Goal: Task Accomplishment & Management: Complete application form

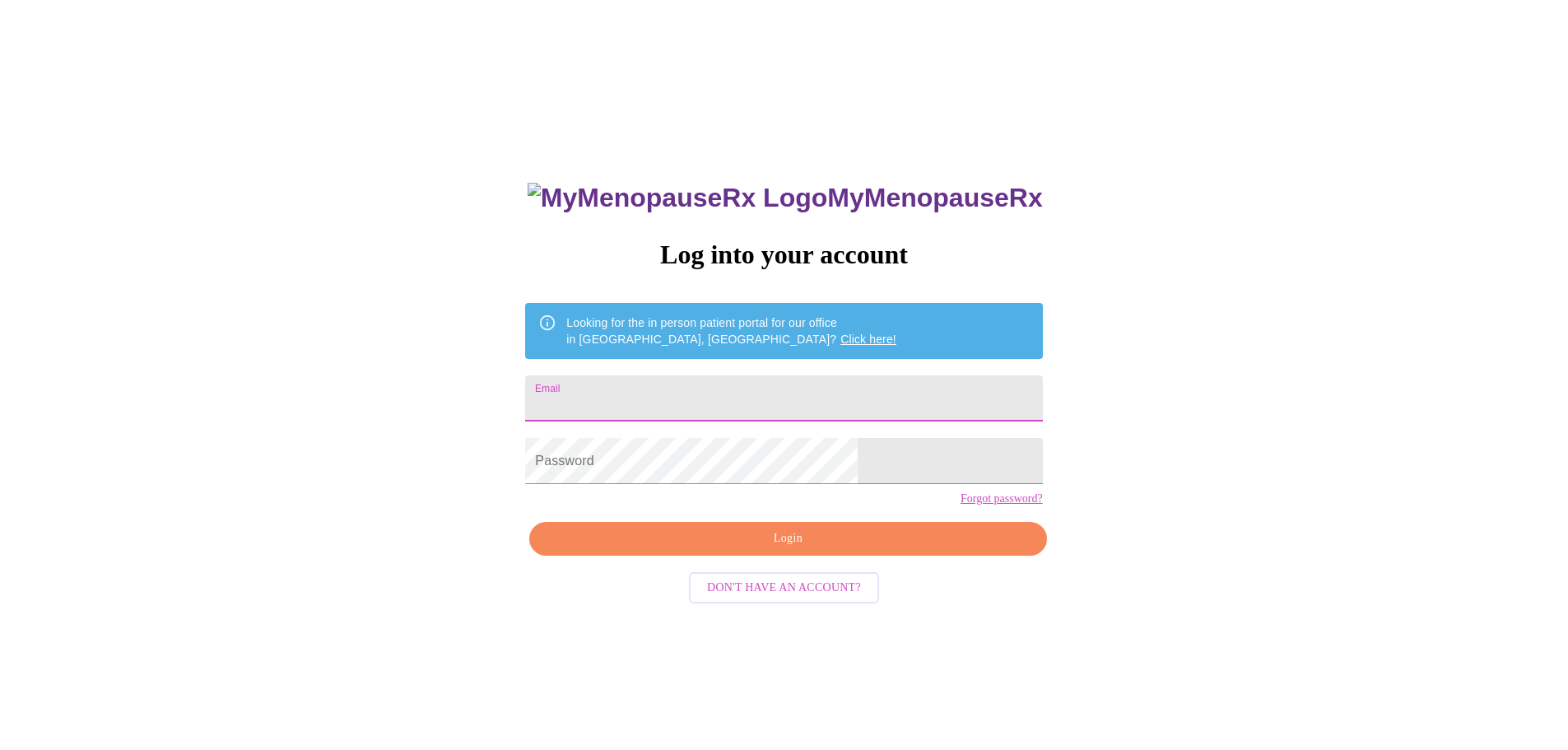
drag, startPoint x: 0, startPoint y: 0, endPoint x: 716, endPoint y: 386, distance: 813.4
click at [717, 386] on input "Email" at bounding box center [784, 398] width 517 height 46
click at [735, 388] on input "Email" at bounding box center [784, 398] width 517 height 46
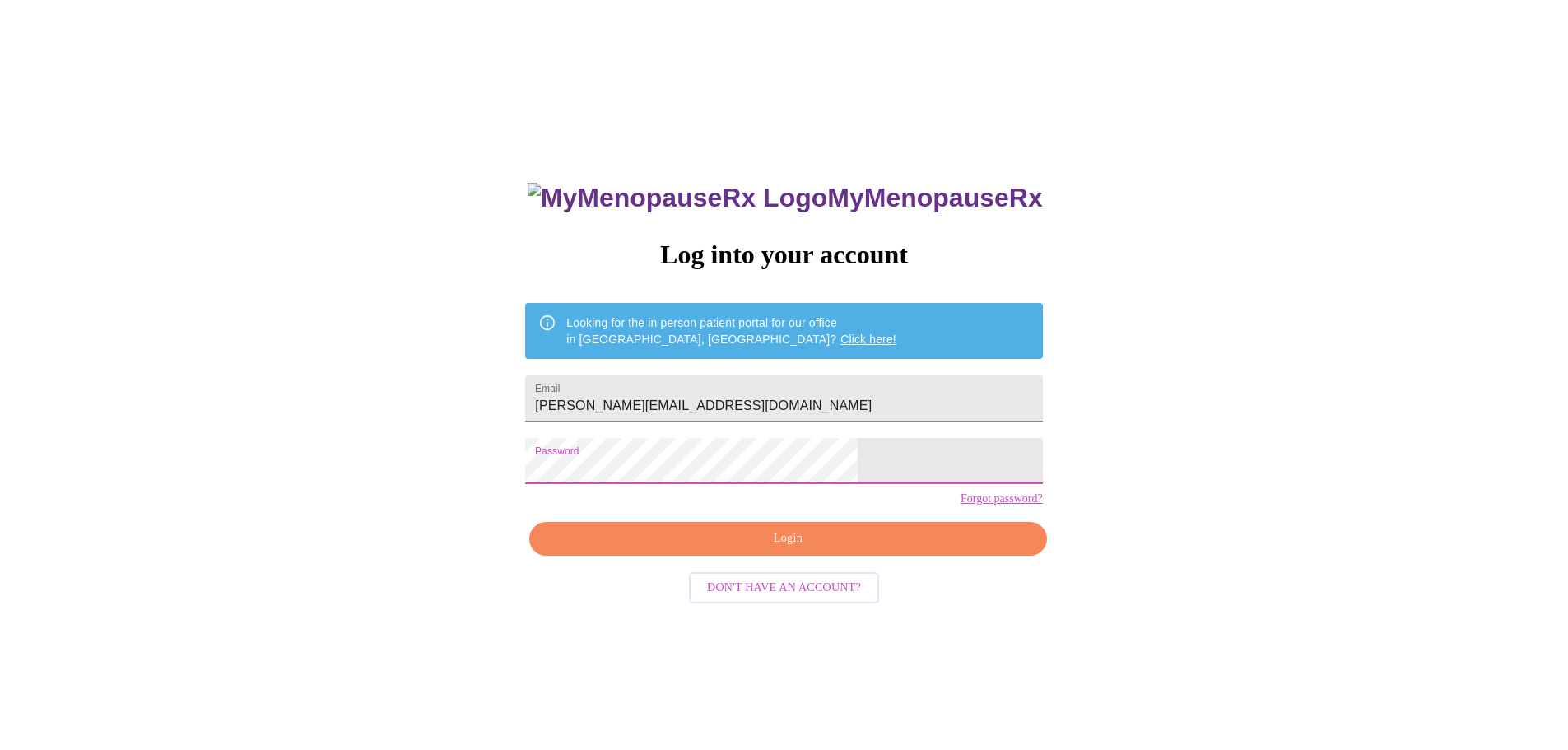
click at [997, 440] on div "MyMenopauseRx Log into your account Looking for the in person patient portal fo…" at bounding box center [784, 456] width 1555 height 900
click at [834, 549] on span "Login" at bounding box center [788, 539] width 479 height 21
click at [508, 477] on div "MyMenopauseRx Log into your account Looking for the in person patient portal fo…" at bounding box center [784, 456] width 1555 height 900
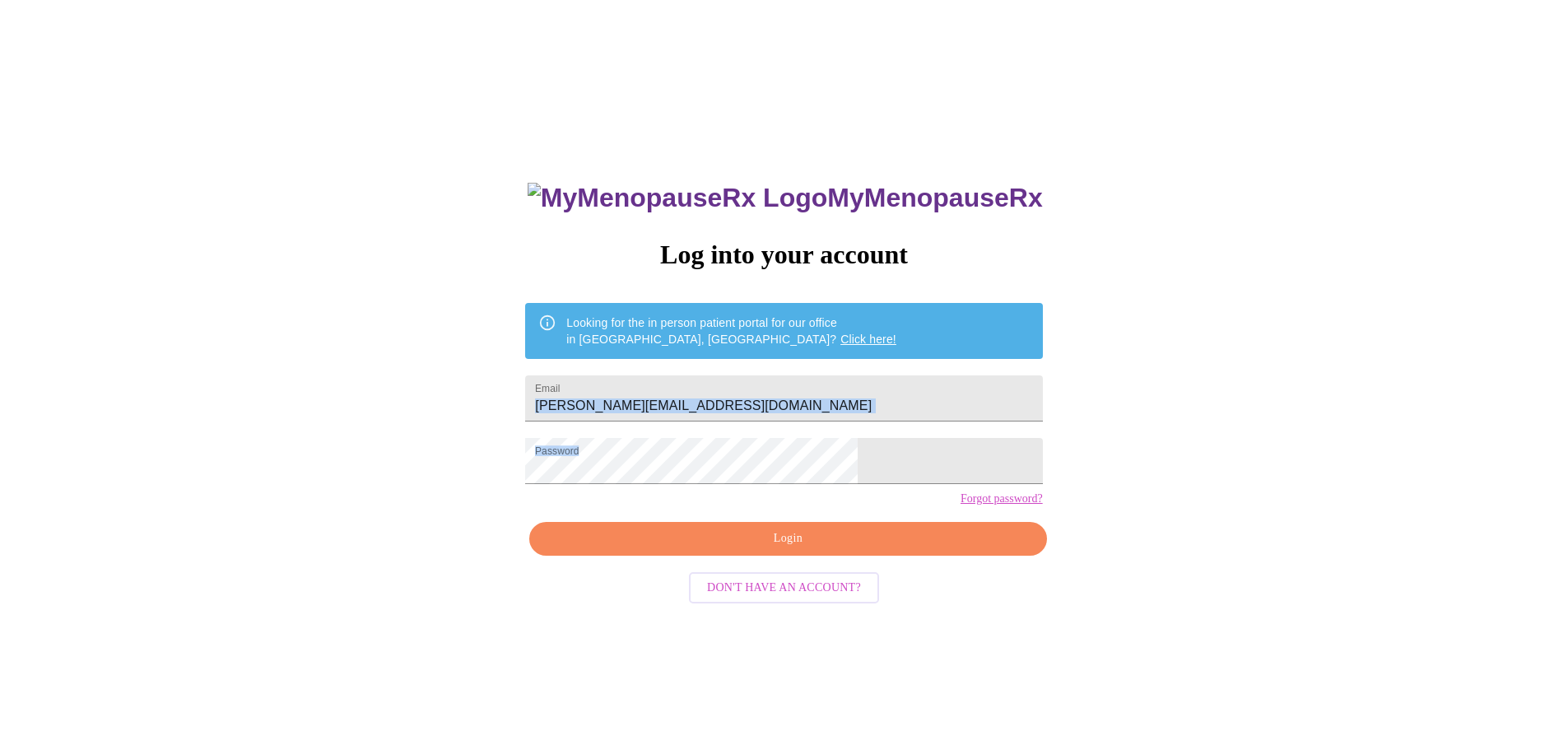
drag, startPoint x: 1267, startPoint y: 423, endPoint x: 1202, endPoint y: 435, distance: 66.1
click at [1263, 423] on div "MyMenopauseRx Log into your account Looking for the in person patient portal fo…" at bounding box center [784, 456] width 1555 height 900
click at [796, 549] on span "Login" at bounding box center [788, 539] width 479 height 21
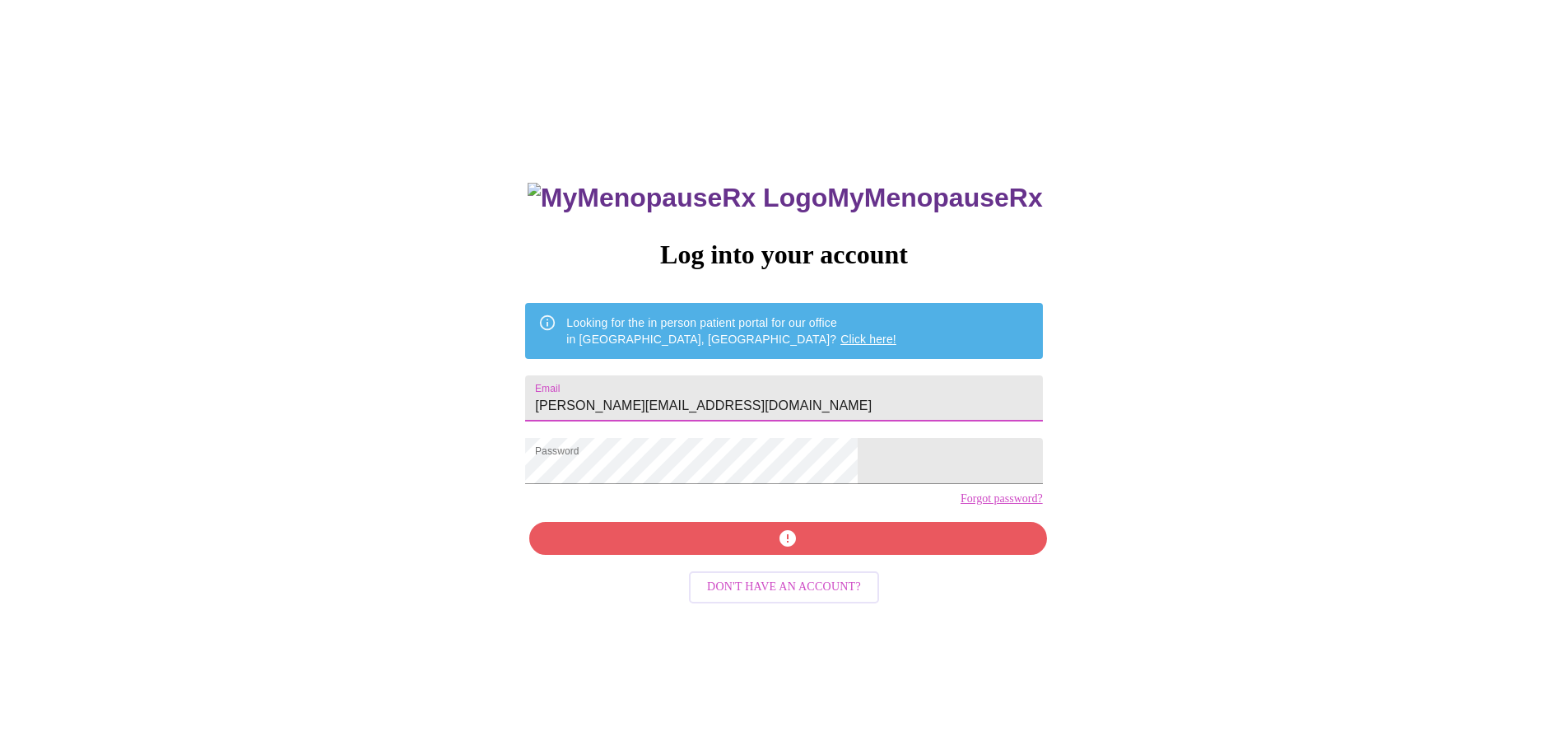
drag, startPoint x: 847, startPoint y: 390, endPoint x: 163, endPoint y: 387, distance: 684.0
click at [77, 356] on div "MyMenopauseRx Log into your account Looking for the in person patient portal fo…" at bounding box center [784, 456] width 1555 height 900
type input "[EMAIL_ADDRESS][DOMAIN_NAME]"
click at [731, 561] on div "MyMenopauseRx Log into your account Looking for the in person patient portal fo…" at bounding box center [783, 531] width 550 height 750
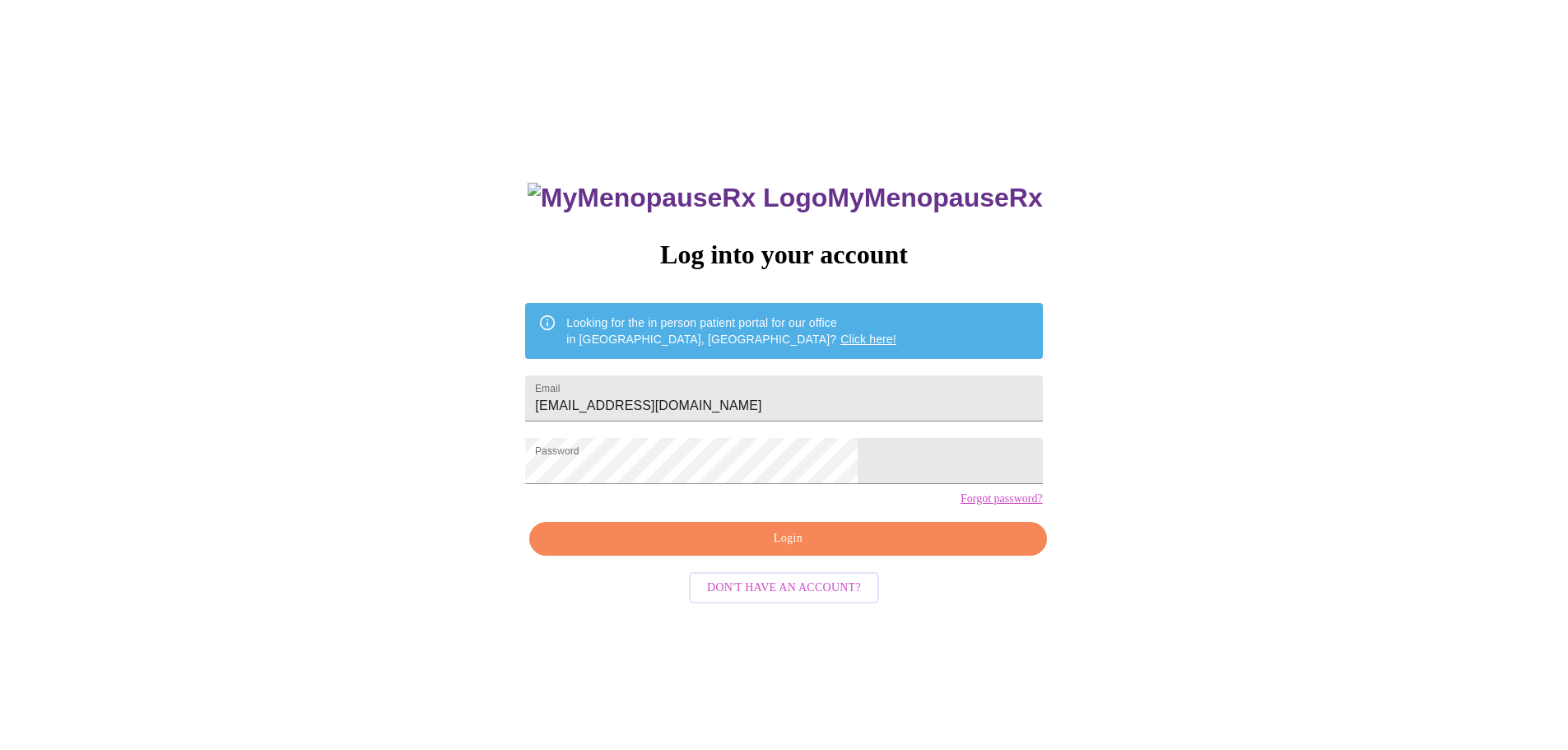
click at [1185, 37] on div "MyMenopauseRx Log into your account Looking for the in person patient portal fo…" at bounding box center [784, 456] width 1555 height 900
click at [430, 459] on div "MyMenopauseRx Log into your account Looking for the in person patient portal fo…" at bounding box center [784, 456] width 1555 height 900
click at [669, 549] on span "Login" at bounding box center [788, 539] width 479 height 21
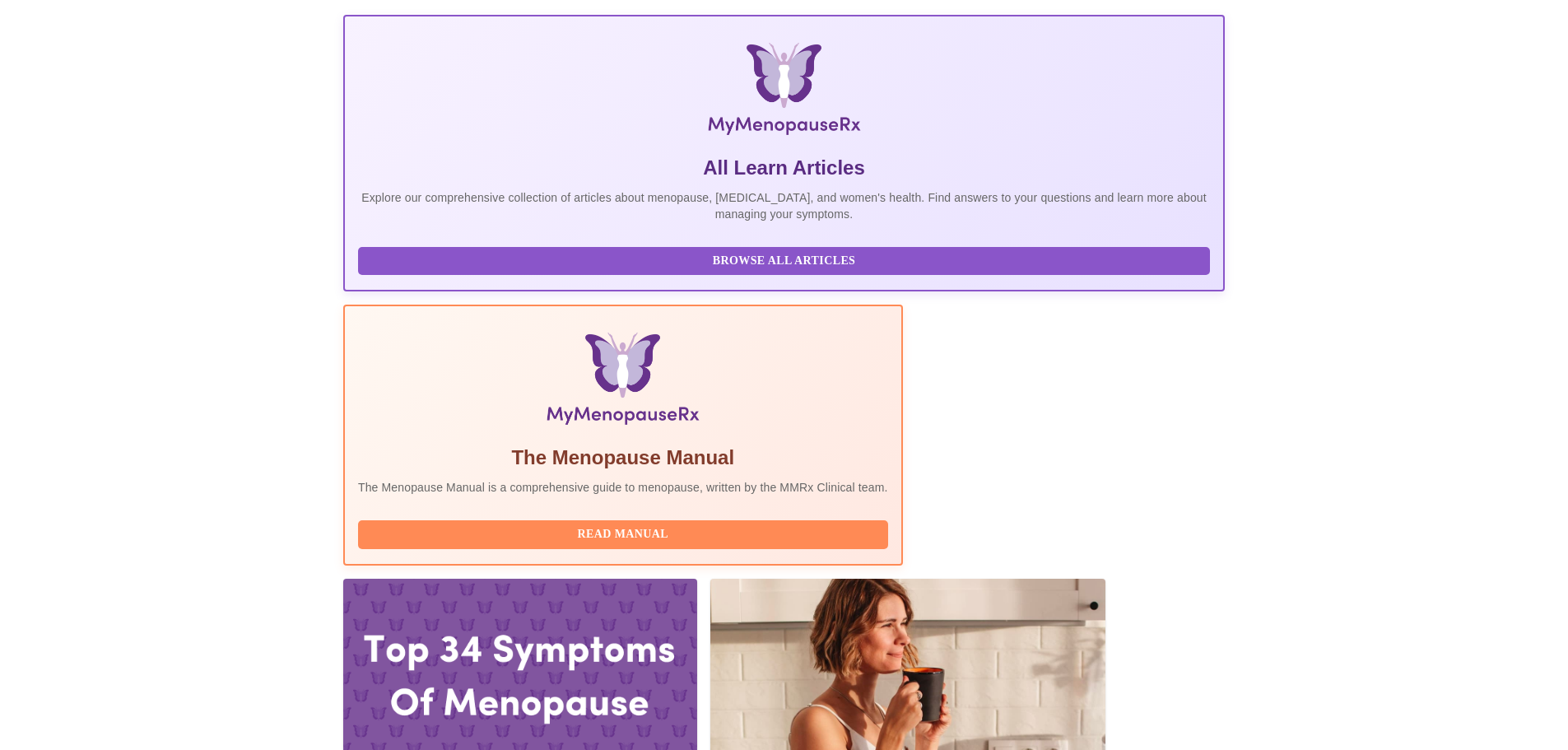
scroll to position [412, 0]
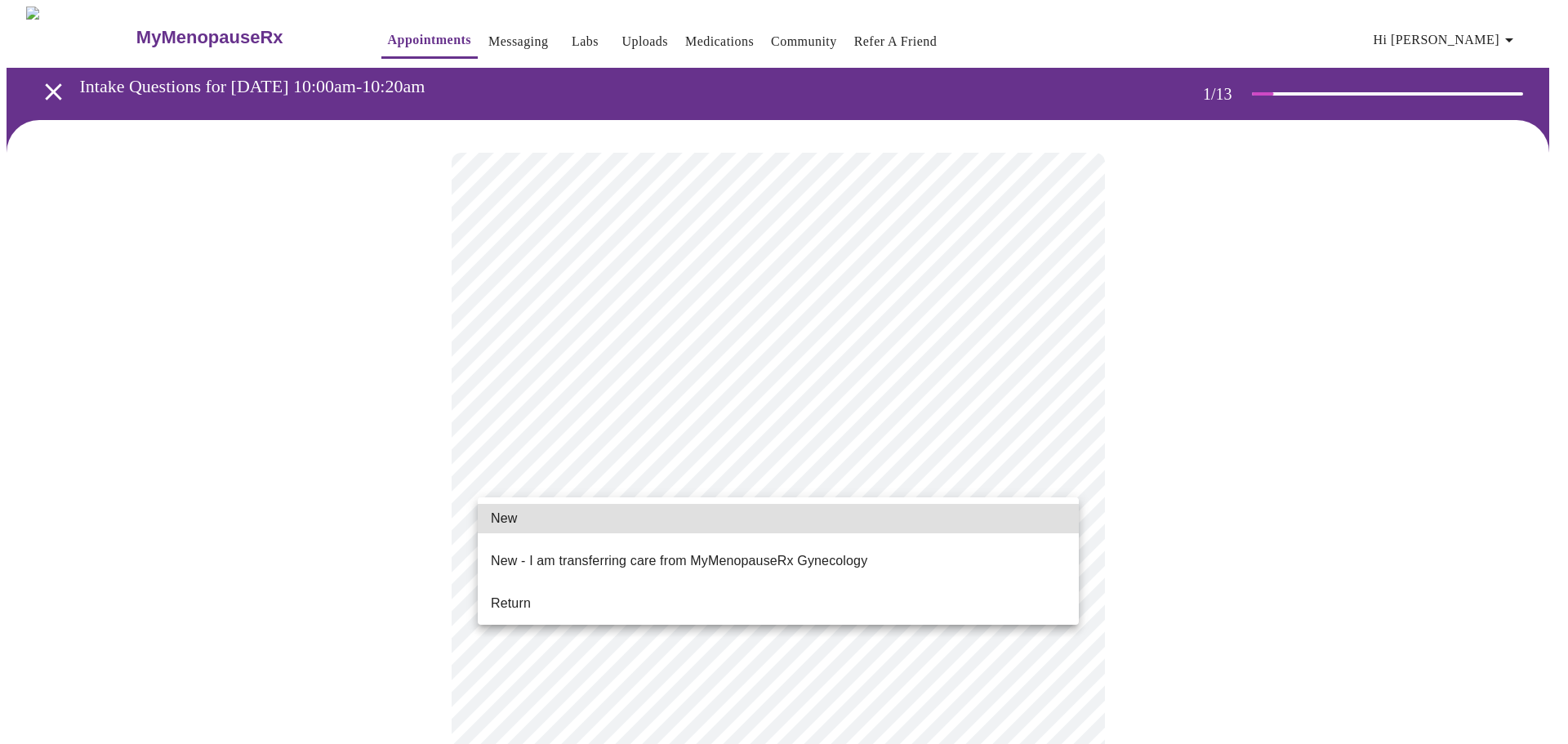
click at [588, 588] on li "Return" at bounding box center [778, 603] width 601 height 29
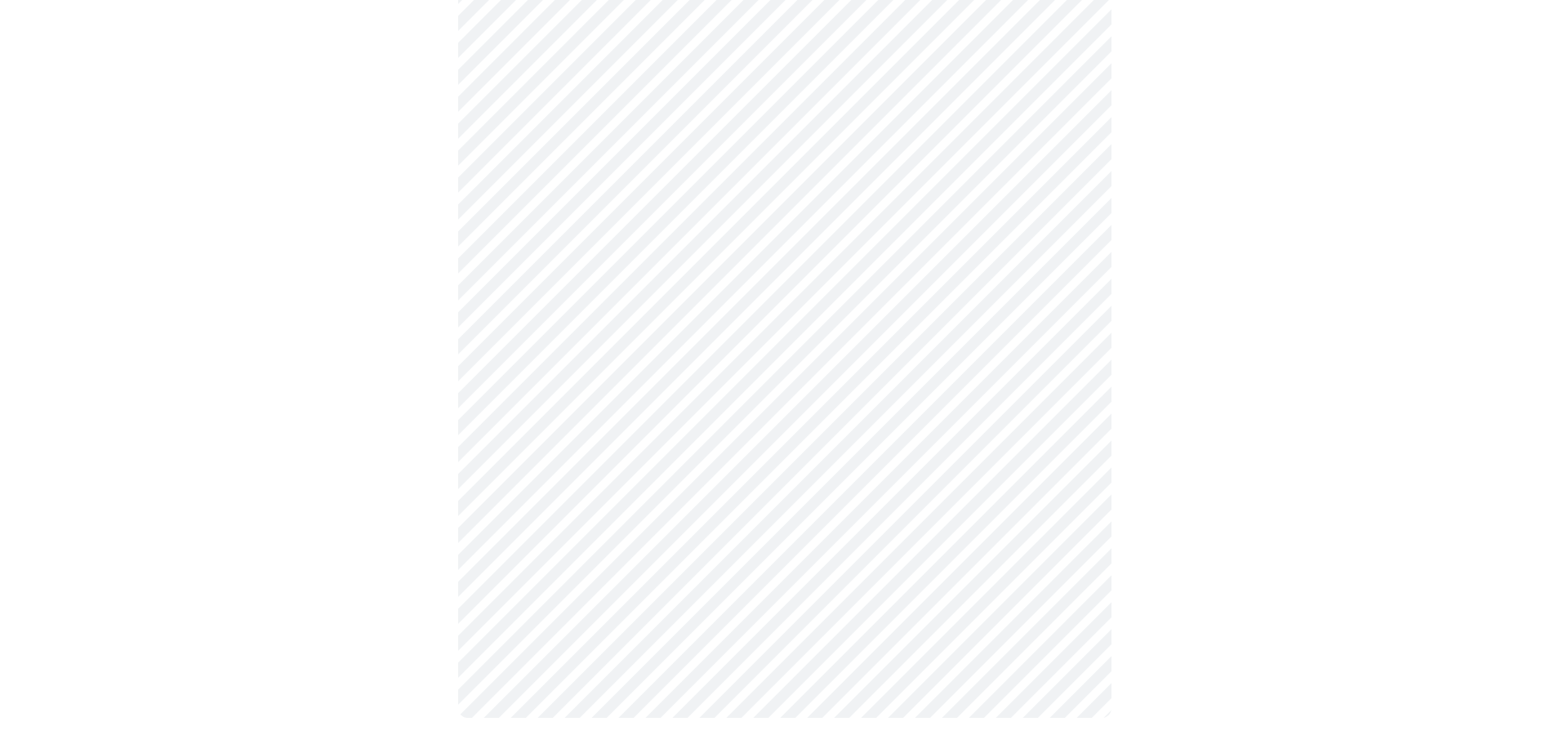
scroll to position [0, 0]
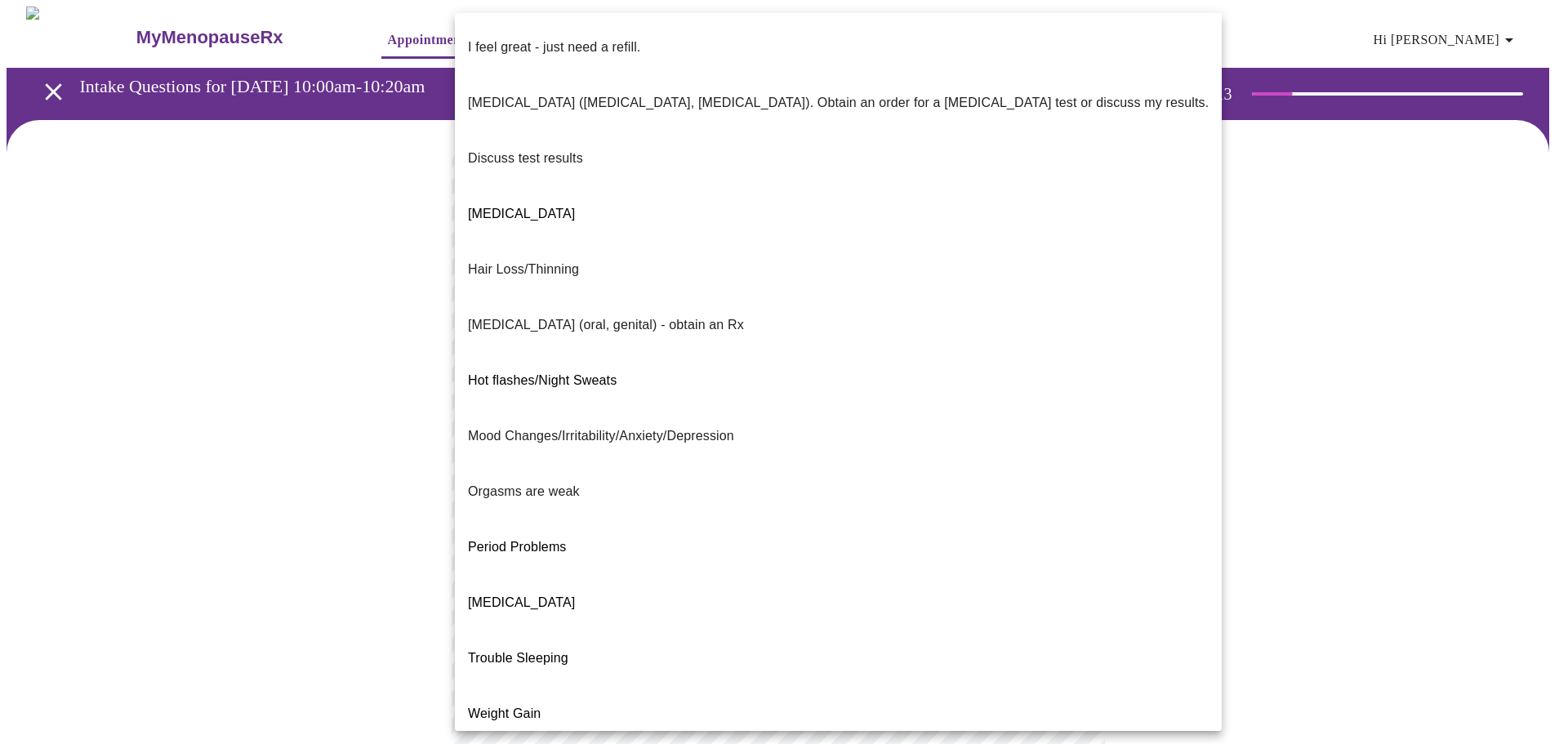
click at [1073, 323] on body "MyMenopauseRx Appointments Messaging Labs Uploads Medications Community Refer a…" at bounding box center [784, 573] width 1555 height 1133
click at [650, 36] on li "I feel great - just need a refill." at bounding box center [838, 47] width 767 height 56
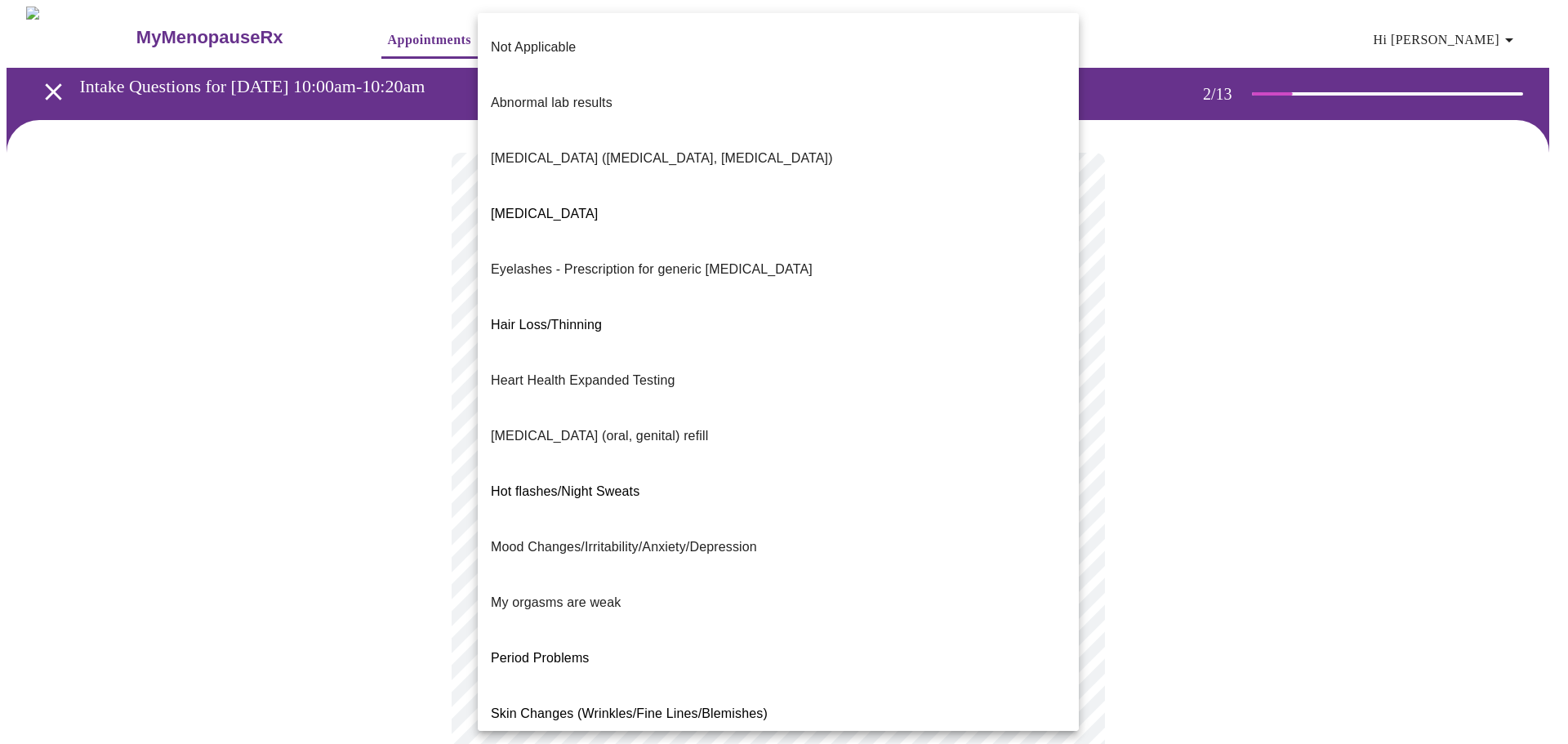
click at [668, 472] on body "MyMenopauseRx Appointments Messaging Labs Uploads Medications Community Refer a…" at bounding box center [784, 568] width 1555 height 1123
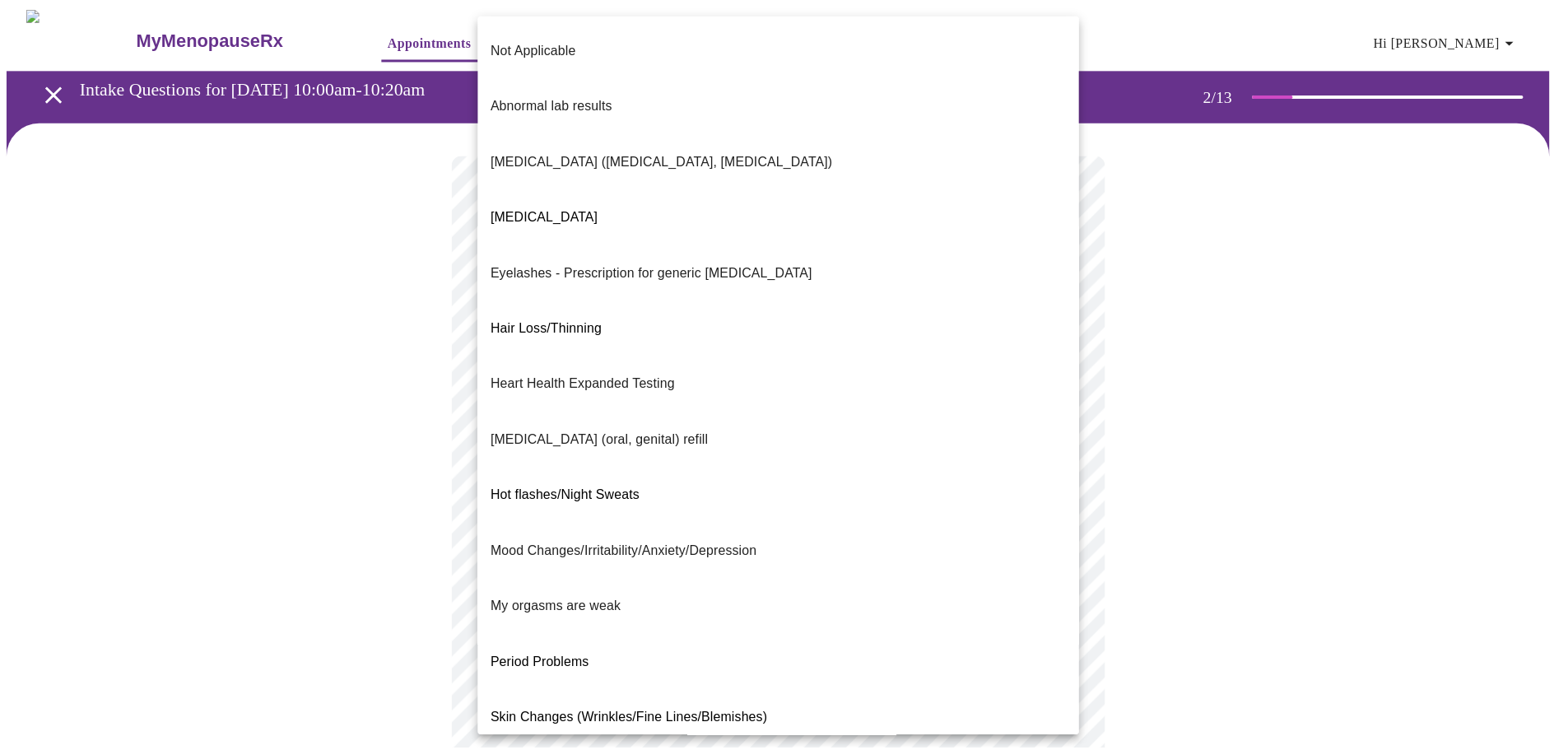
scroll to position [60, 0]
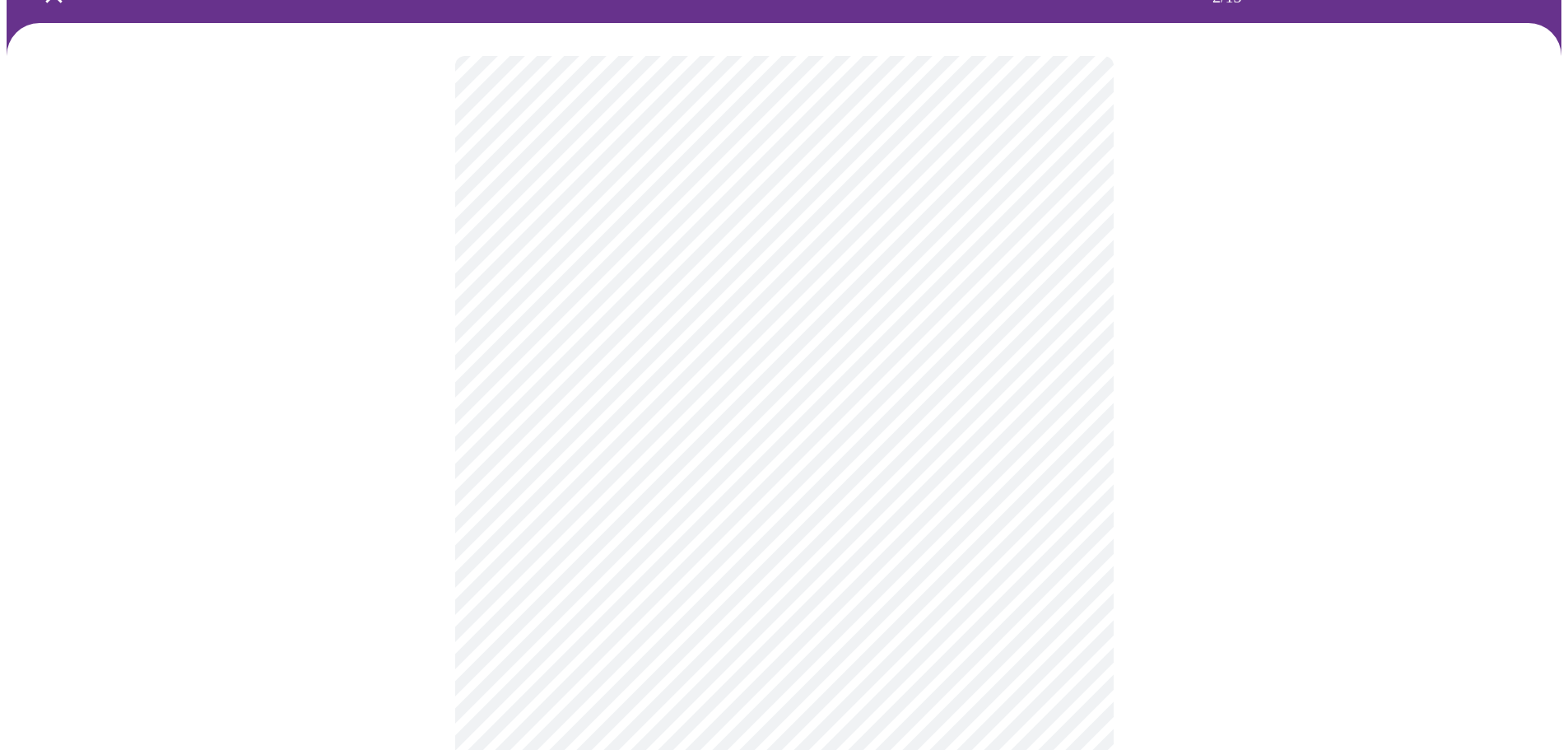
scroll to position [247, 0]
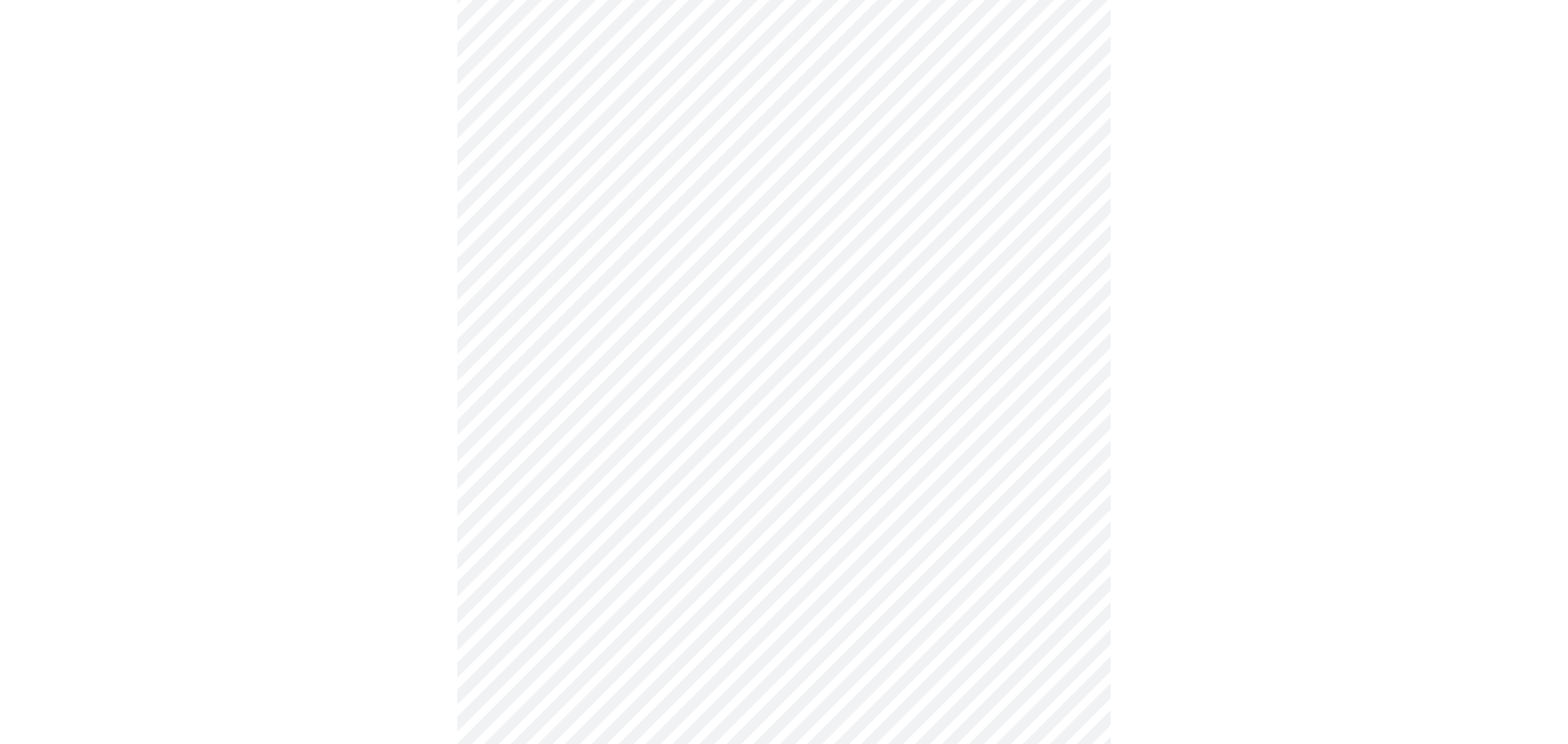
click at [619, 392] on body "MyMenopauseRx Appointments Messaging Labs Uploads Medications Community Refer a…" at bounding box center [784, 318] width 1555 height 1114
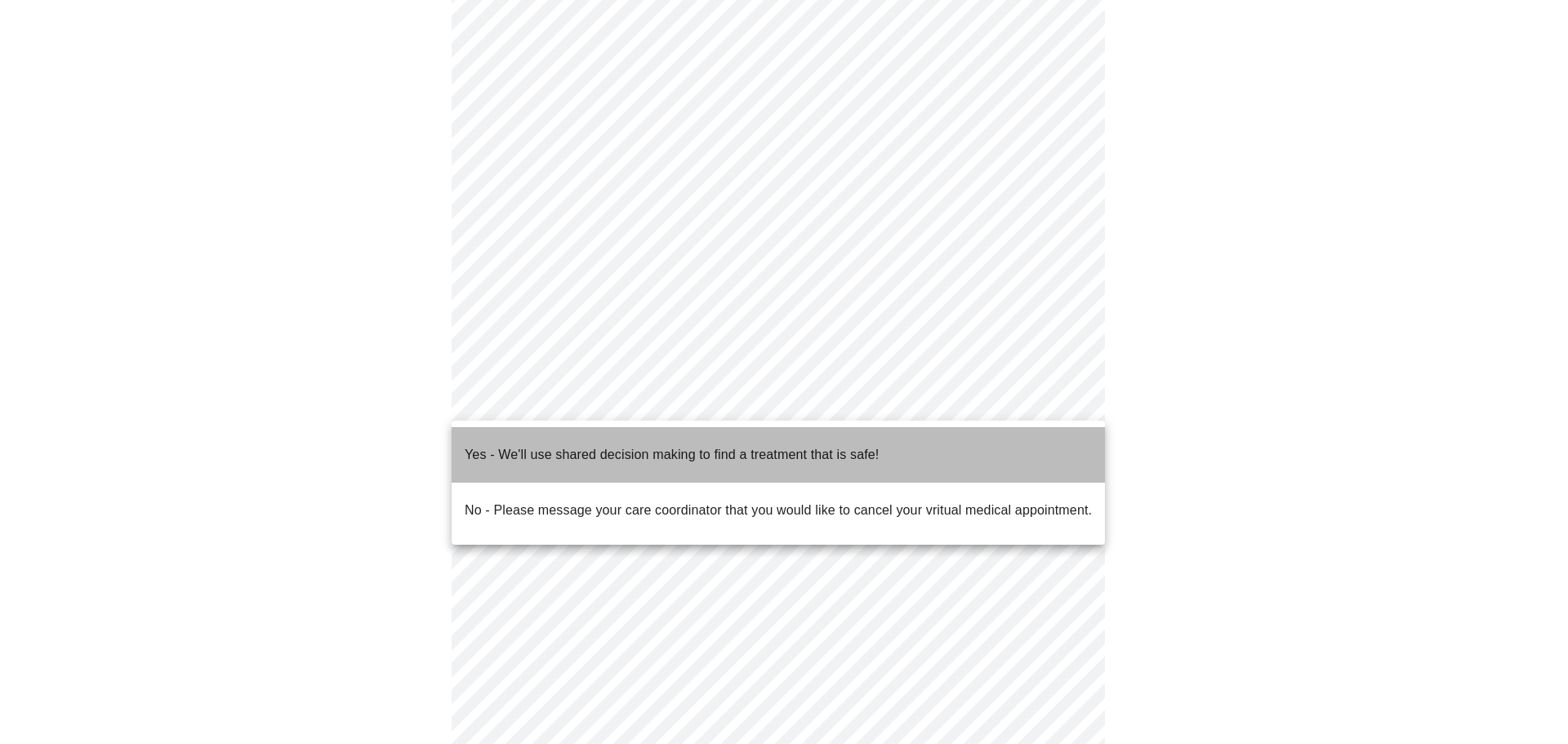
click at [600, 445] on p "Yes - We'll use shared decision making to find a treatment that is safe!" at bounding box center [672, 455] width 414 height 20
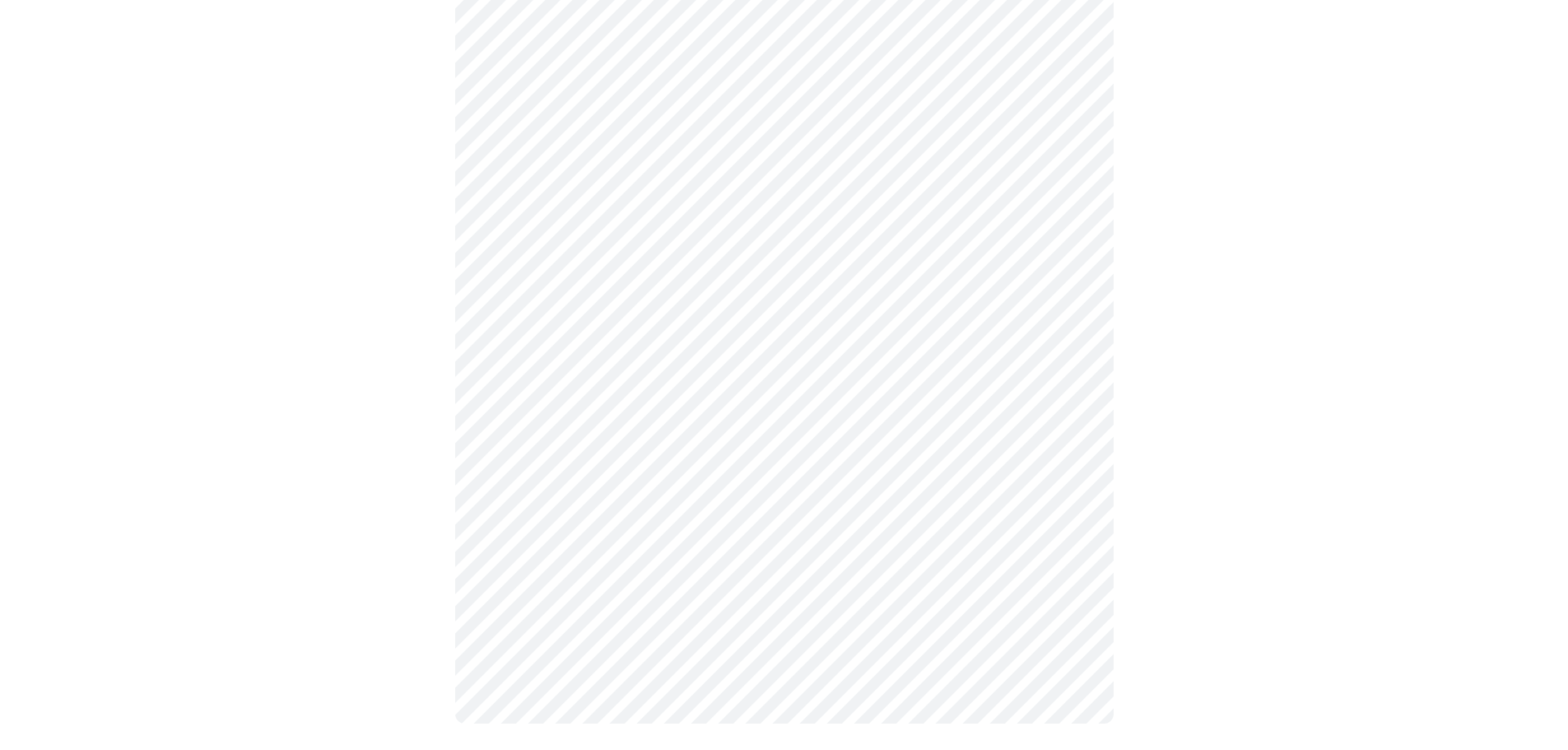
scroll to position [328, 0]
click at [375, 512] on div at bounding box center [784, 275] width 1555 height 963
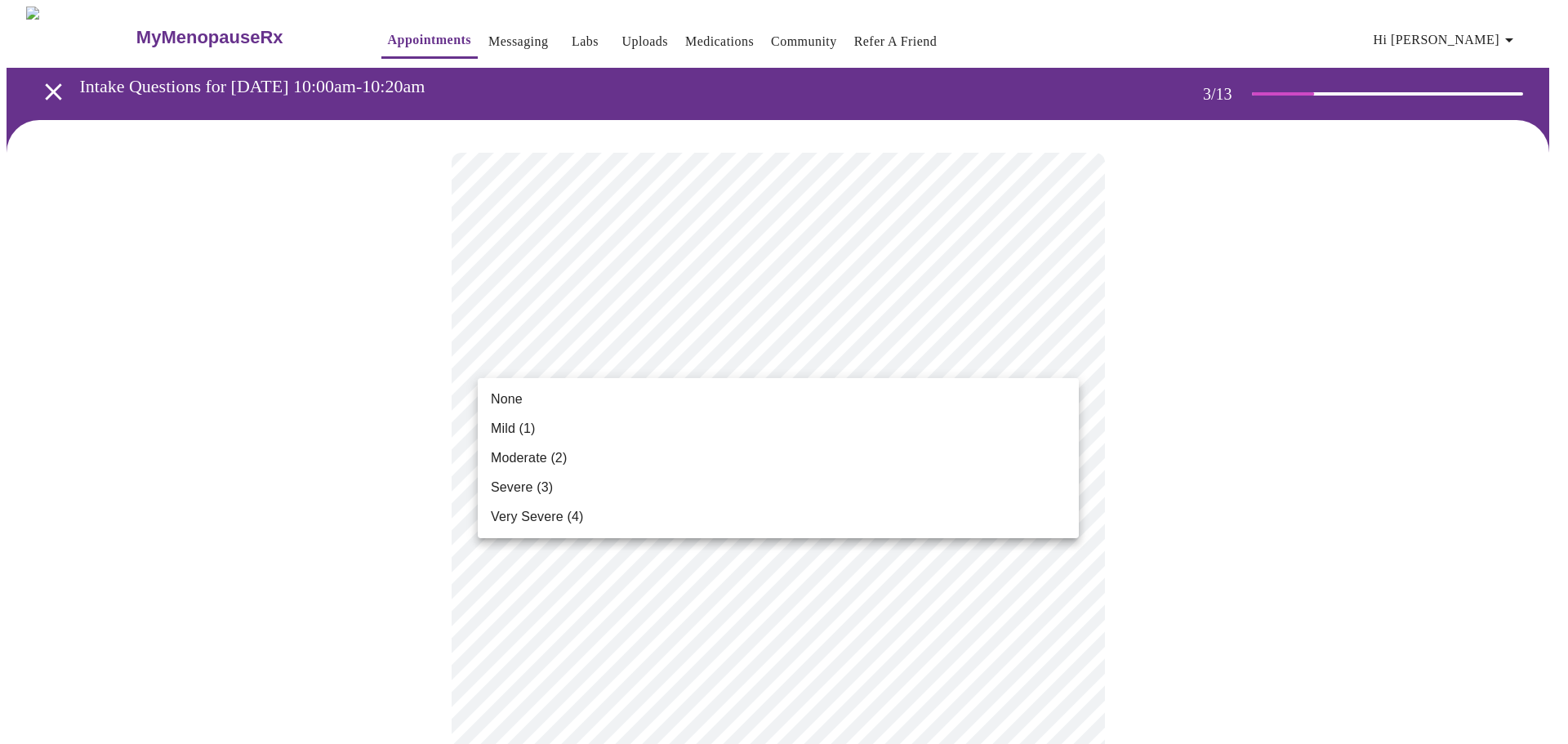
drag, startPoint x: 600, startPoint y: 400, endPoint x: 598, endPoint y: 423, distance: 23.1
click at [598, 423] on ul "None Mild (1) Moderate (2) Severe (3) Very Severe (4)" at bounding box center [778, 458] width 601 height 160
click at [598, 423] on li "Mild (1)" at bounding box center [778, 429] width 601 height 29
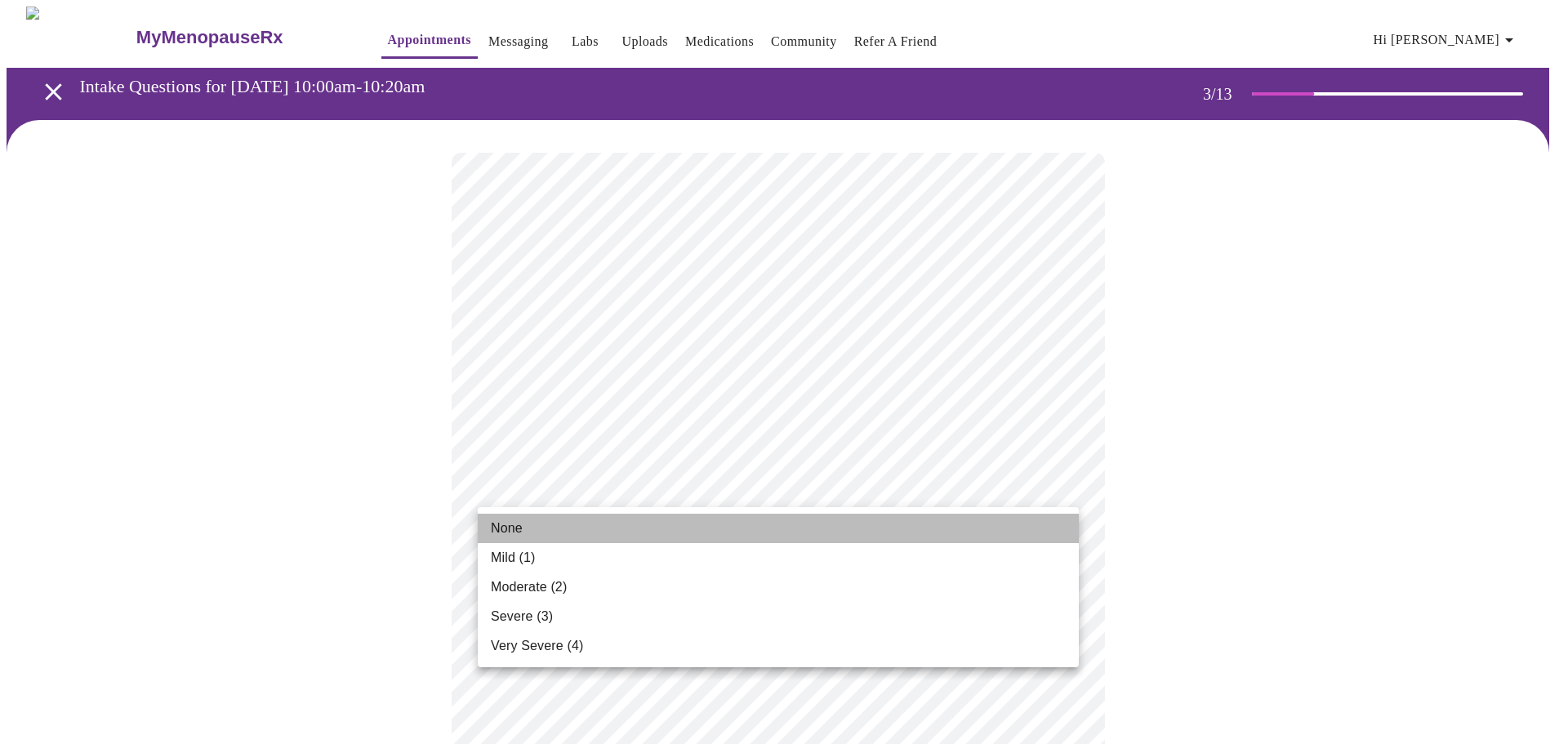
click at [632, 527] on li "None" at bounding box center [778, 528] width 601 height 29
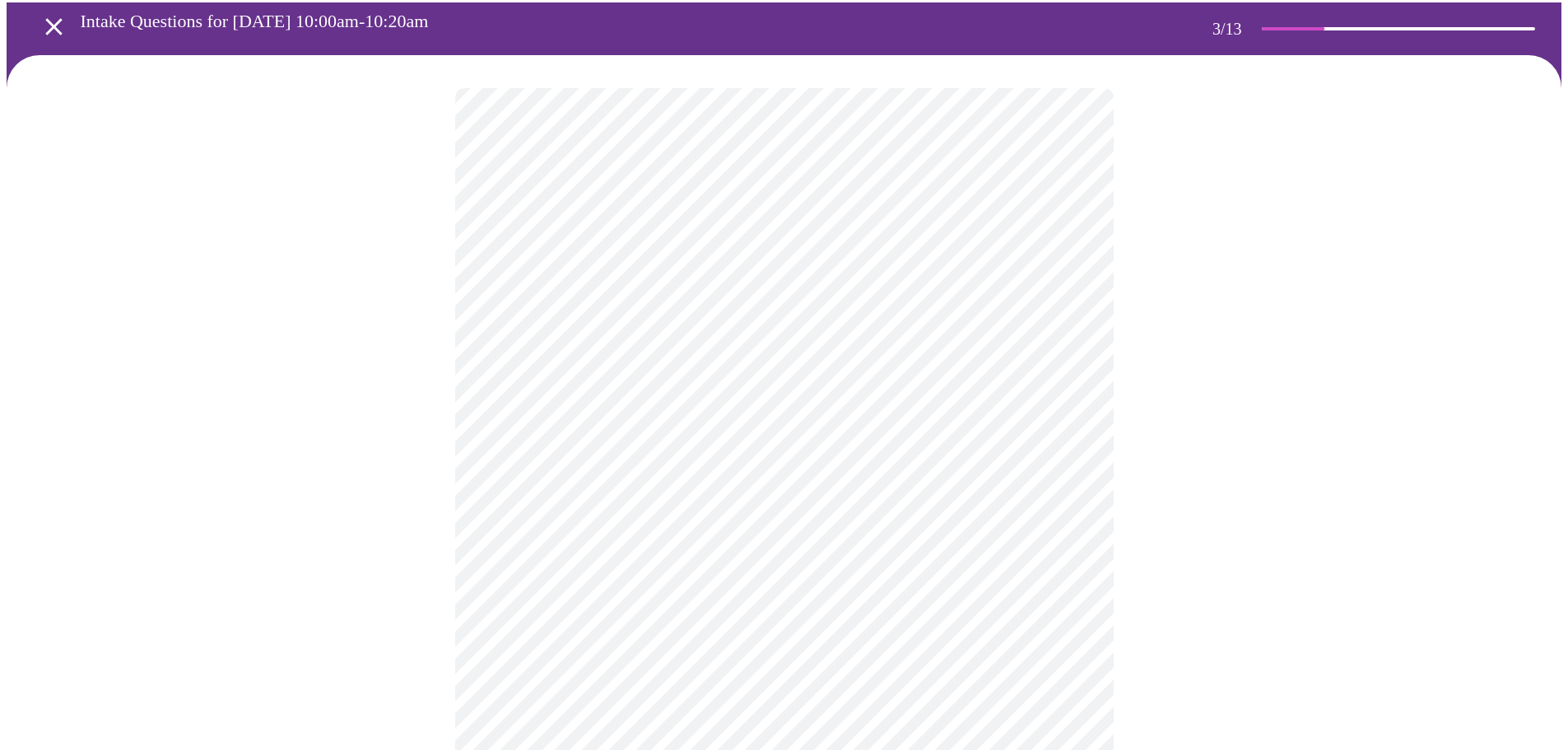
scroll to position [164, 0]
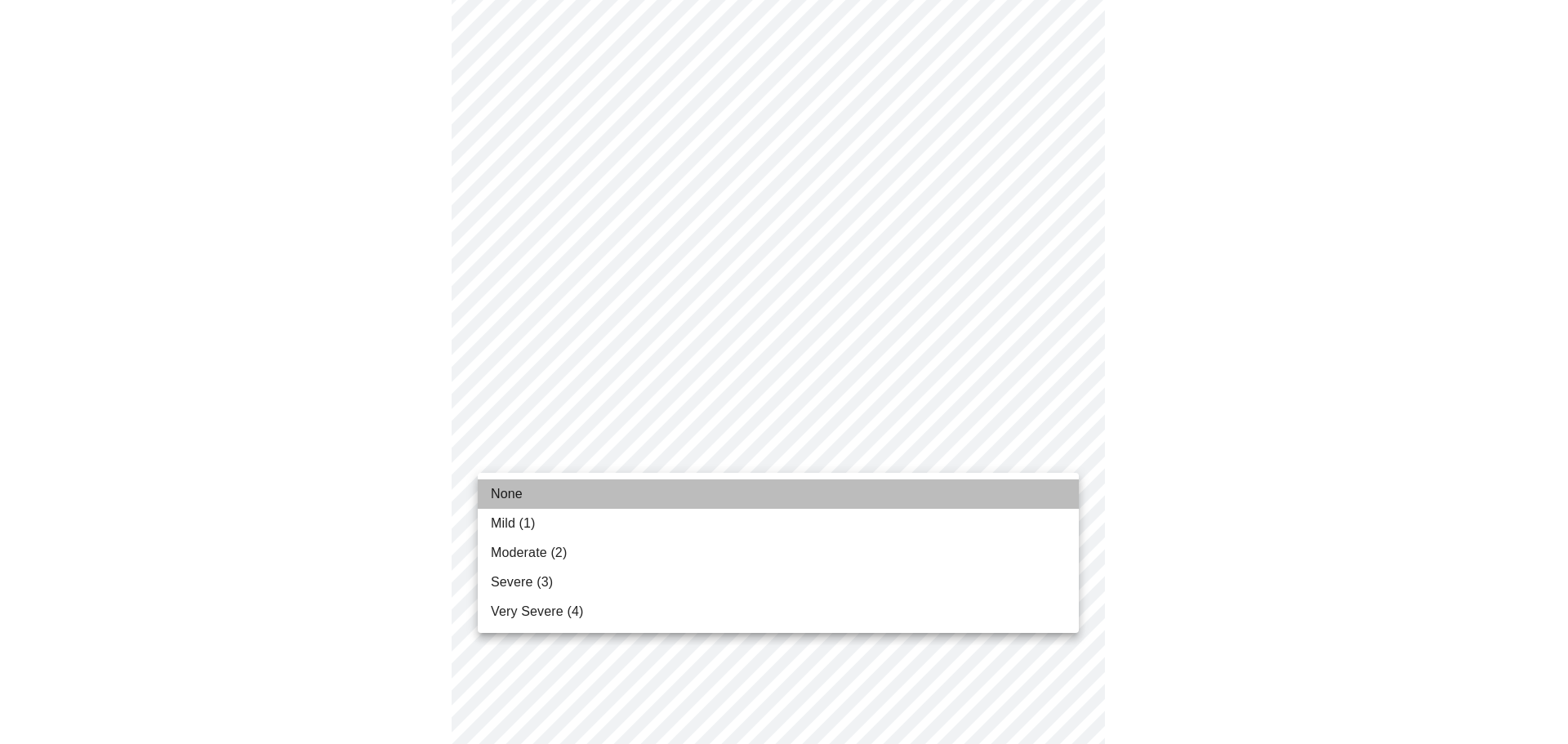
click at [670, 494] on li "None" at bounding box center [778, 494] width 601 height 29
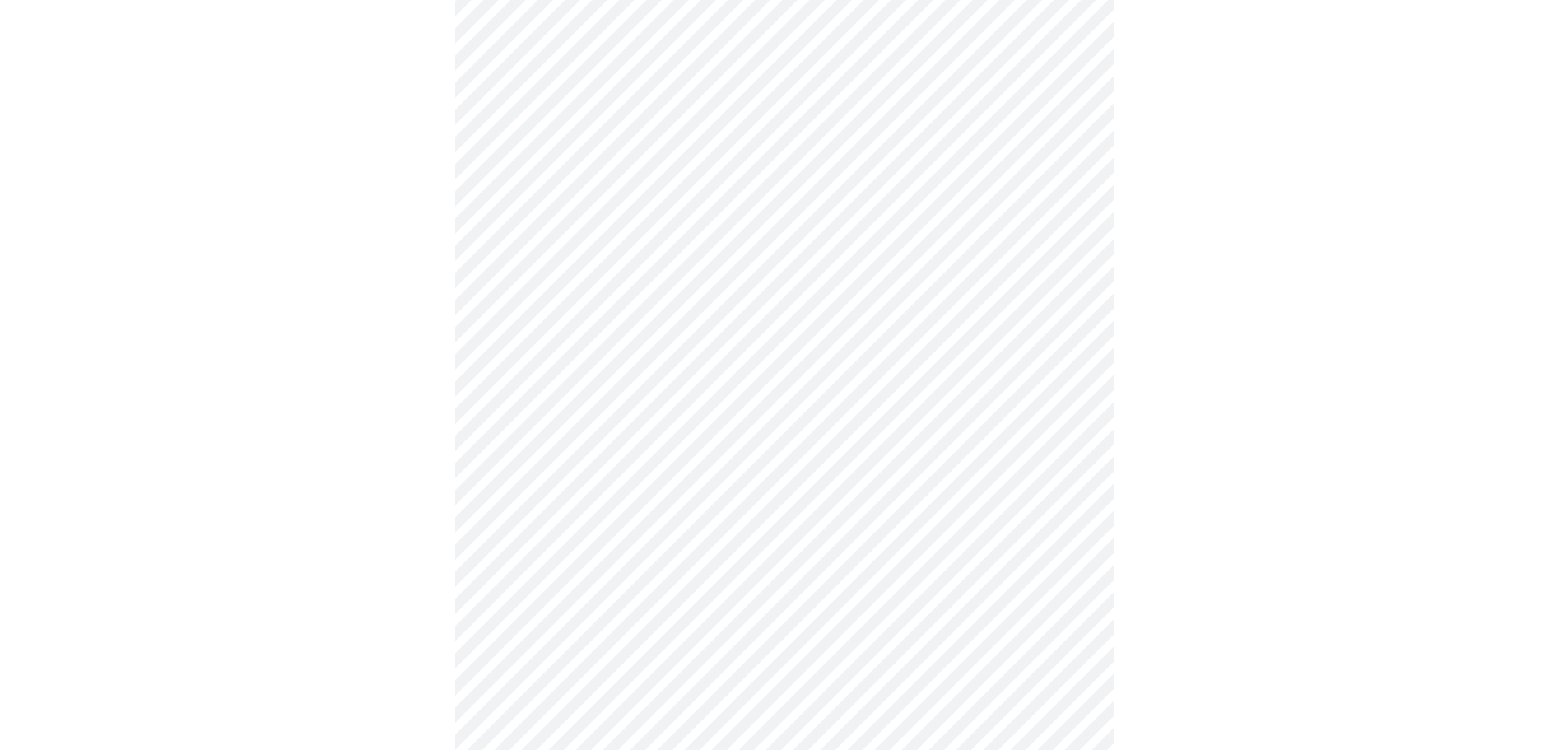
scroll to position [330, 0]
click at [727, 417] on body "MyMenopauseRx Appointments Messaging Labs Uploads Medications Community Refer a…" at bounding box center [790, 737] width 1567 height 2121
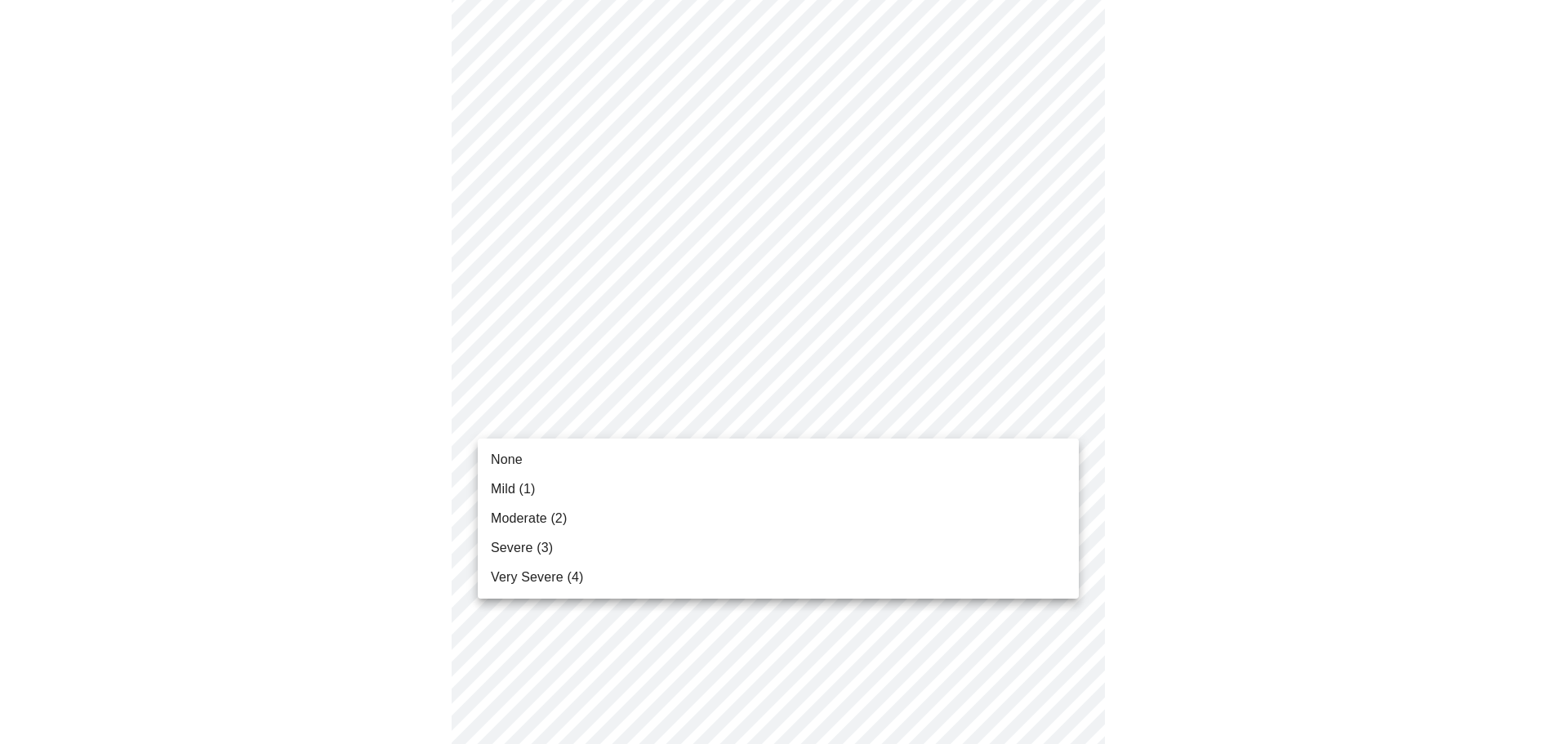
click at [559, 519] on span "Moderate (2)" at bounding box center [528, 518] width 76 height 20
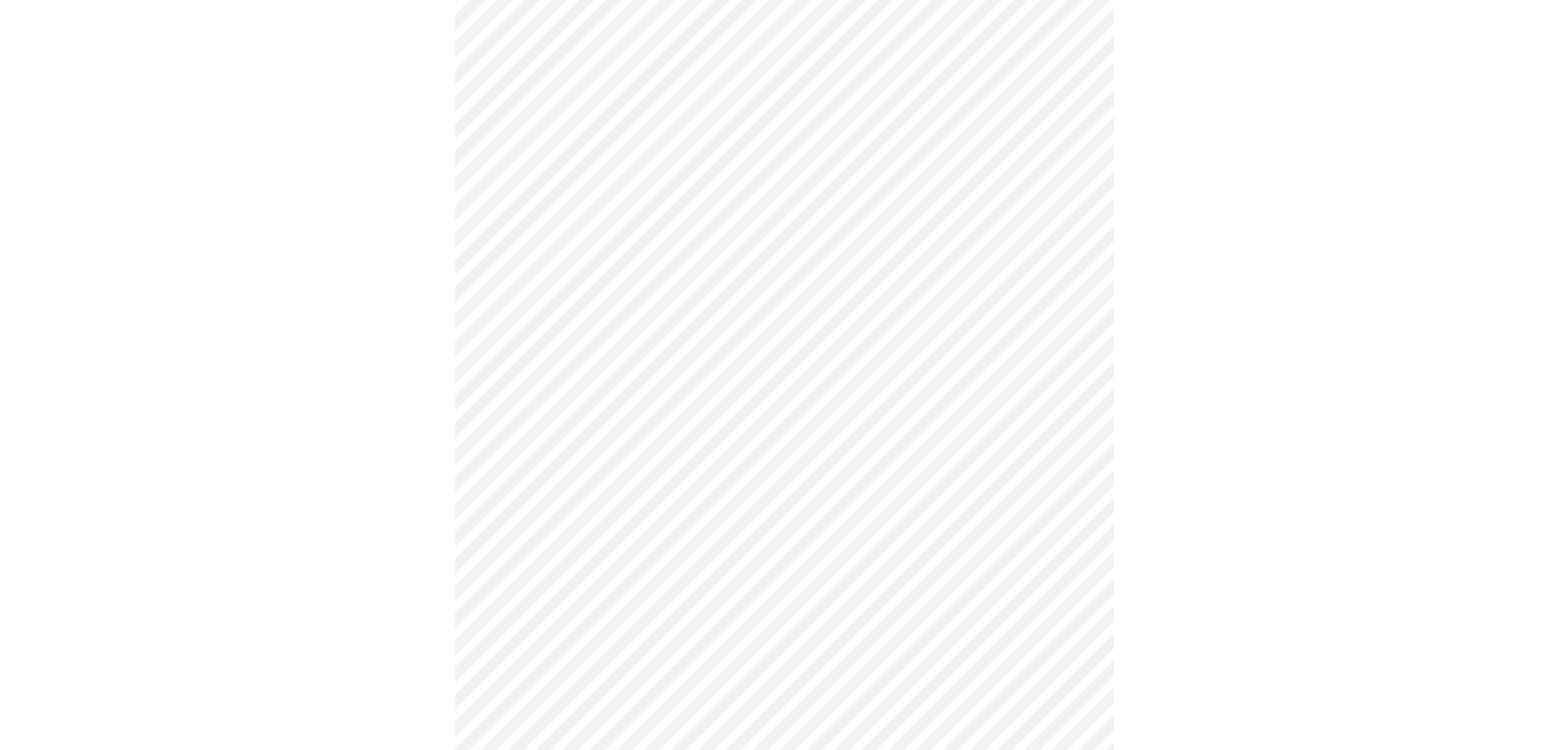
scroll to position [412, 0]
click at [763, 439] on body "MyMenopauseRx Appointments Messaging Labs Uploads Medications Community Refer a…" at bounding box center [784, 643] width 1555 height 2097
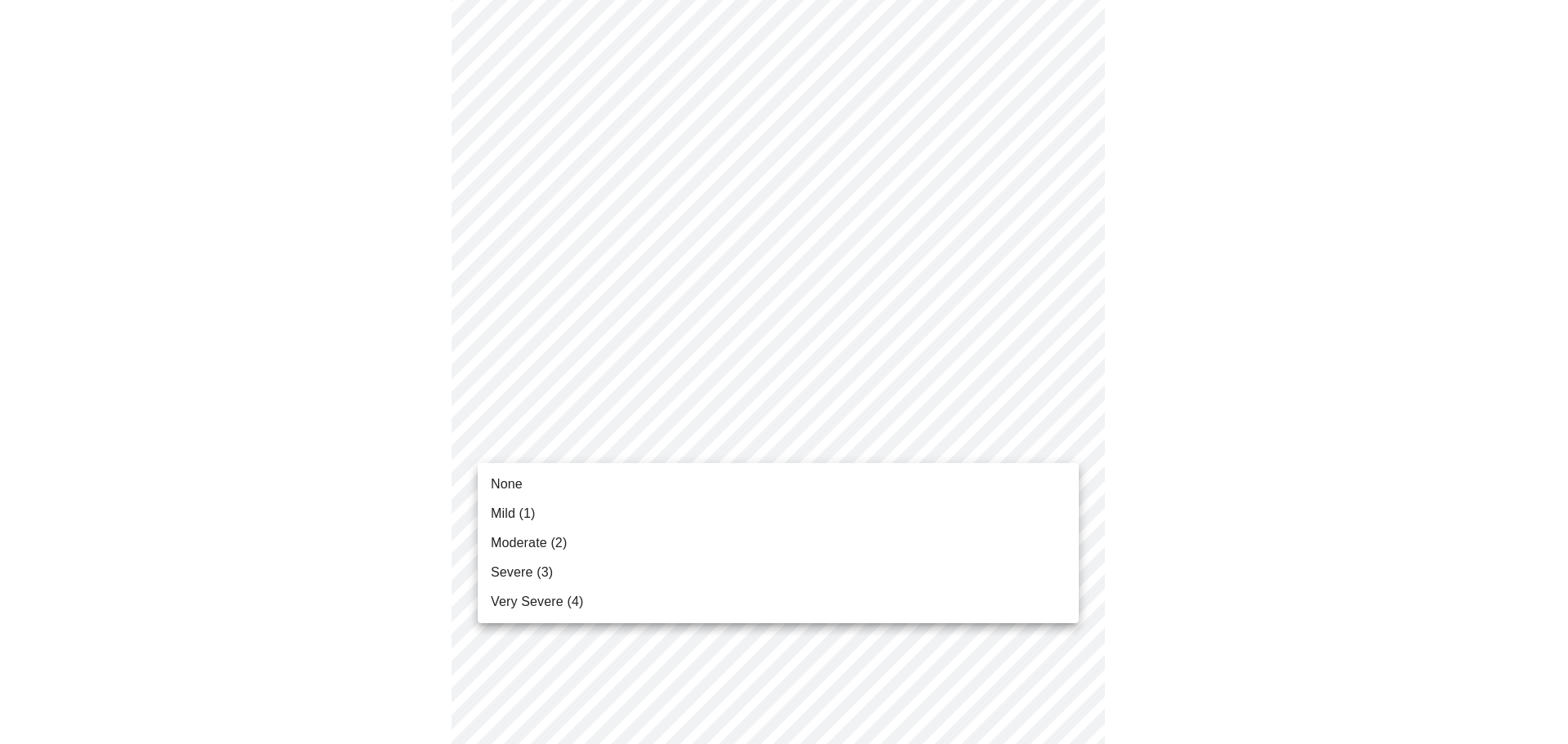
click at [583, 510] on li "Mild (1)" at bounding box center [778, 513] width 601 height 29
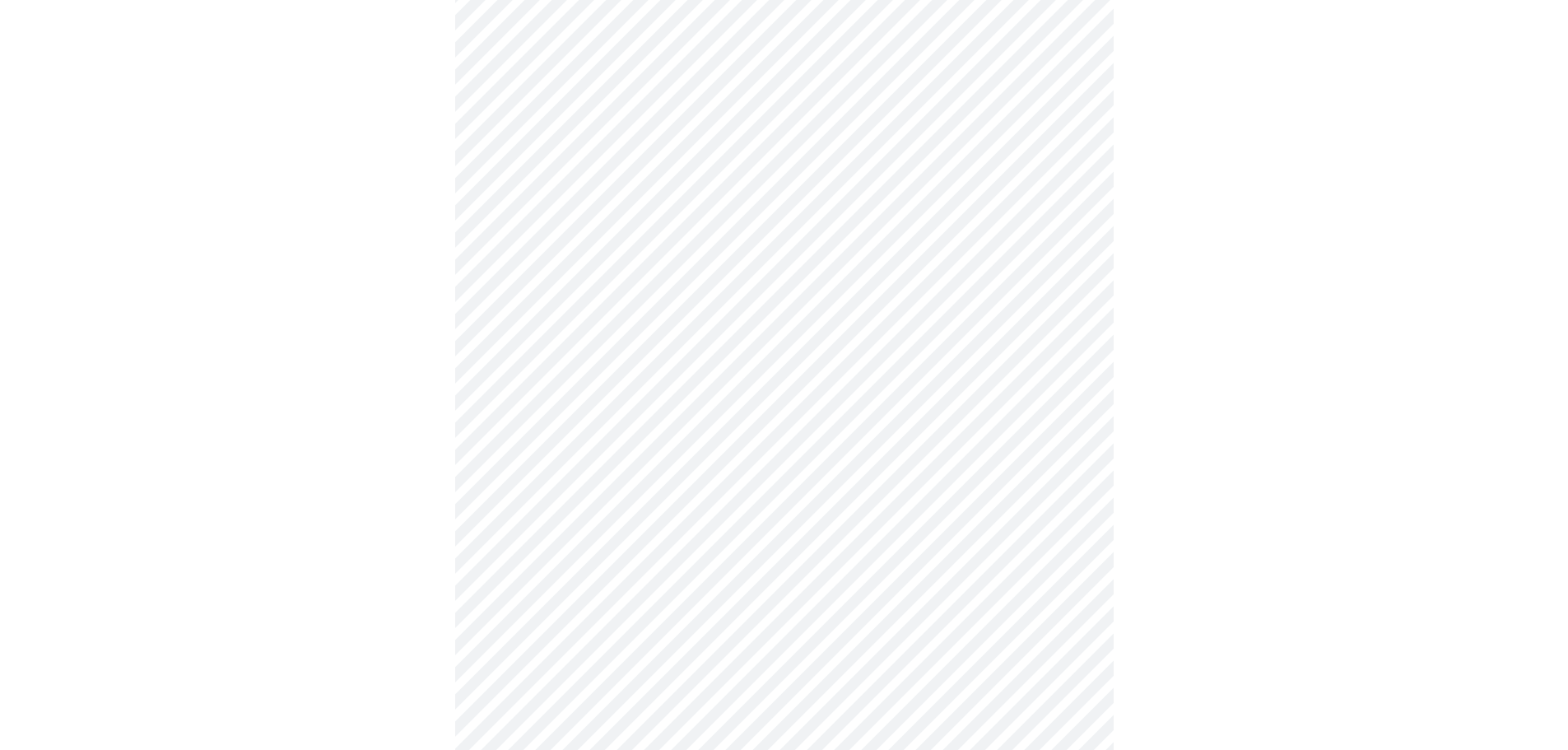
scroll to position [576, 0]
click at [792, 388] on body "MyMenopauseRx Appointments Messaging Labs Uploads Medications Community Refer a…" at bounding box center [790, 467] width 1567 height 2075
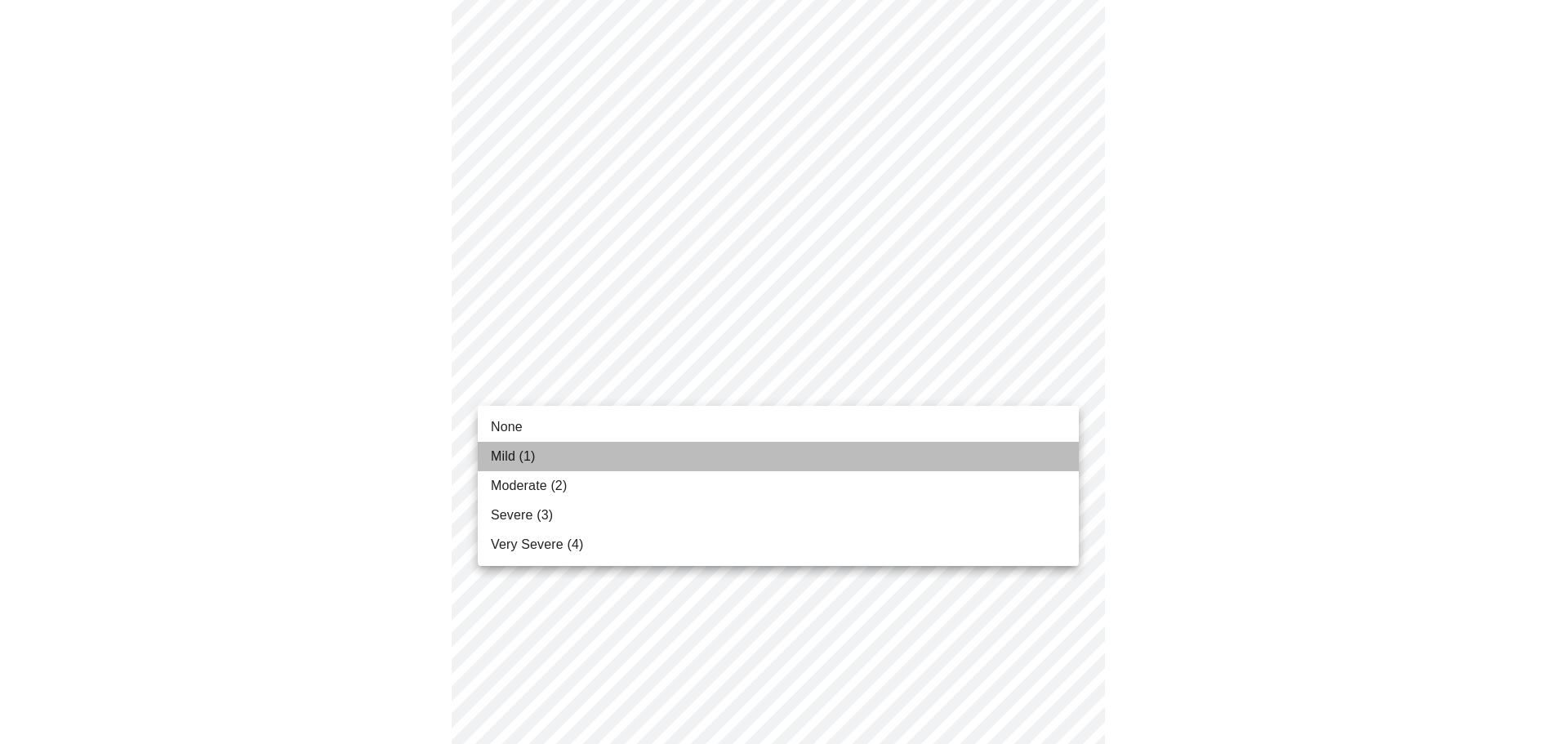
click at [610, 457] on li "Mild (1)" at bounding box center [778, 456] width 601 height 29
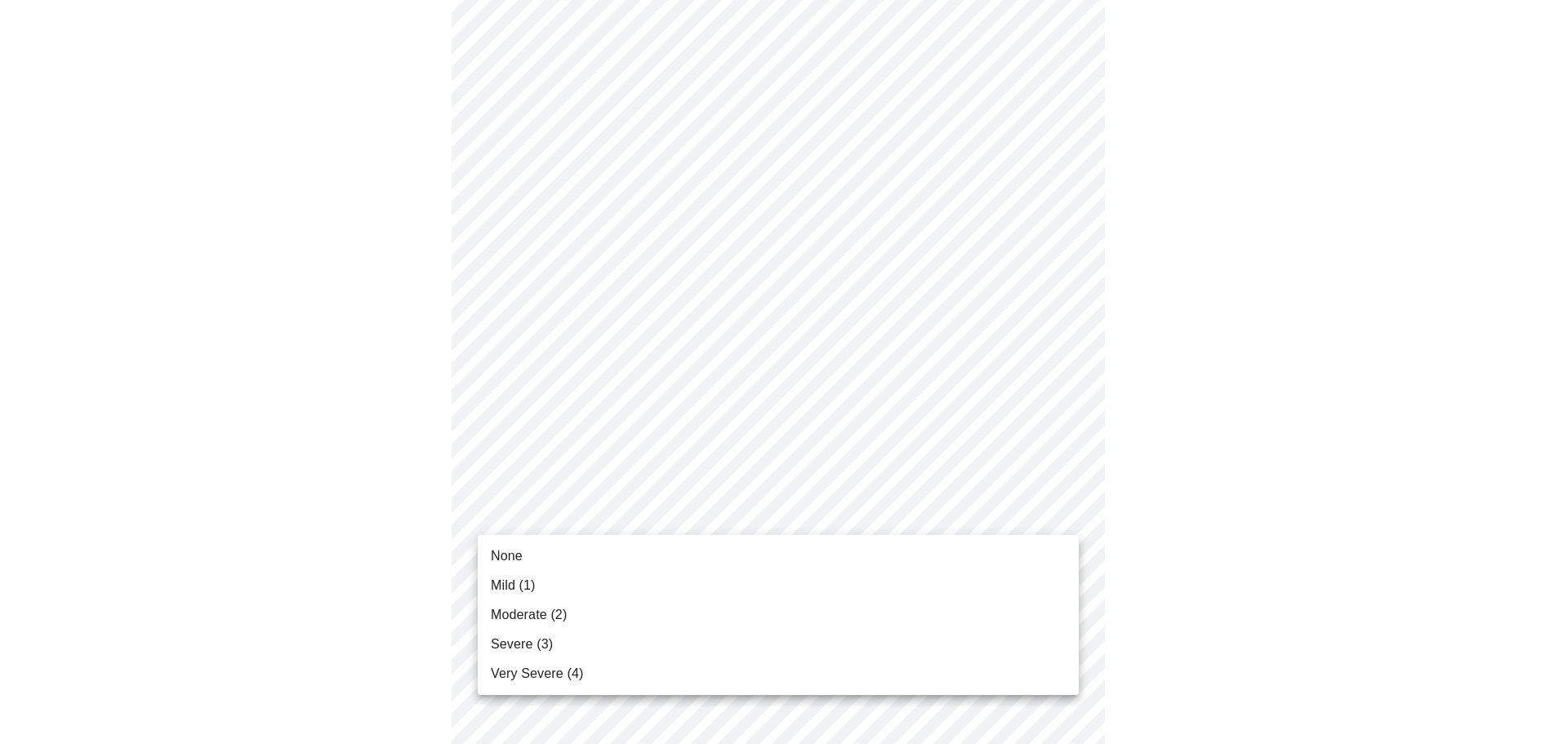
click at [745, 511] on body "MyMenopauseRx Appointments Messaging Labs Uploads Medications Community Refer a…" at bounding box center [784, 452] width 1555 height 2035
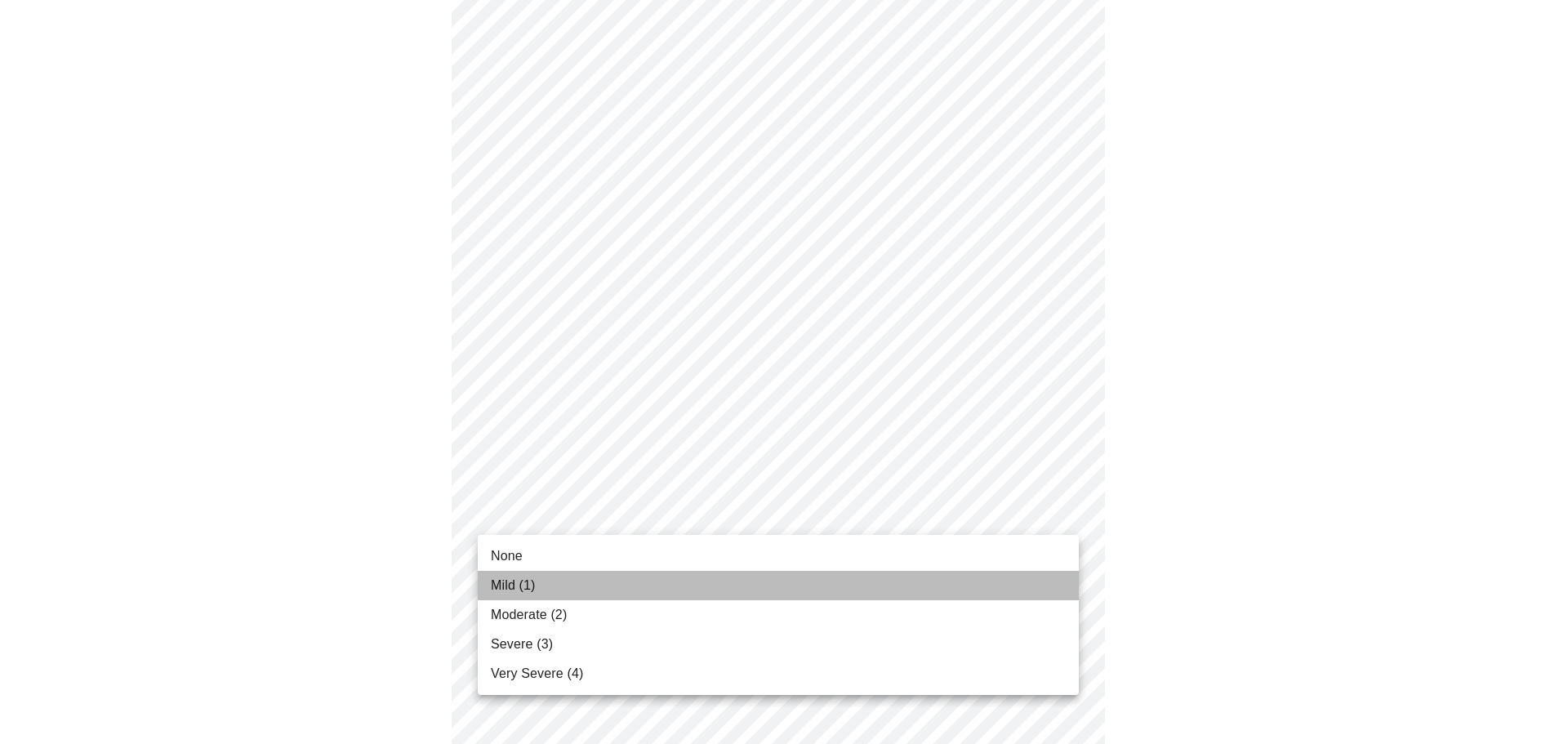
click at [612, 580] on li "Mild (1)" at bounding box center [778, 585] width 601 height 29
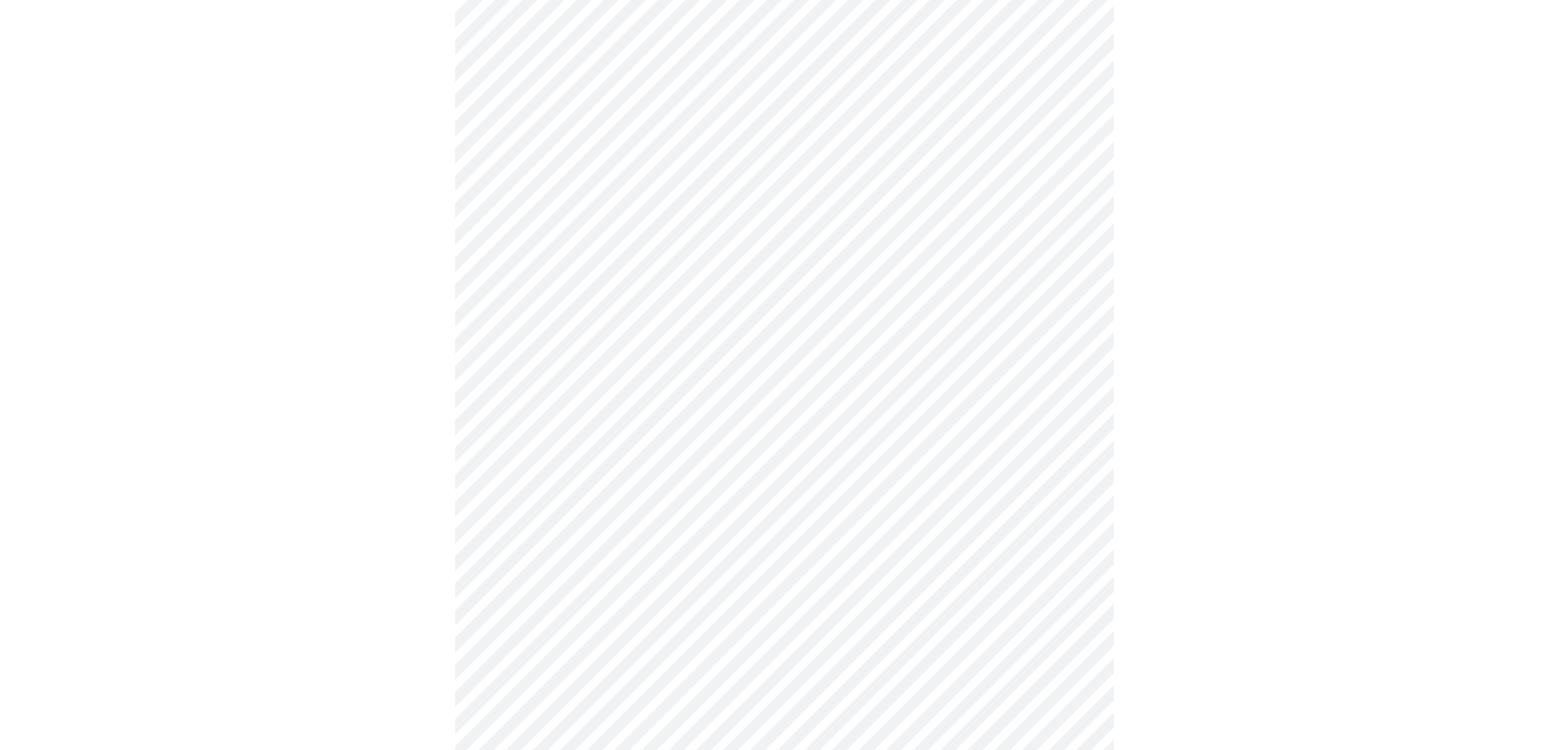
scroll to position [659, 0]
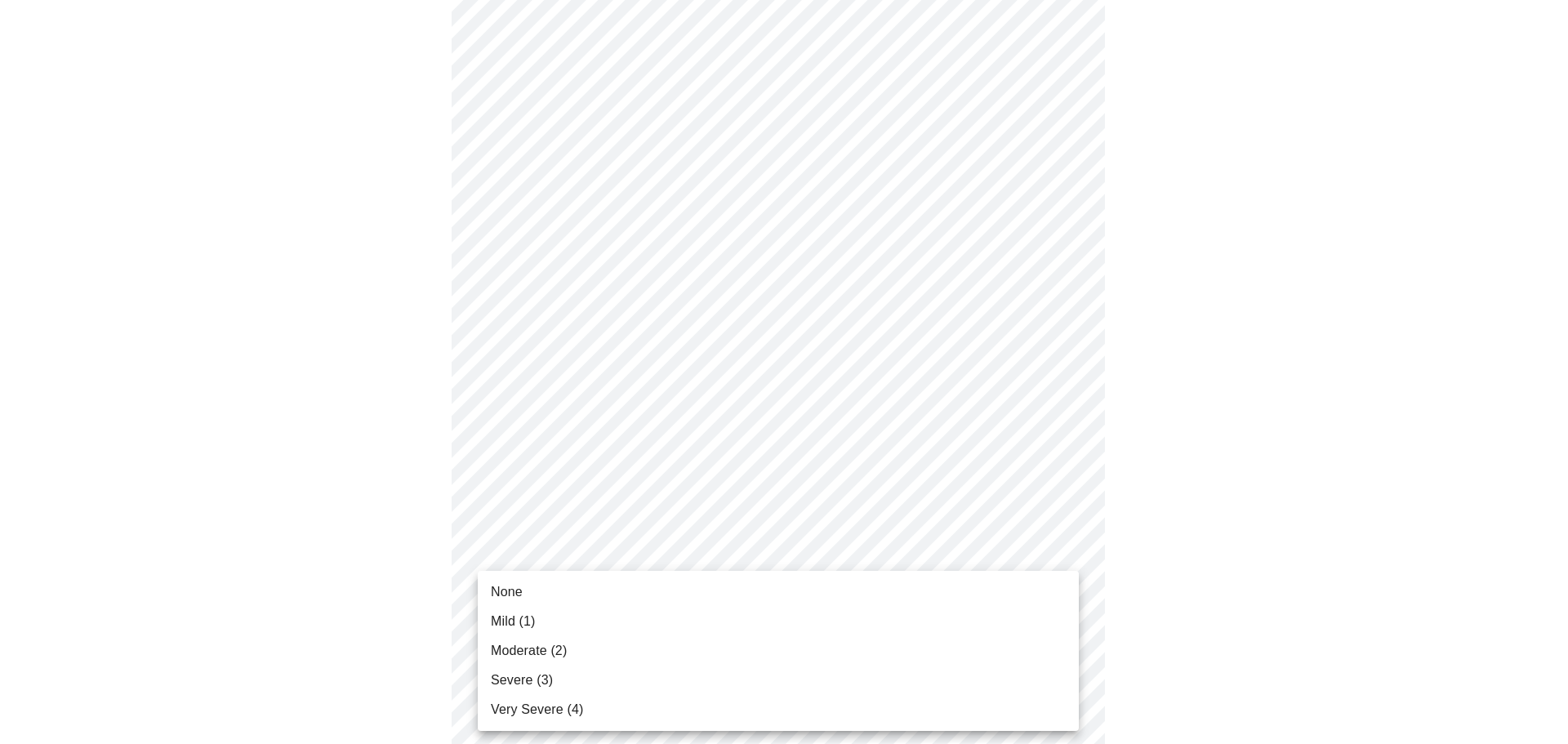
click at [749, 565] on body "MyMenopauseRx Appointments Messaging Labs Uploads Medications Community Refer a…" at bounding box center [784, 360] width 1555 height 2012
click at [618, 613] on li "Mild (1)" at bounding box center [778, 621] width 601 height 29
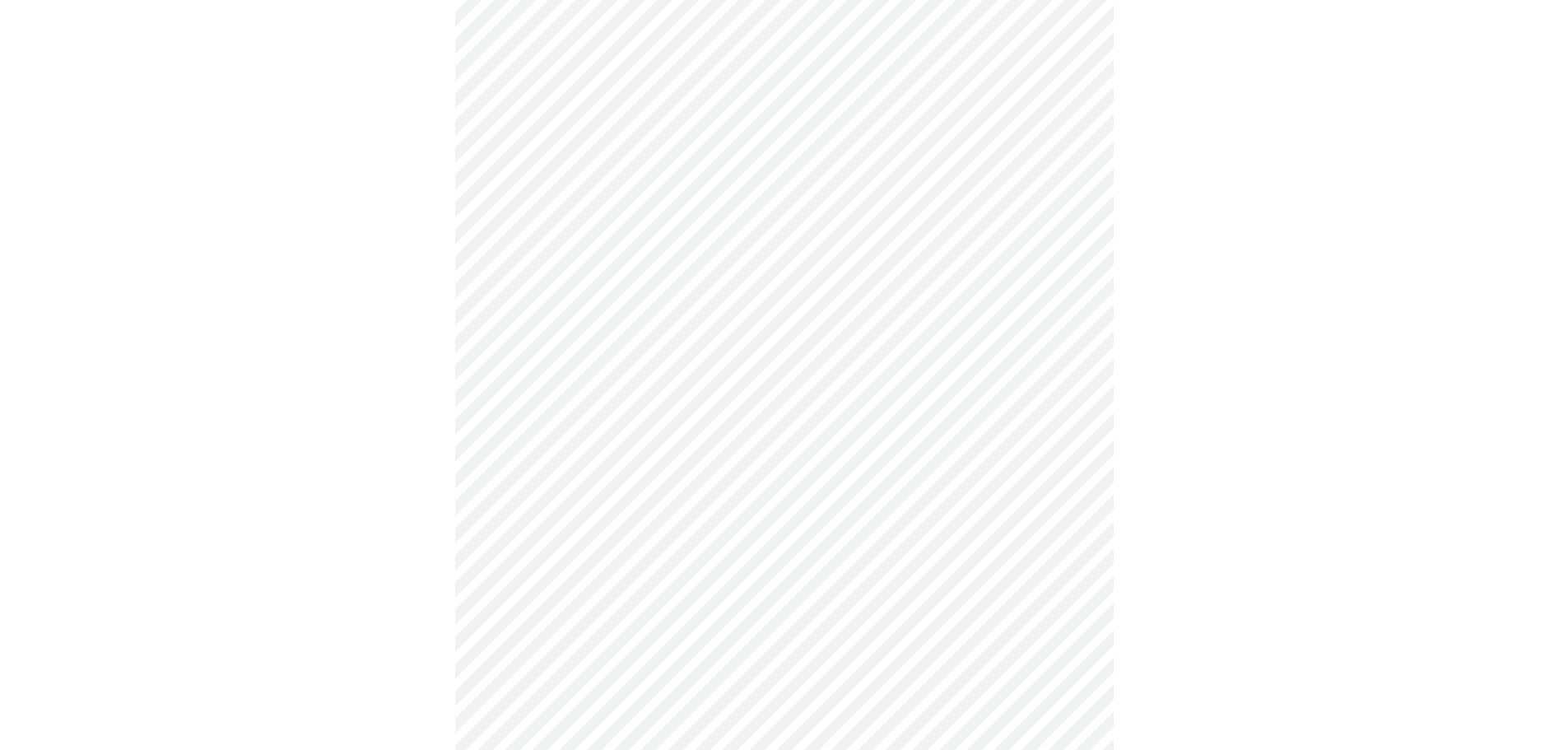
scroll to position [823, 0]
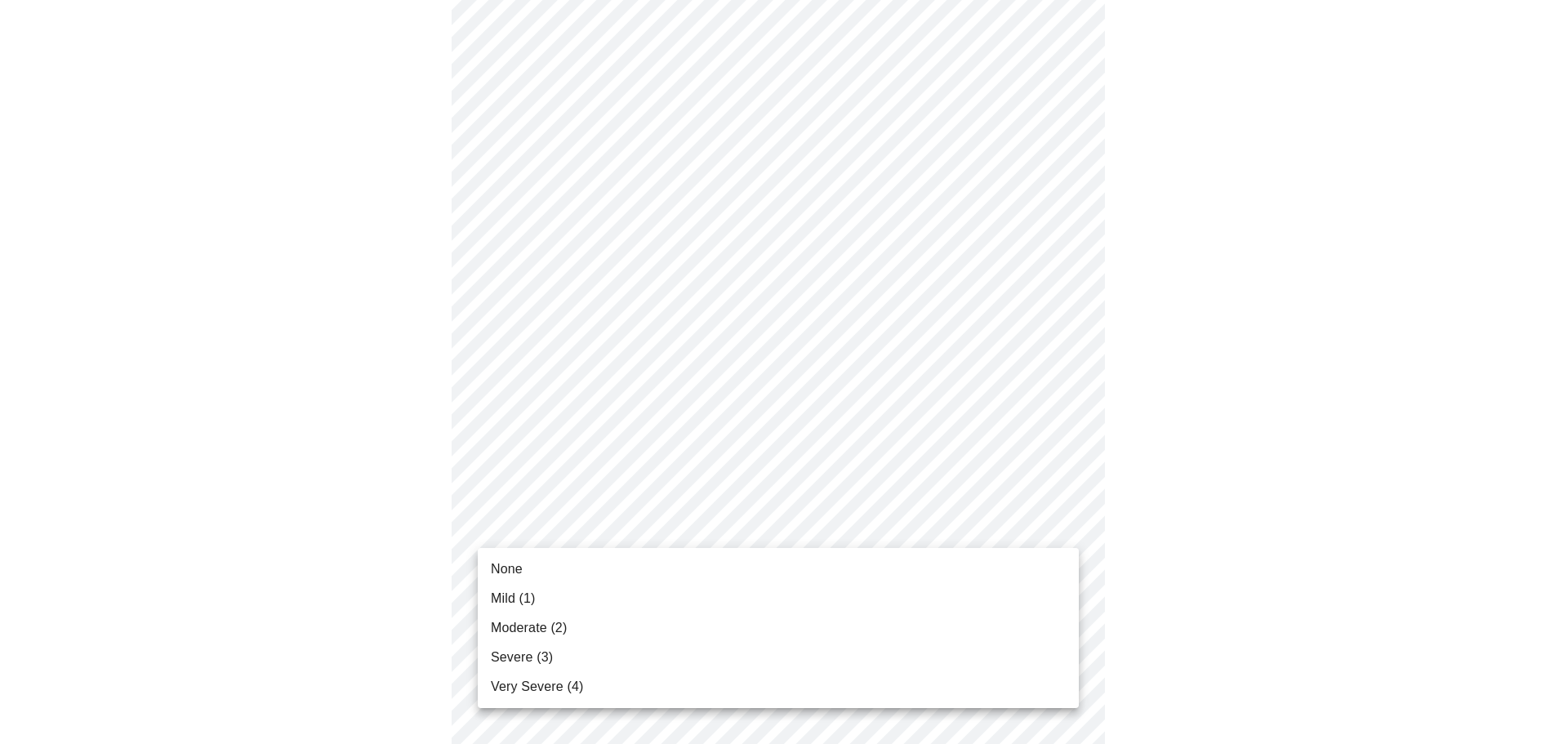
click at [682, 521] on body "MyMenopauseRx Appointments Messaging Labs Uploads Medications Community Refer a…" at bounding box center [784, 185] width 1555 height 1989
drag, startPoint x: 589, startPoint y: 588, endPoint x: 646, endPoint y: 537, distance: 76.5
click at [590, 586] on li "Mild (1)" at bounding box center [778, 598] width 601 height 29
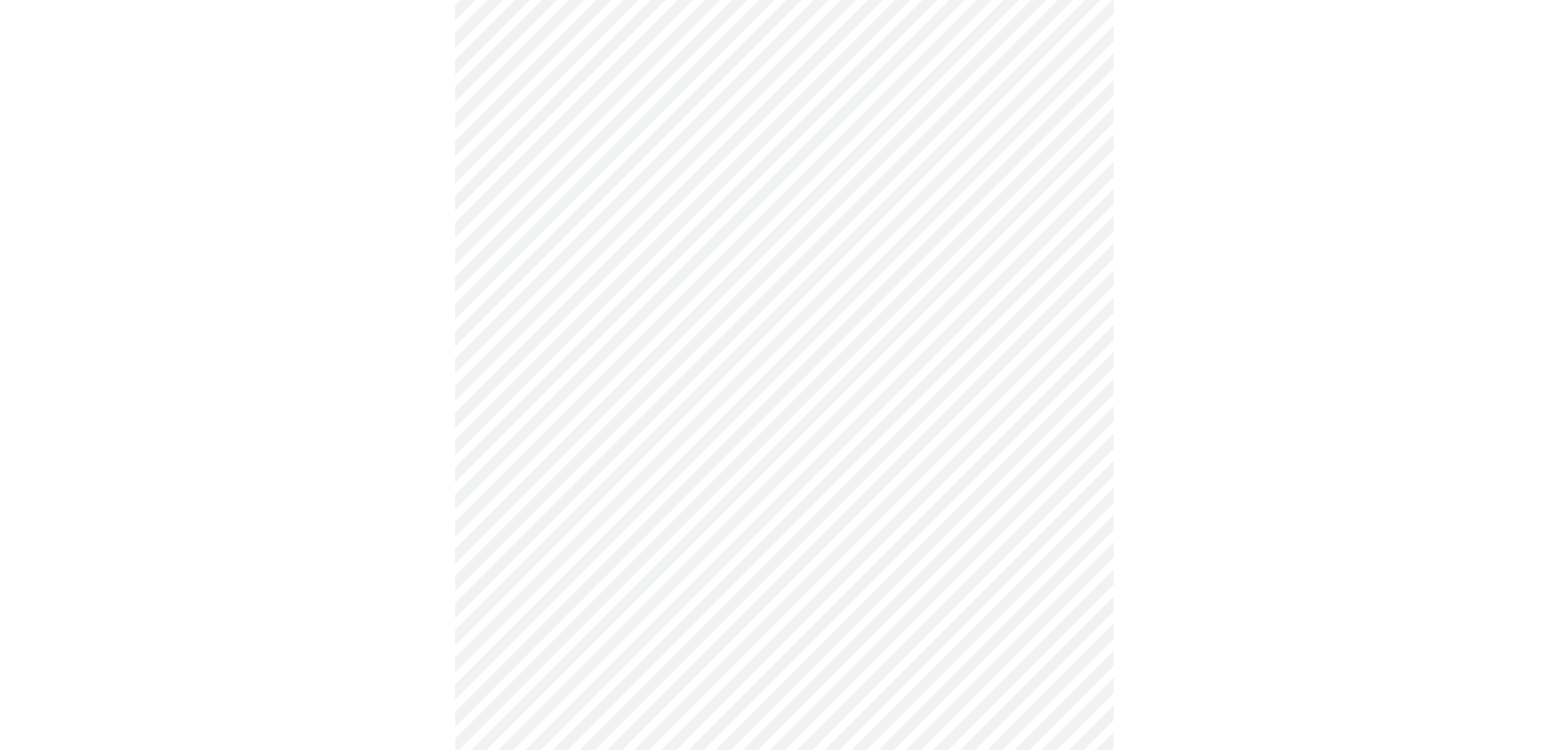
scroll to position [1153, 0]
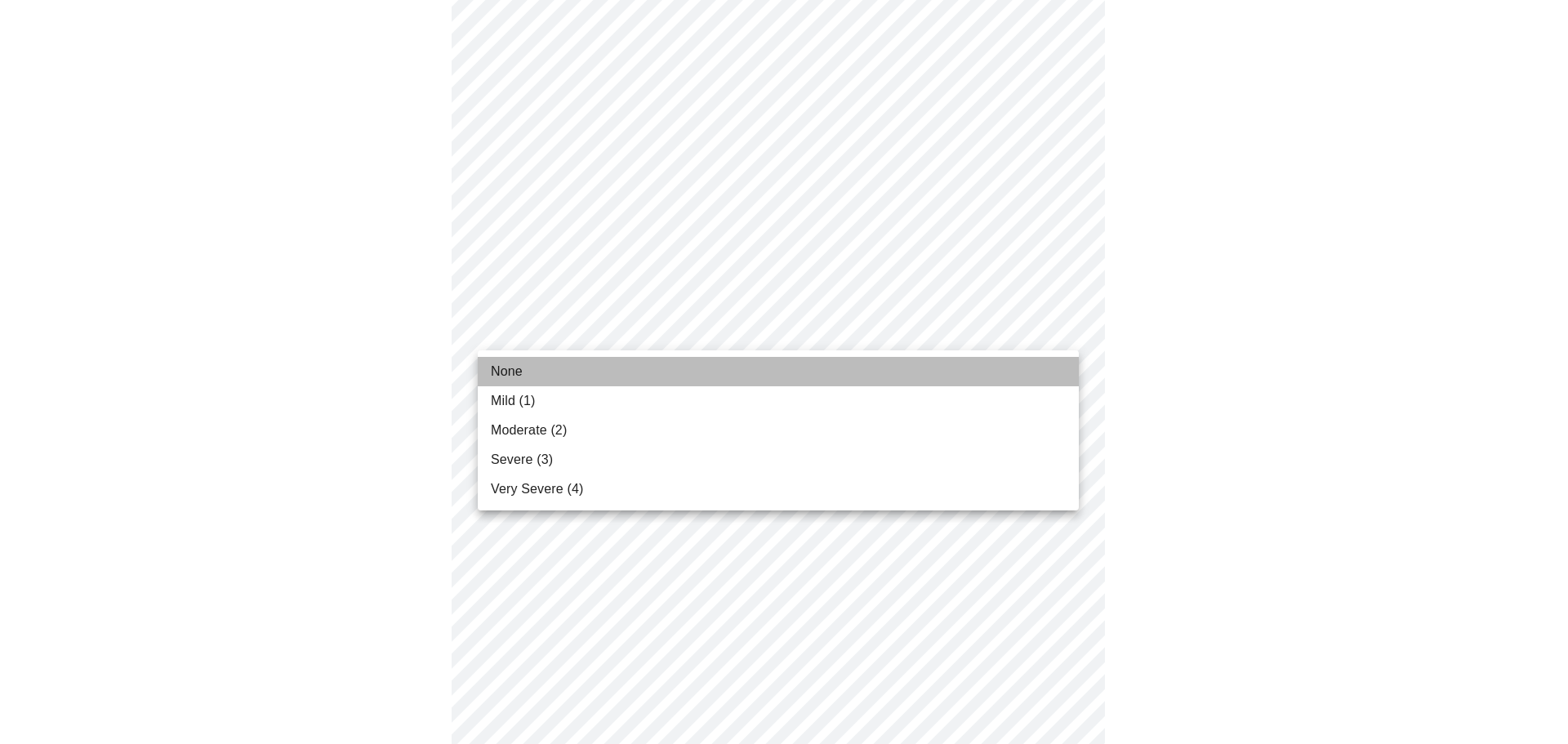
click at [527, 371] on li "None" at bounding box center [778, 371] width 601 height 29
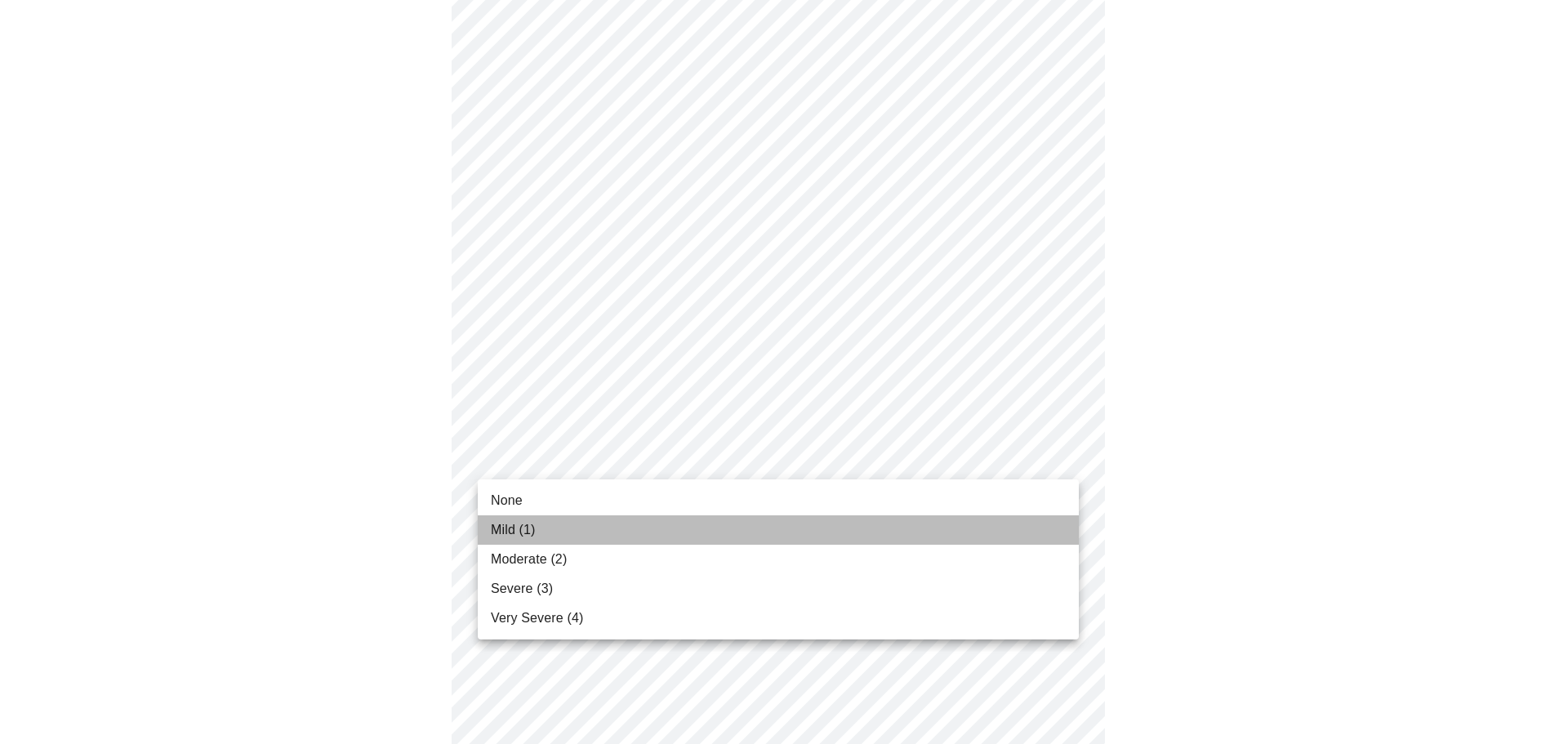
click at [578, 521] on li "Mild (1)" at bounding box center [778, 529] width 601 height 29
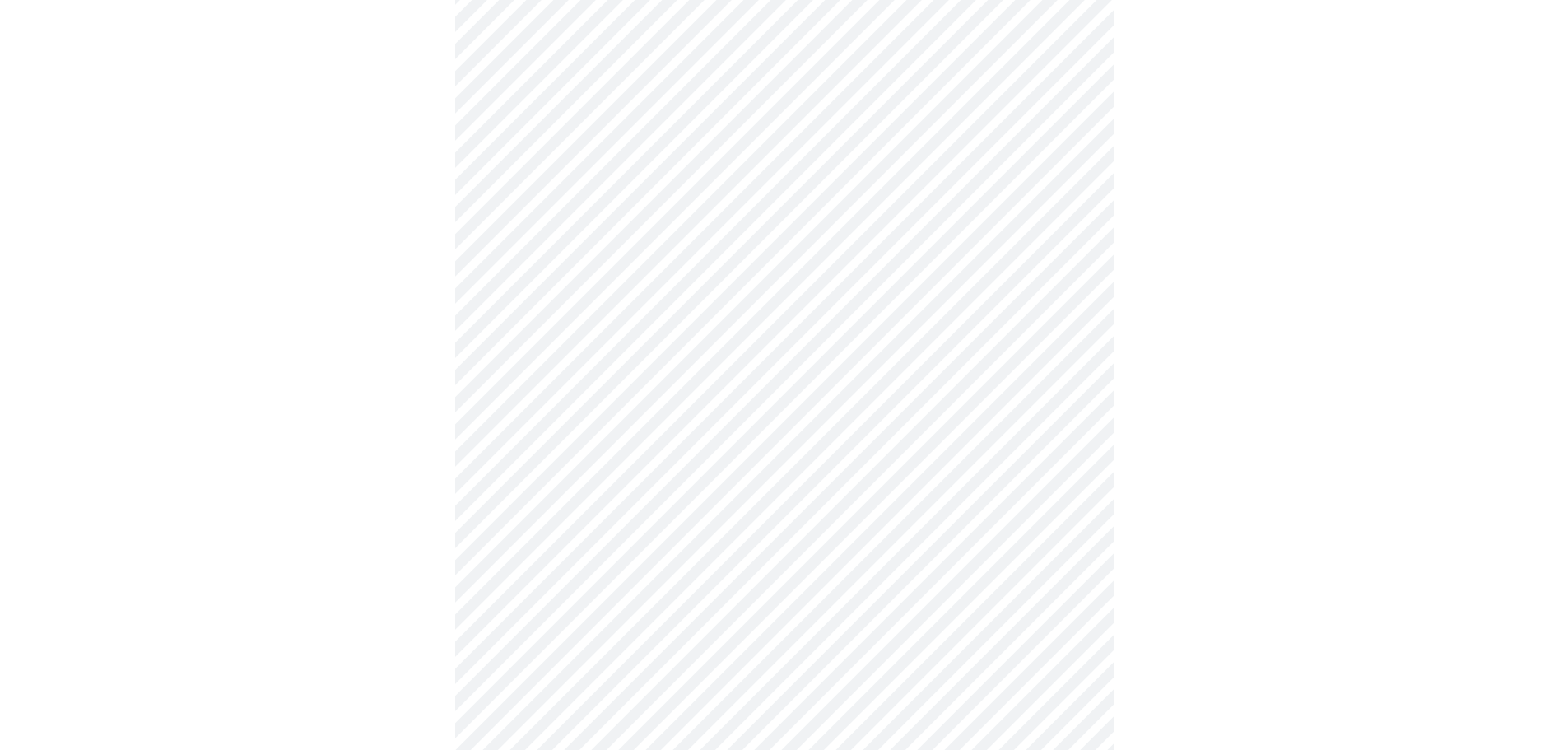
scroll to position [364, 0]
click at [909, 381] on body "MyMenopauseRx Appointments Messaging Labs Uploads Medications Community Refer a…" at bounding box center [790, 611] width 1567 height 1937
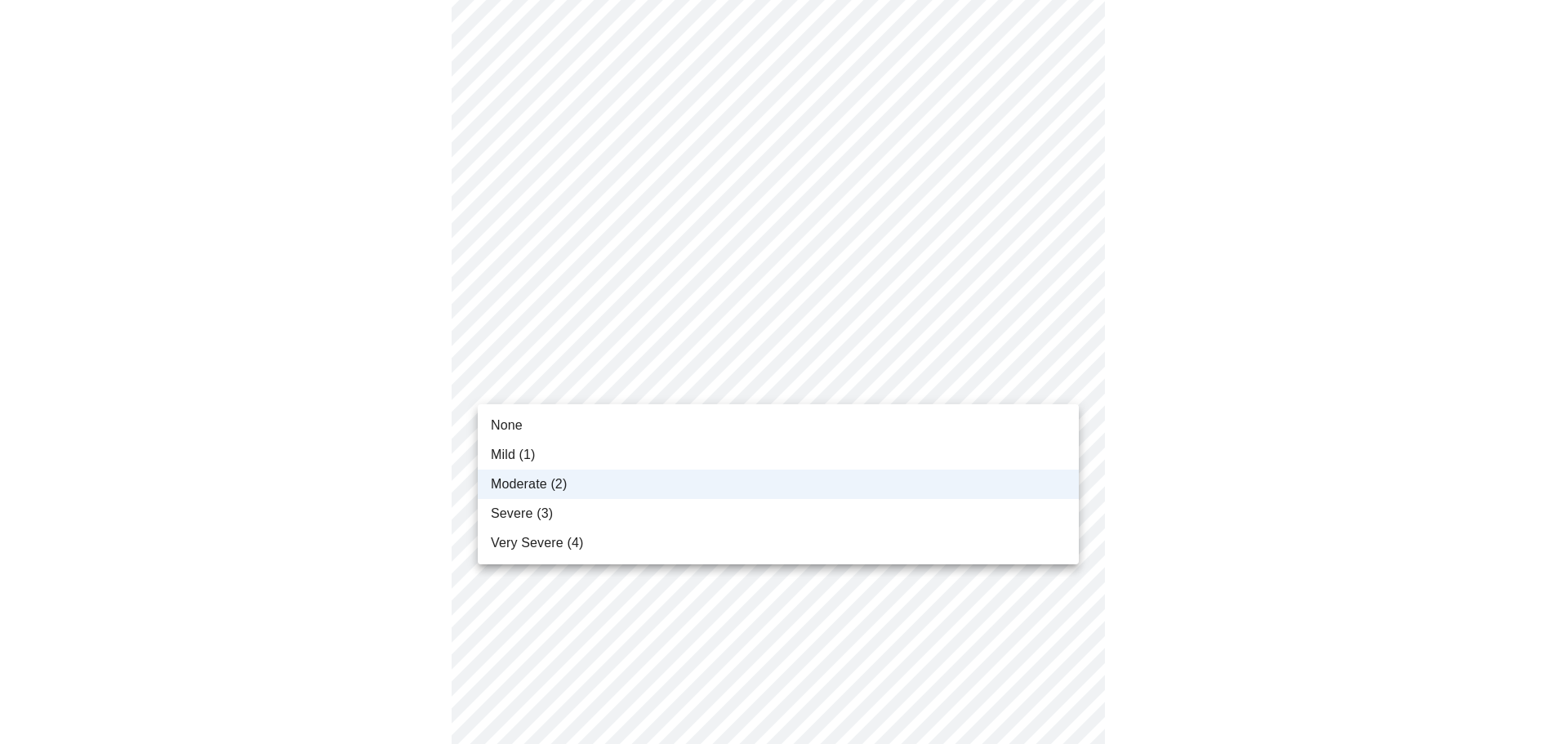
click at [614, 456] on li "Mild (1)" at bounding box center [778, 454] width 601 height 29
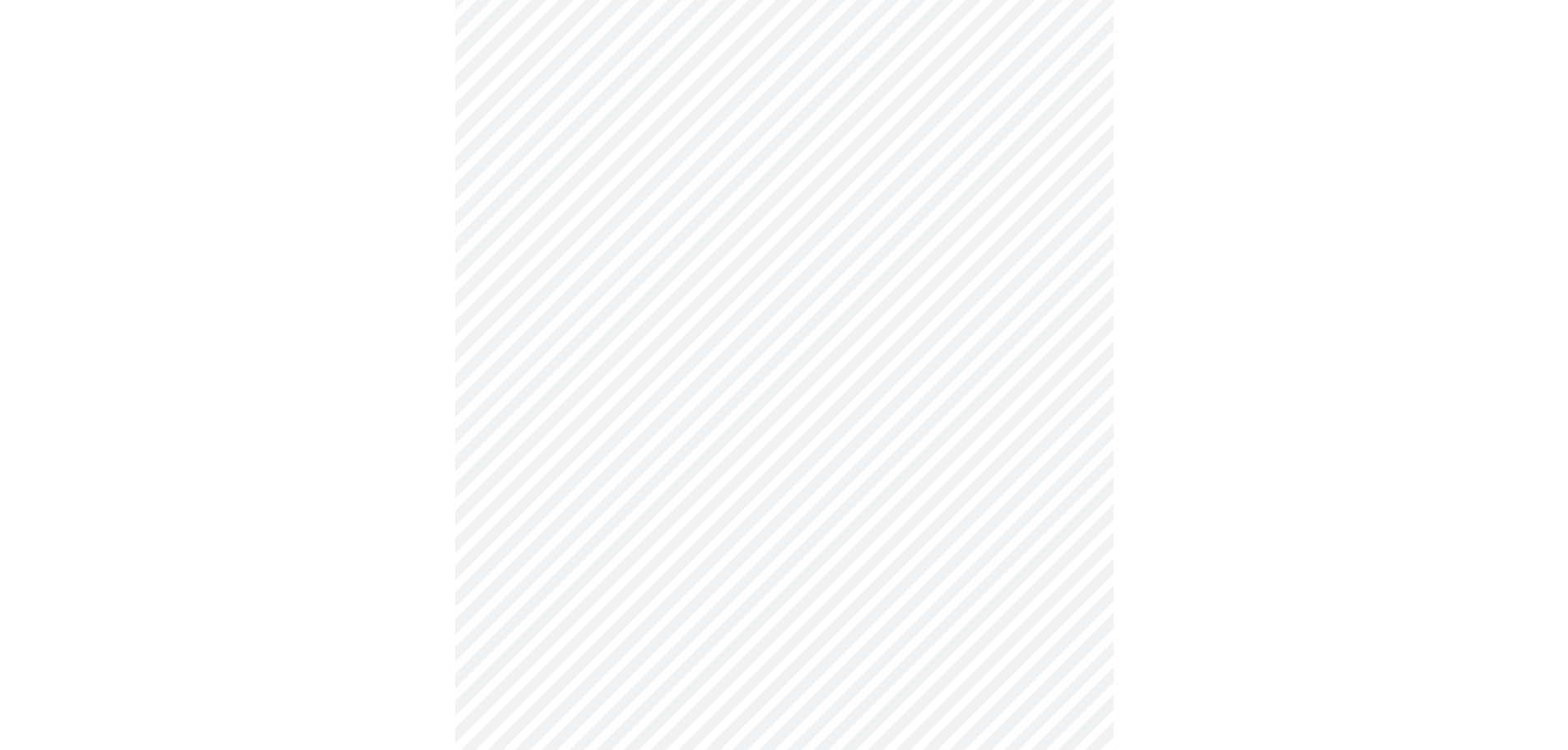
scroll to position [1023, 0]
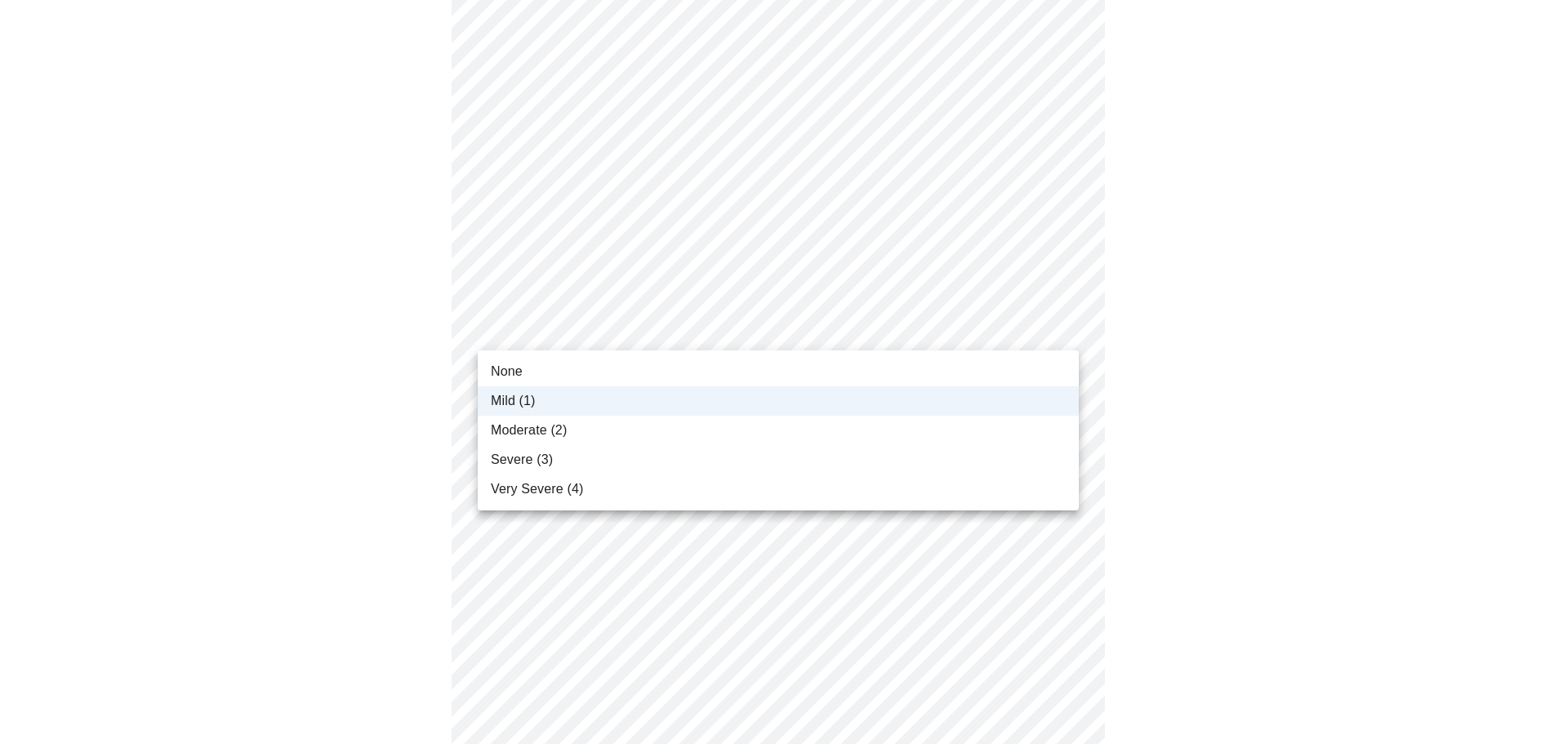
click at [577, 370] on li "None" at bounding box center [778, 371] width 601 height 29
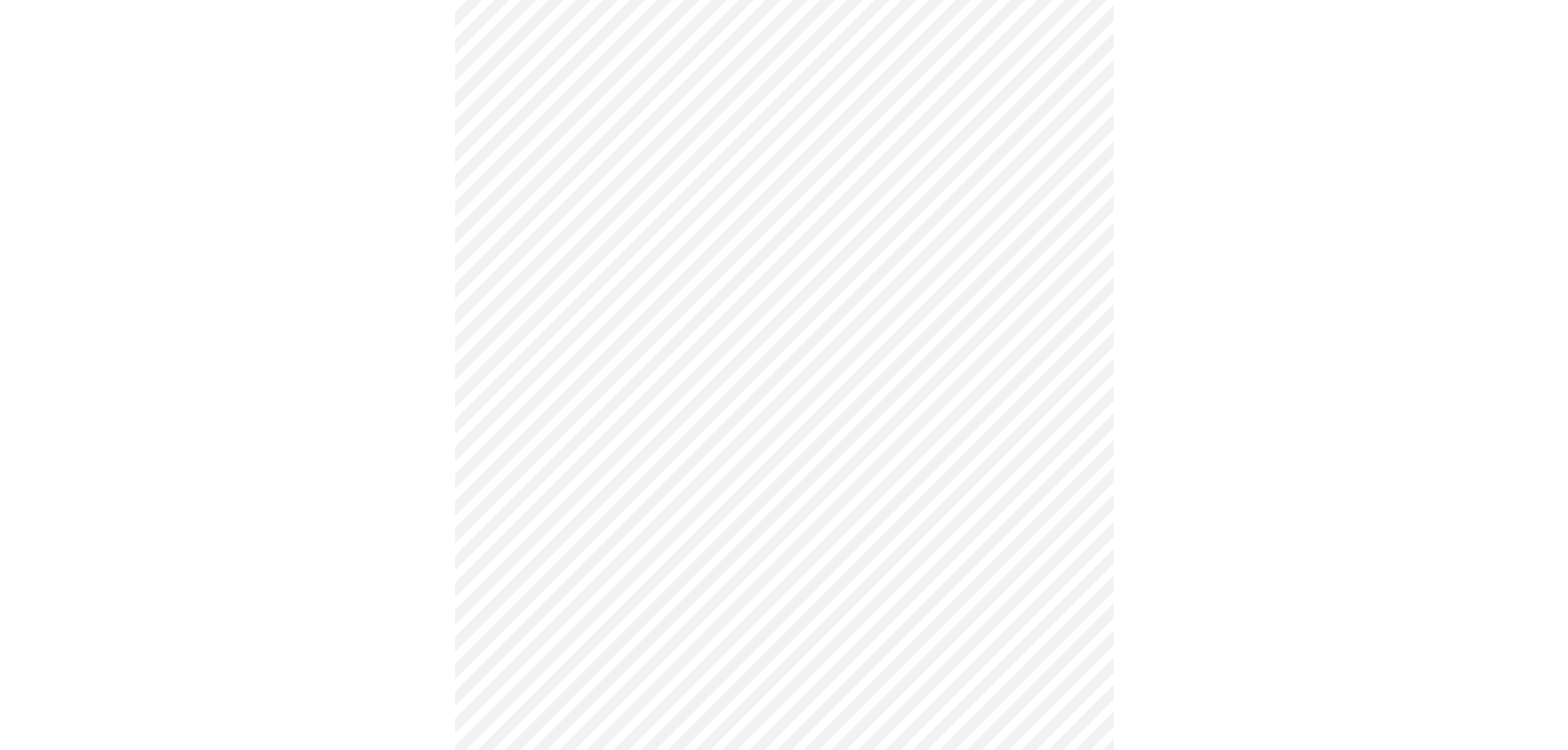
scroll to position [199, 0]
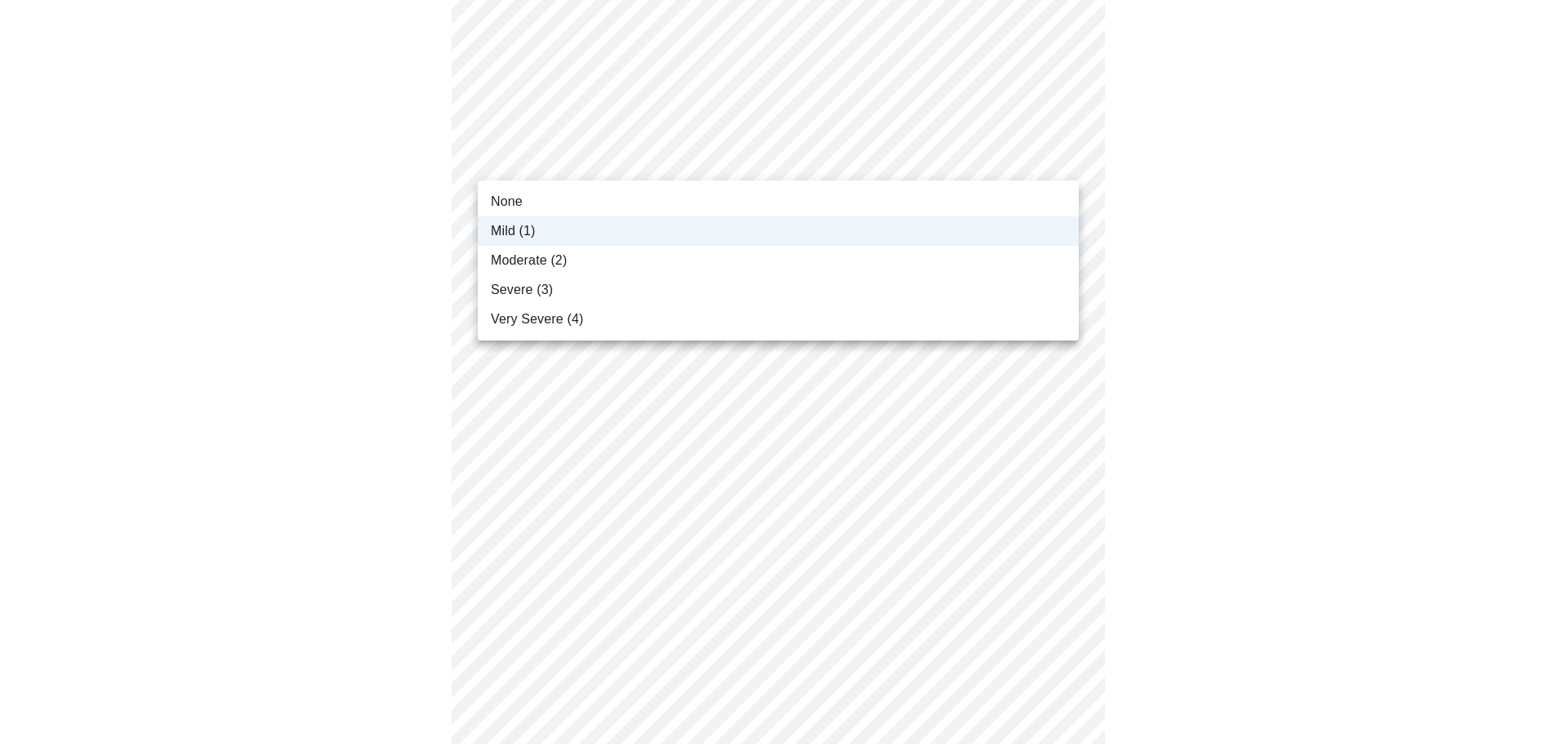
click at [1311, 151] on div at bounding box center [784, 372] width 1568 height 744
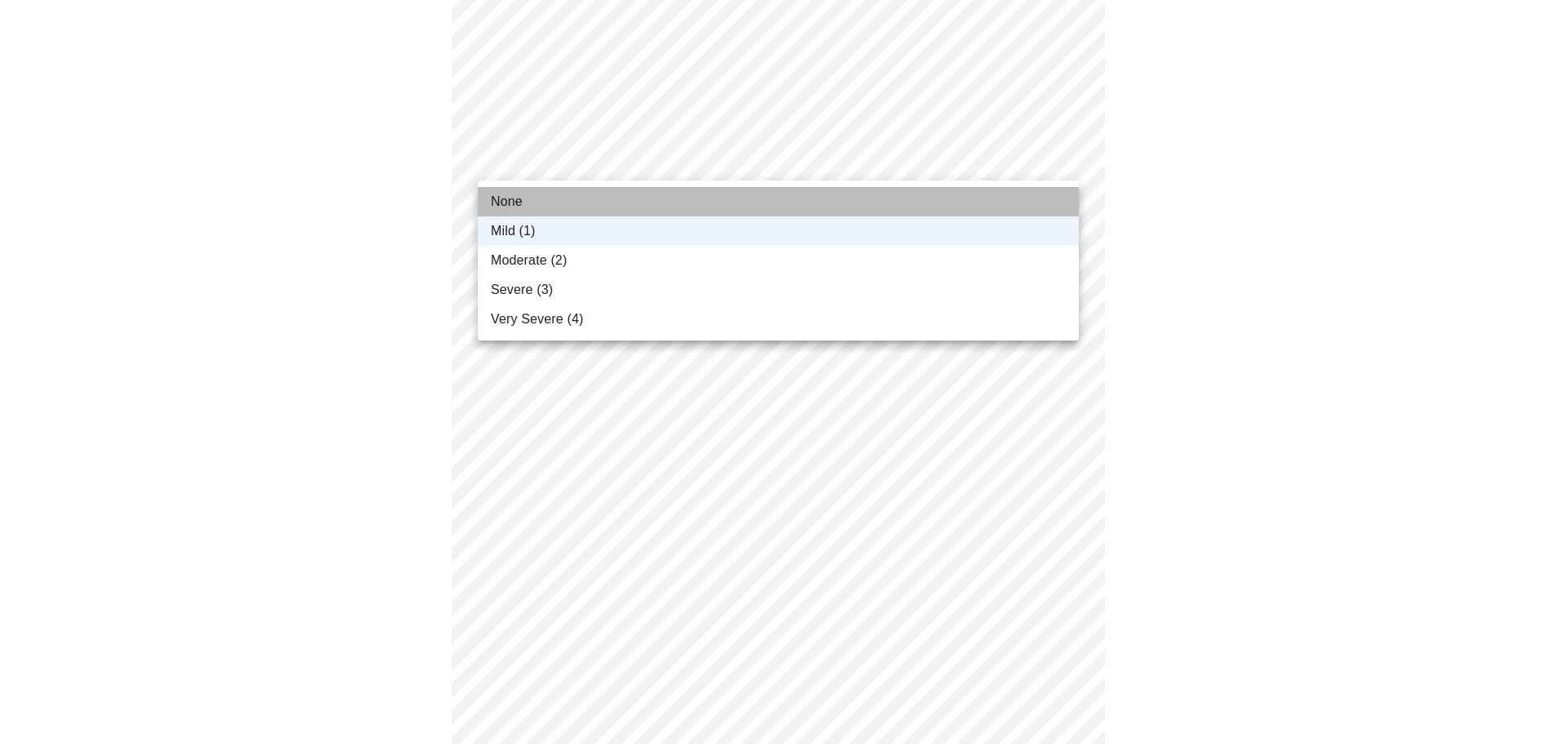
click at [665, 196] on li "None" at bounding box center [778, 201] width 601 height 29
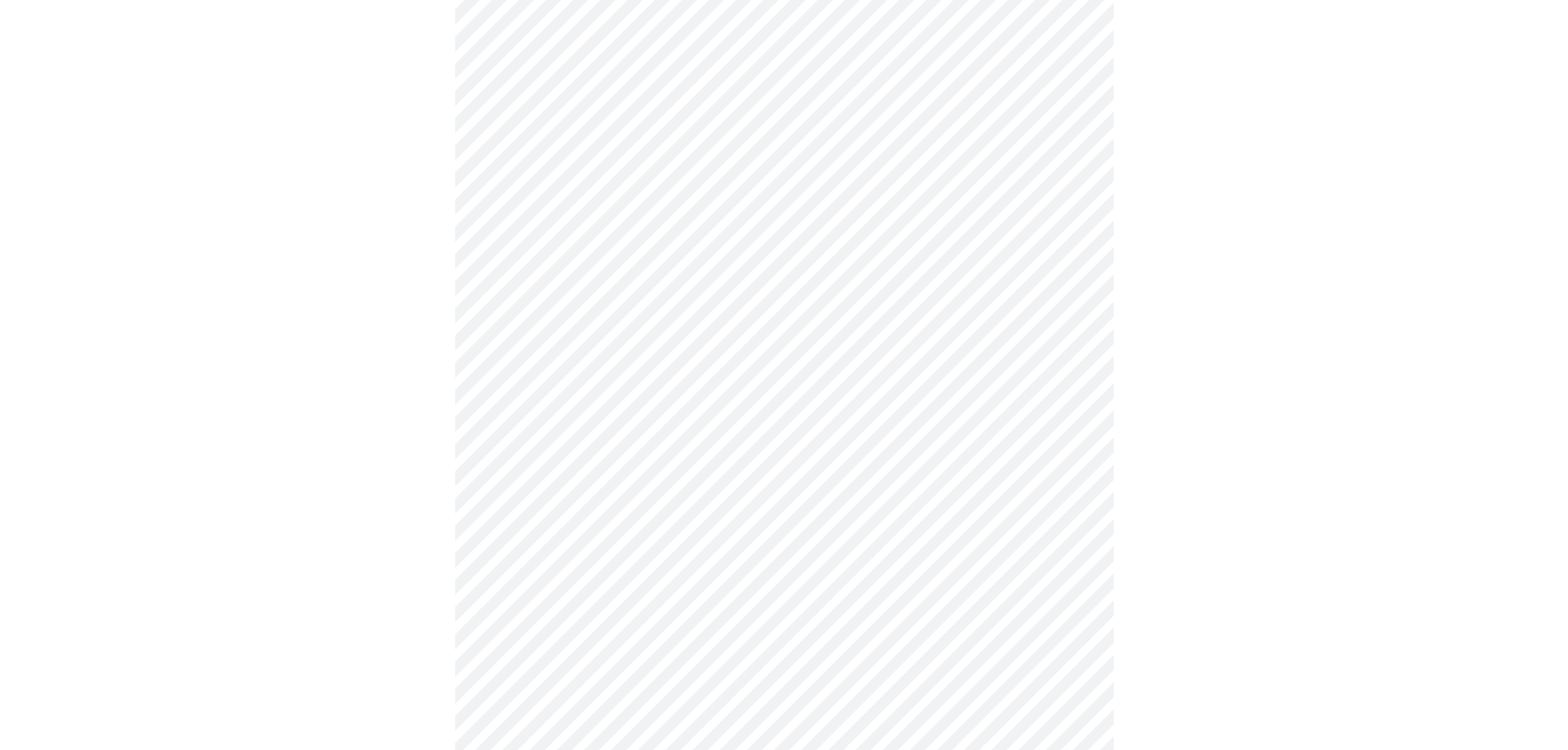
click at [805, 263] on body "MyMenopauseRx Appointments Messaging Labs Uploads Medications Community Refer a…" at bounding box center [784, 78] width 1555 height 1625
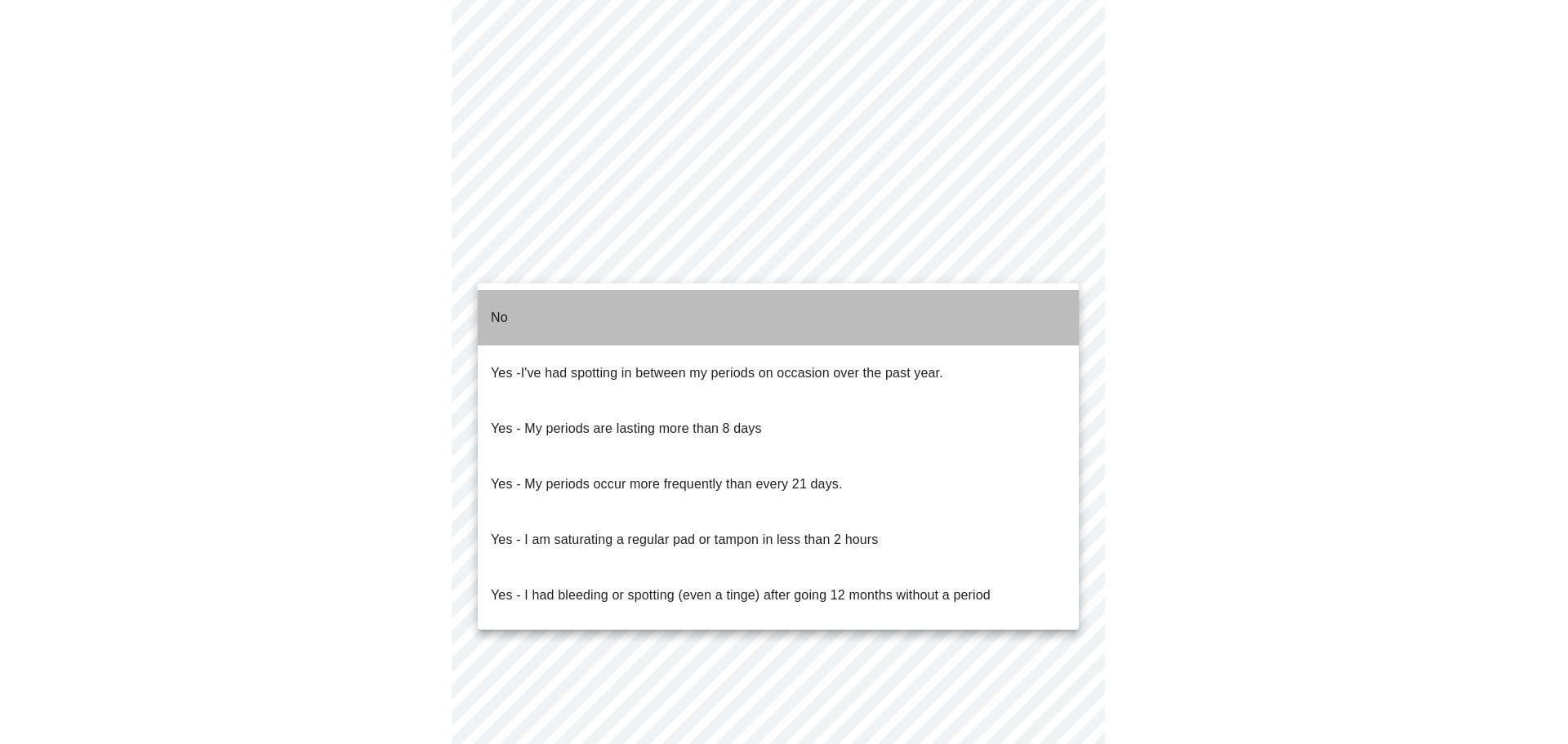
click at [563, 316] on li "No" at bounding box center [778, 317] width 601 height 56
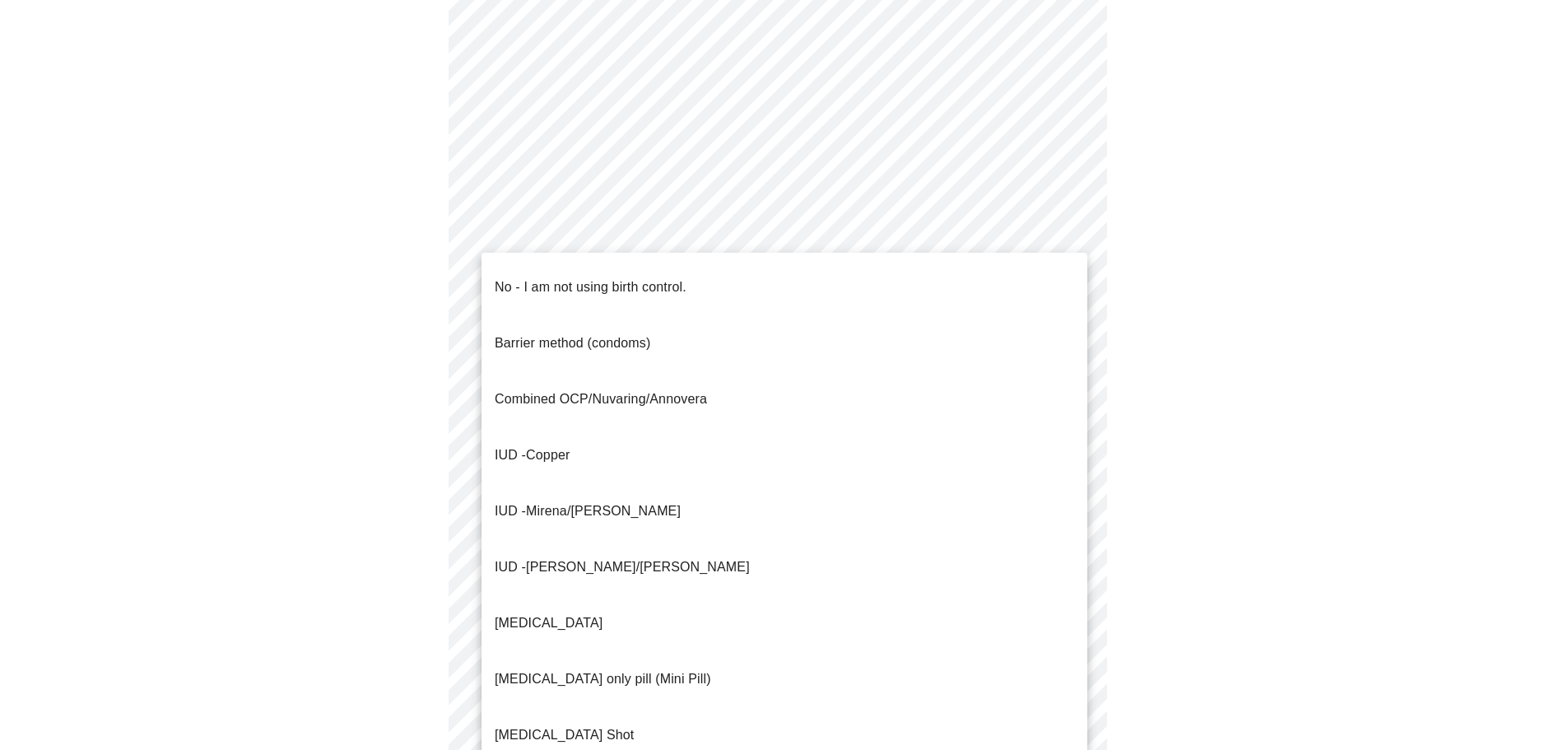
click at [683, 391] on body "MyMenopauseRx Appointments Messaging Labs Uploads Medications Community Refer a…" at bounding box center [784, 73] width 1555 height 1615
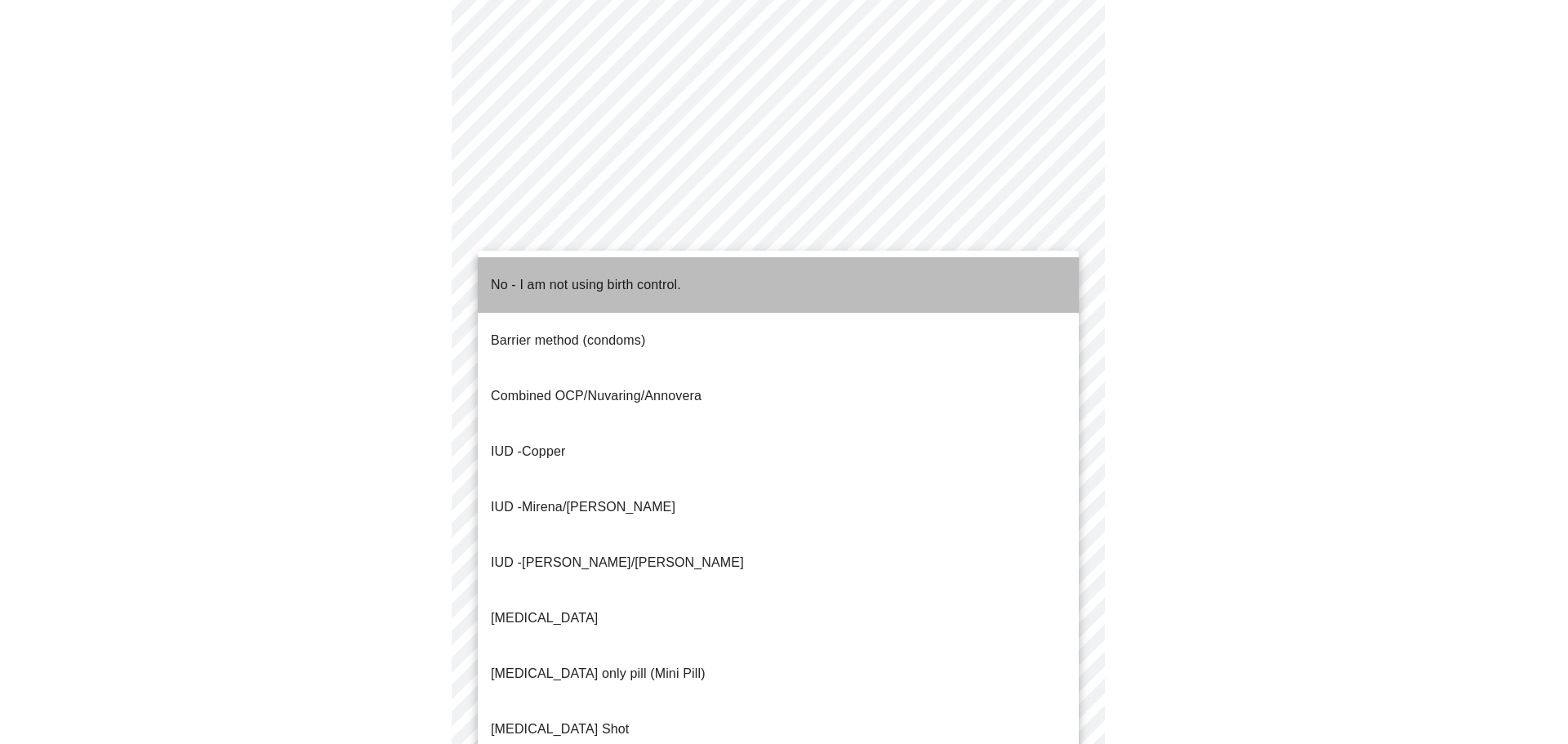
click at [532, 275] on p "No - I am not using birth control." at bounding box center [586, 285] width 191 height 20
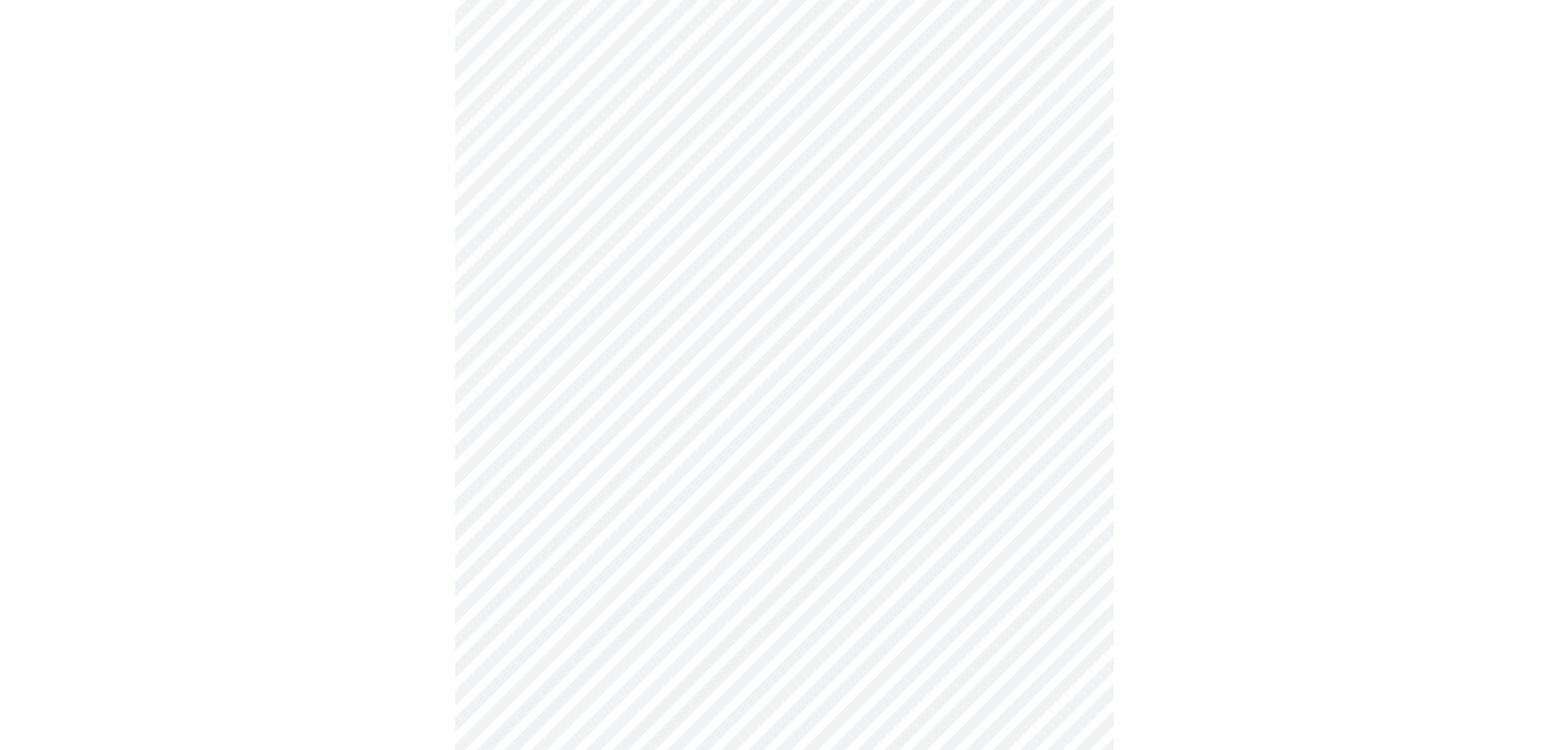
click at [660, 497] on body "MyMenopauseRx Appointments Messaging Labs Uploads Medications Community Refer a…" at bounding box center [784, 68] width 1555 height 1605
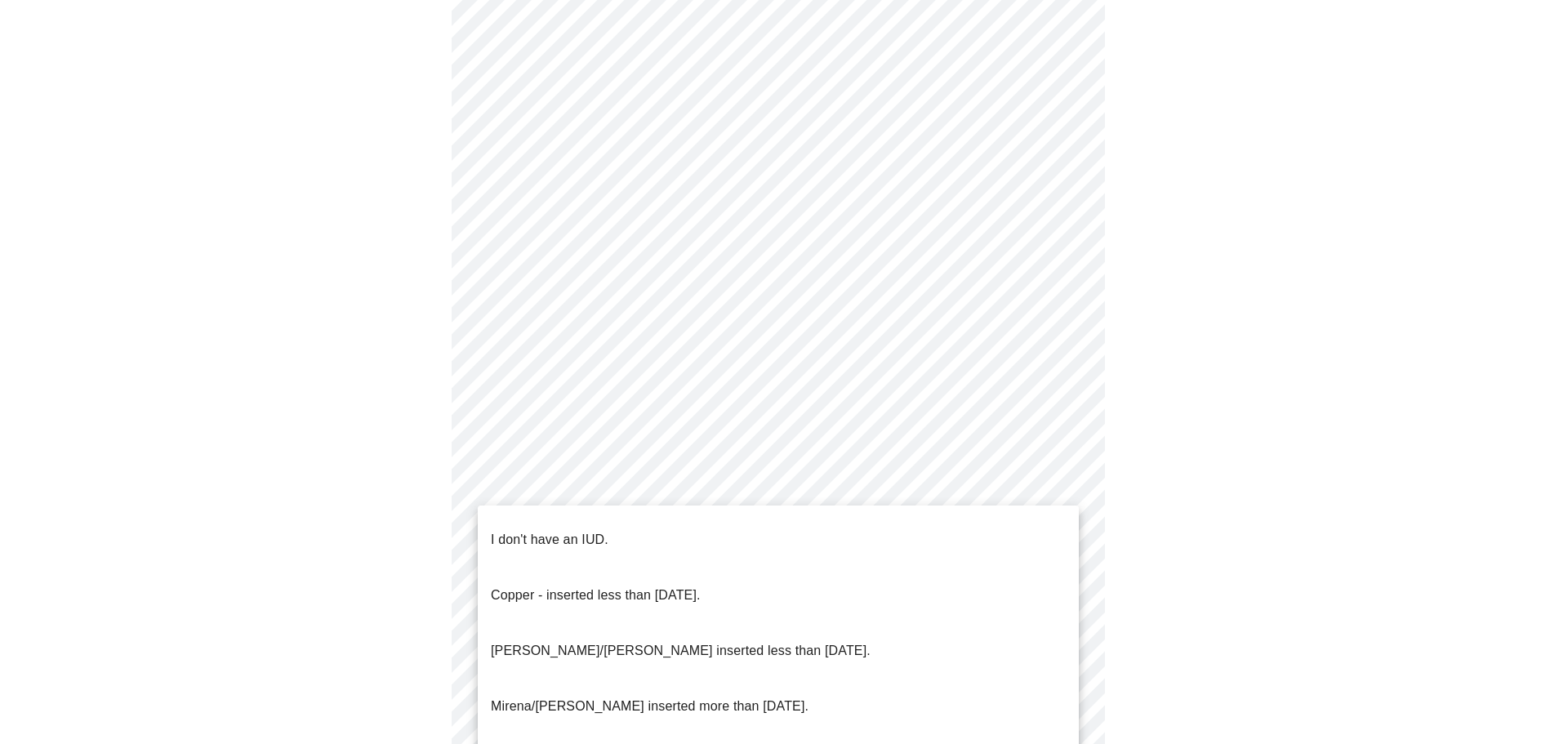
click at [536, 530] on p "I don't have an IUD." at bounding box center [549, 540] width 117 height 20
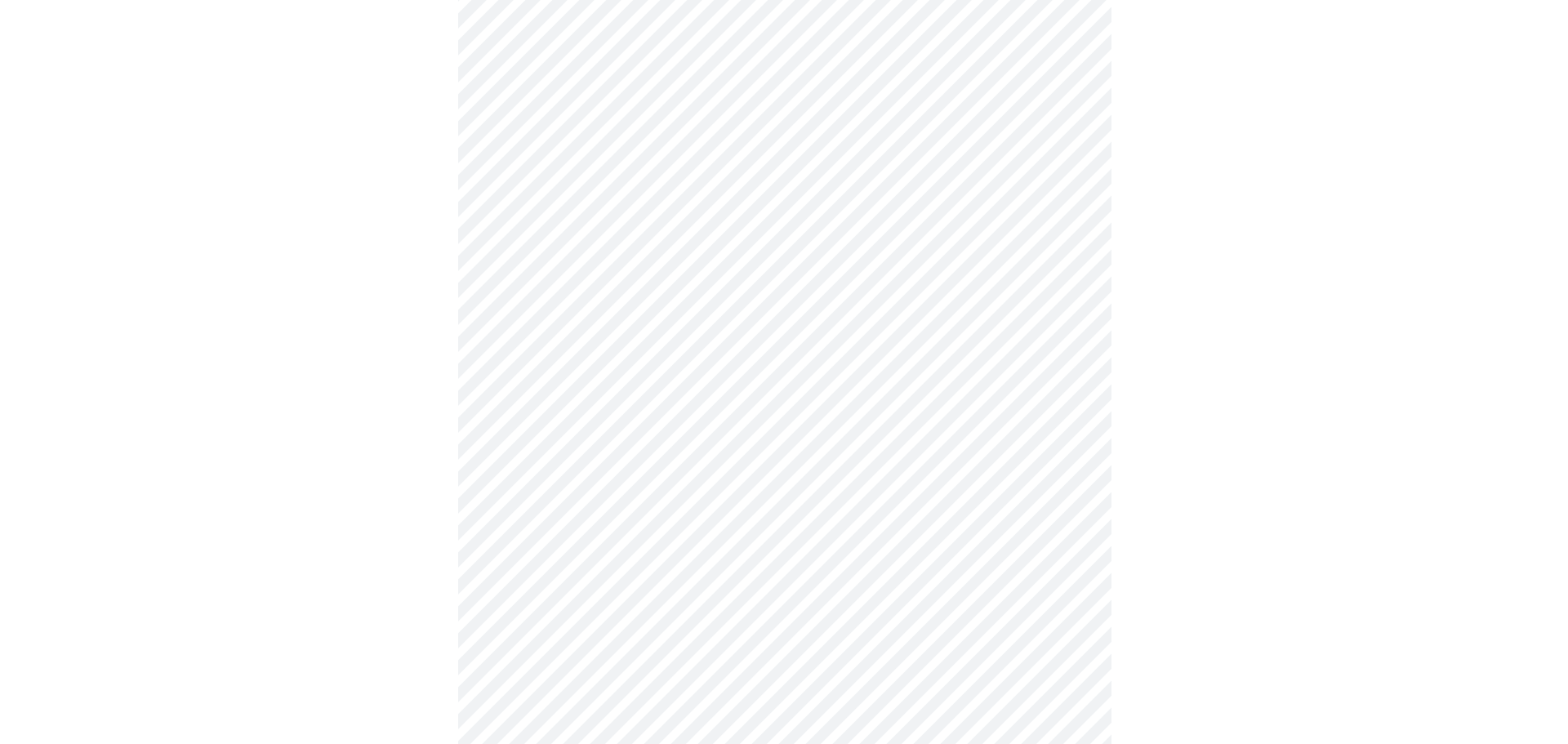
scroll to position [839, 0]
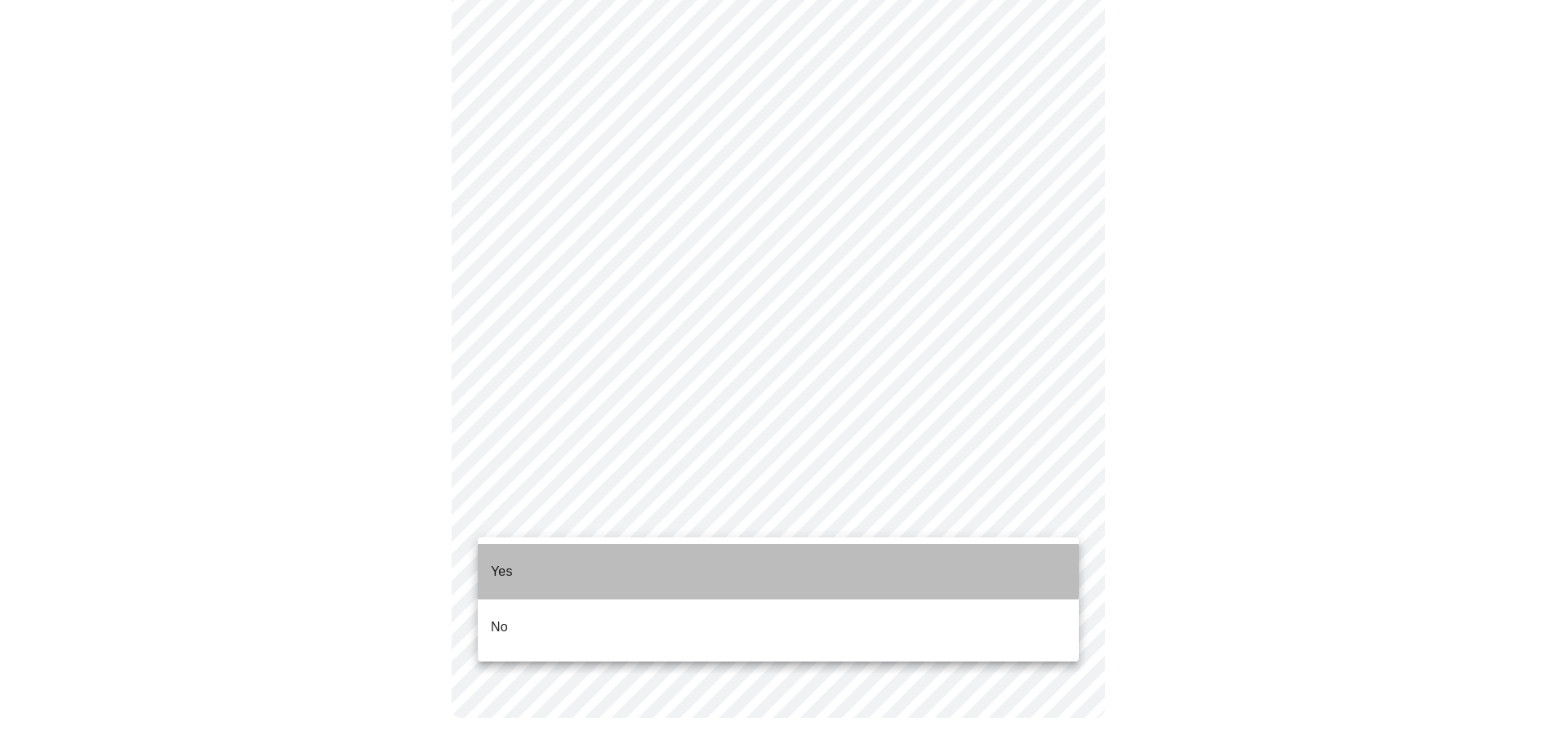
click at [578, 556] on li "Yes" at bounding box center [778, 572] width 601 height 56
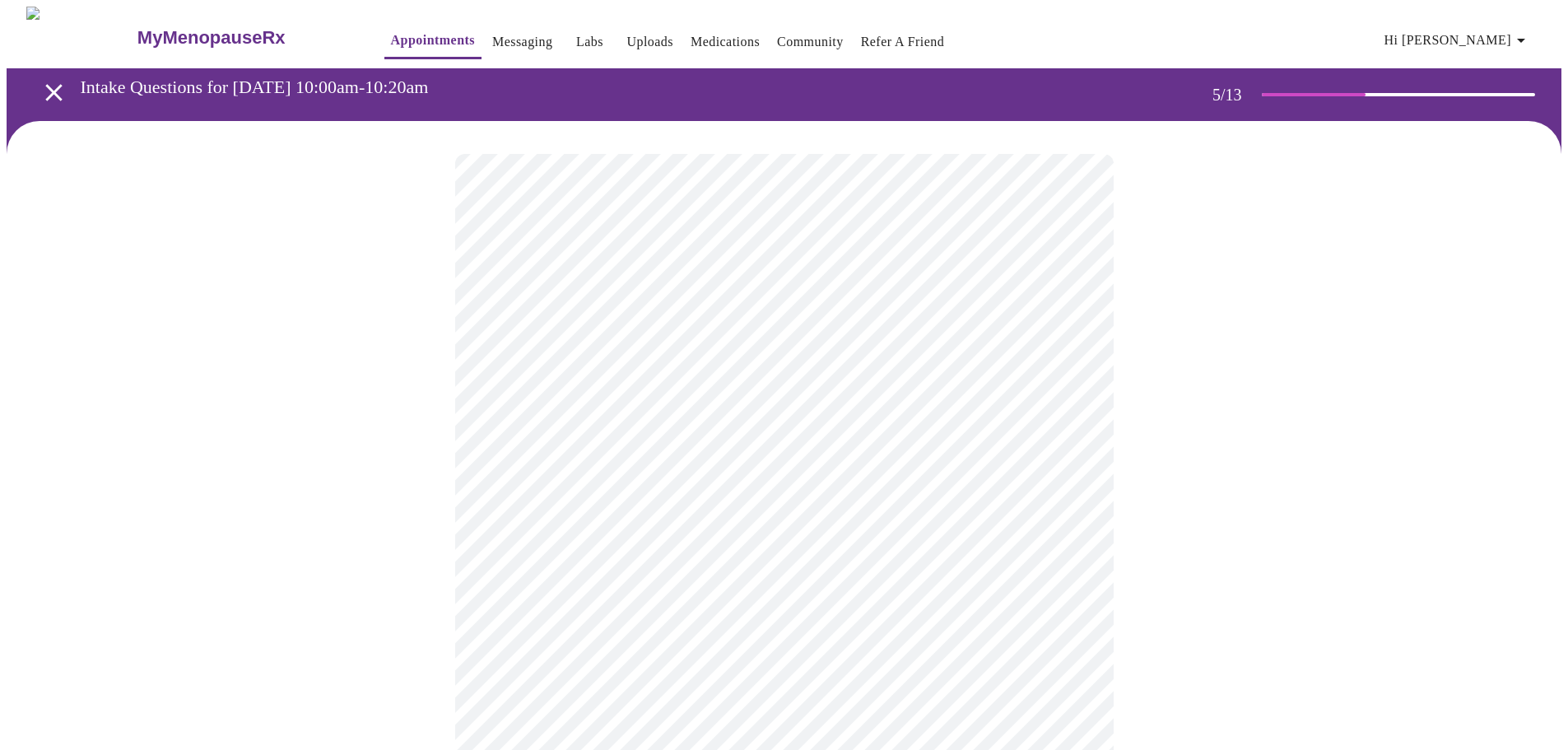
scroll to position [247, 0]
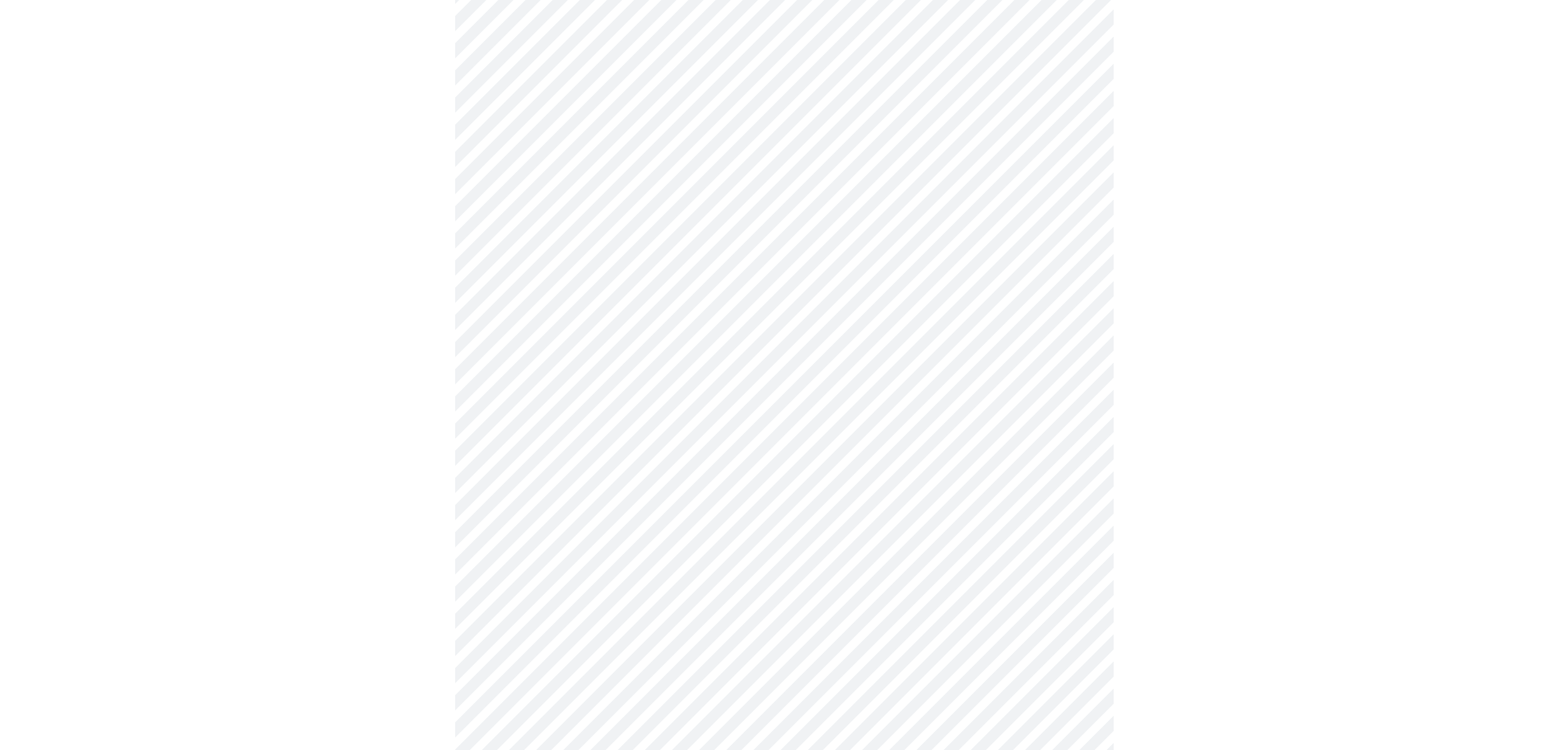
click at [1072, 321] on body "MyMenopauseRx Appointments Messaging Labs Uploads Medications Community Refer a…" at bounding box center [784, 367] width 1555 height 1216
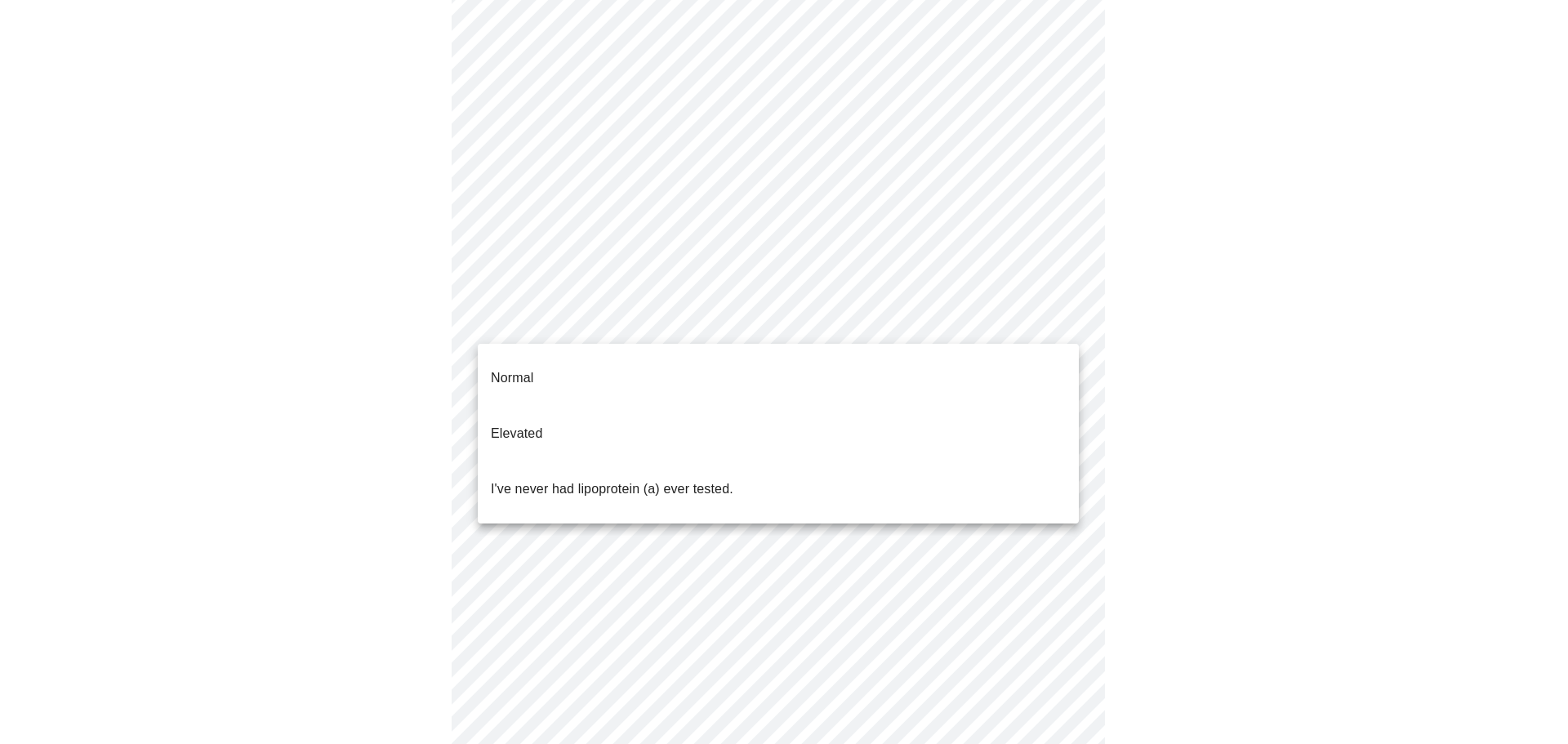
click at [648, 479] on p "I've never had lipoprotein (a) ever tested." at bounding box center [612, 489] width 242 height 20
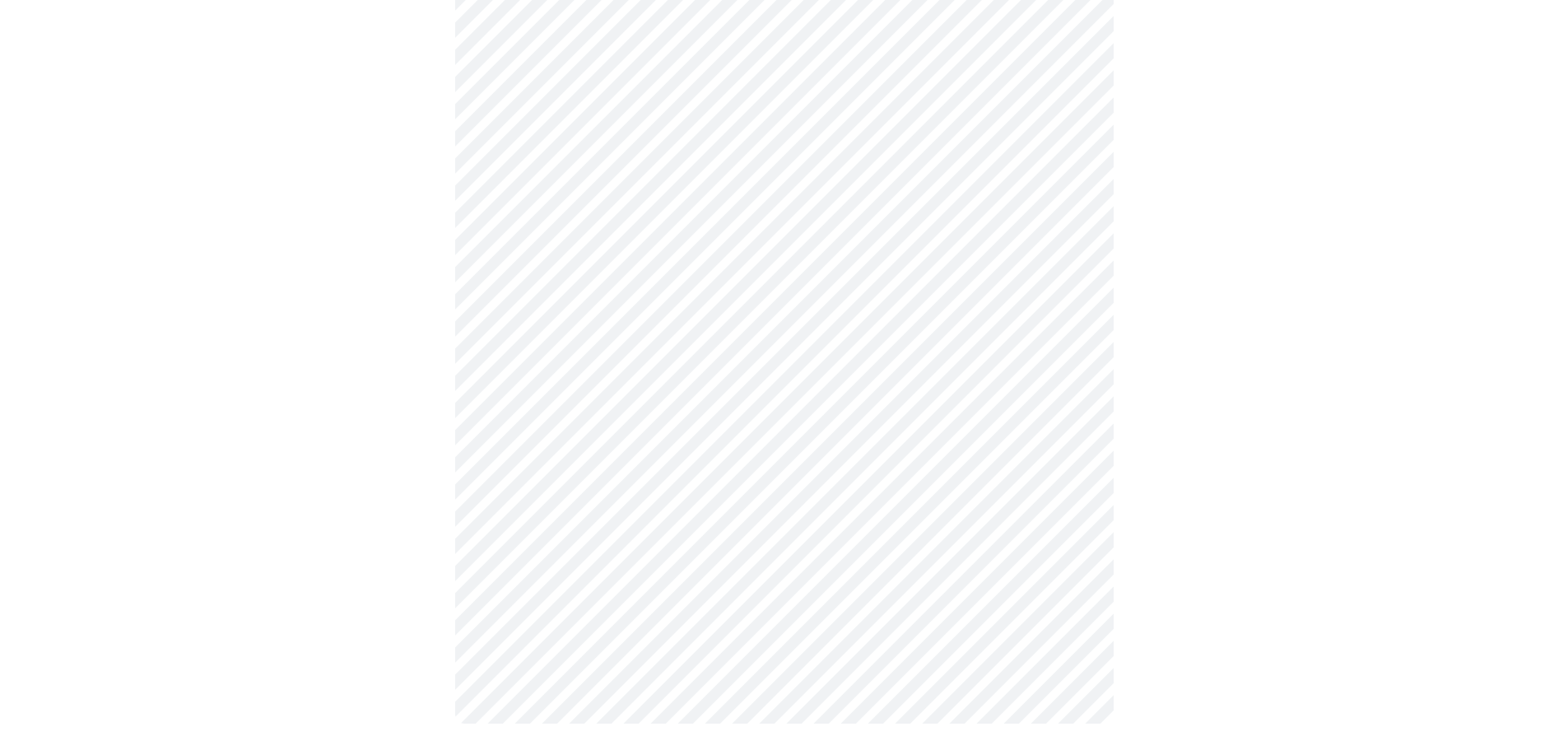
scroll to position [0, 0]
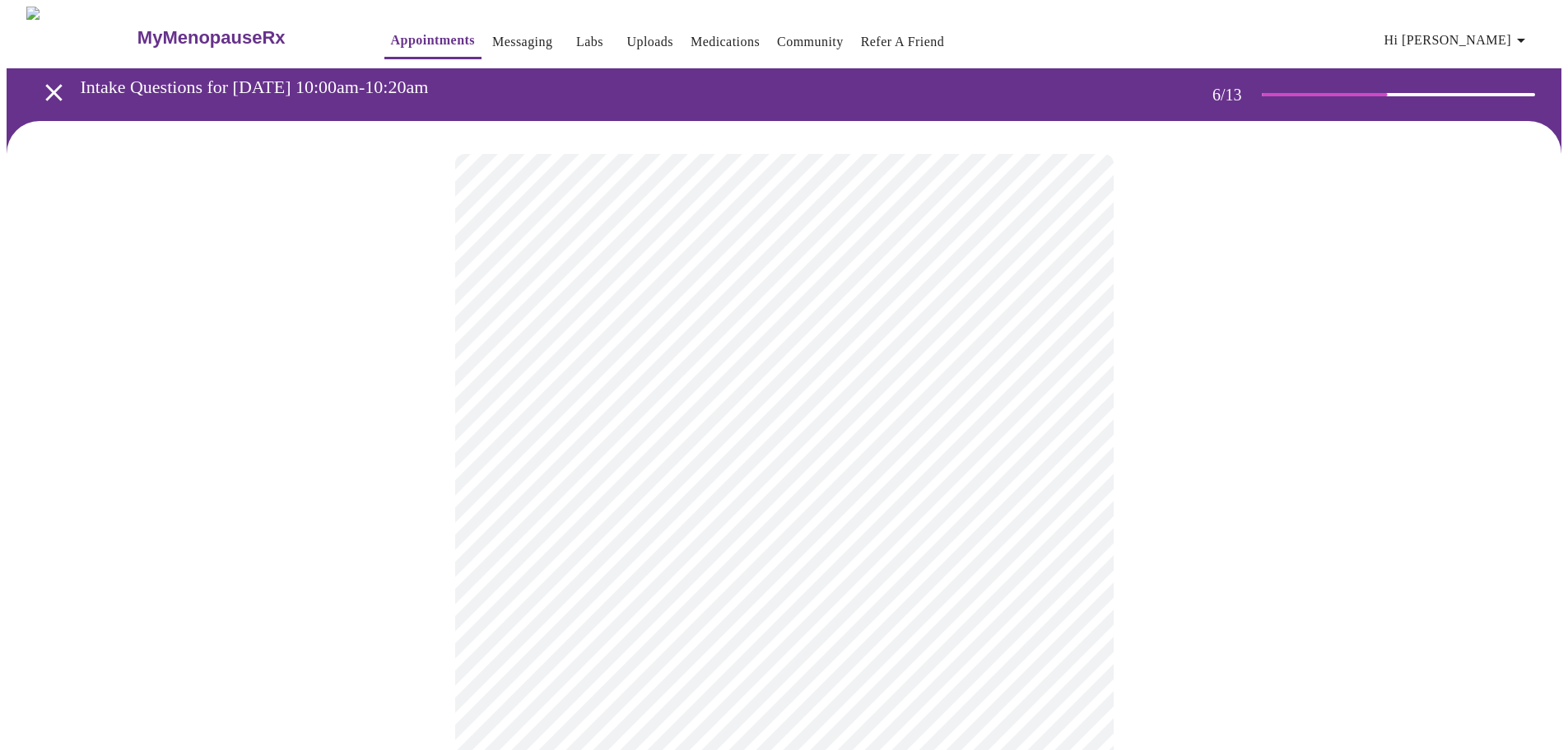
click at [1223, 295] on div at bounding box center [784, 516] width 1555 height 790
click at [1380, 535] on div at bounding box center [784, 498] width 1555 height 755
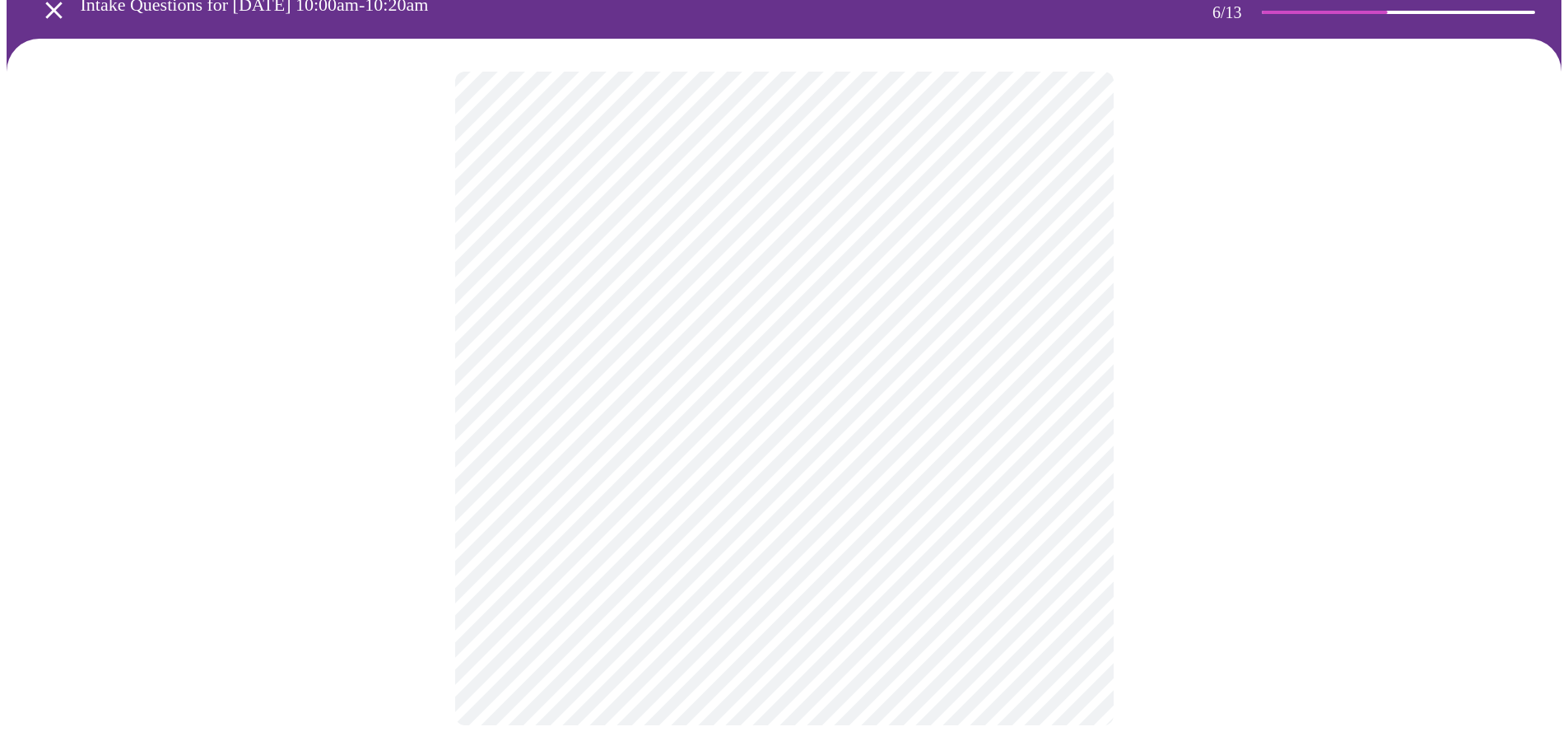
click at [1157, 507] on div at bounding box center [784, 398] width 1555 height 720
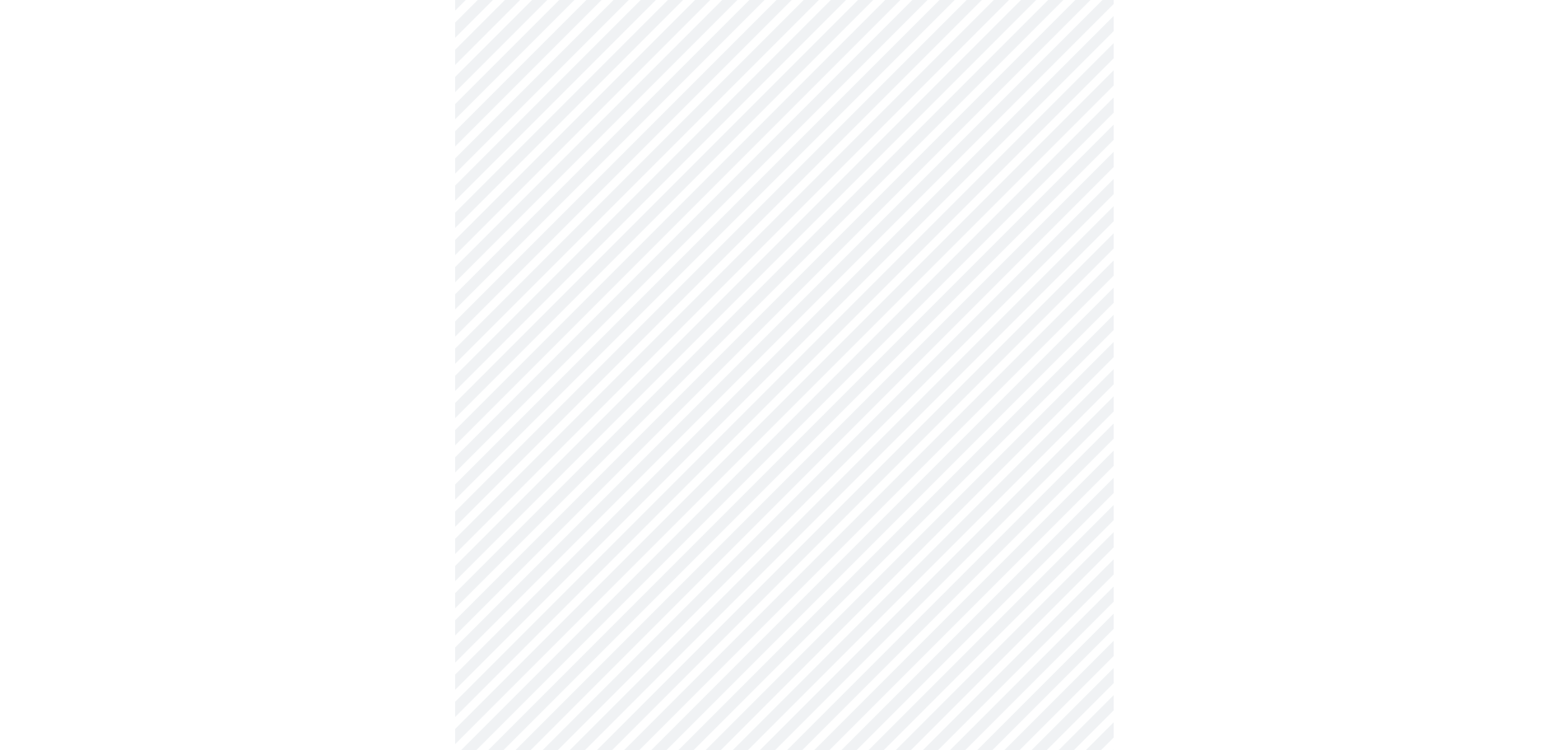
scroll to position [4281, 0]
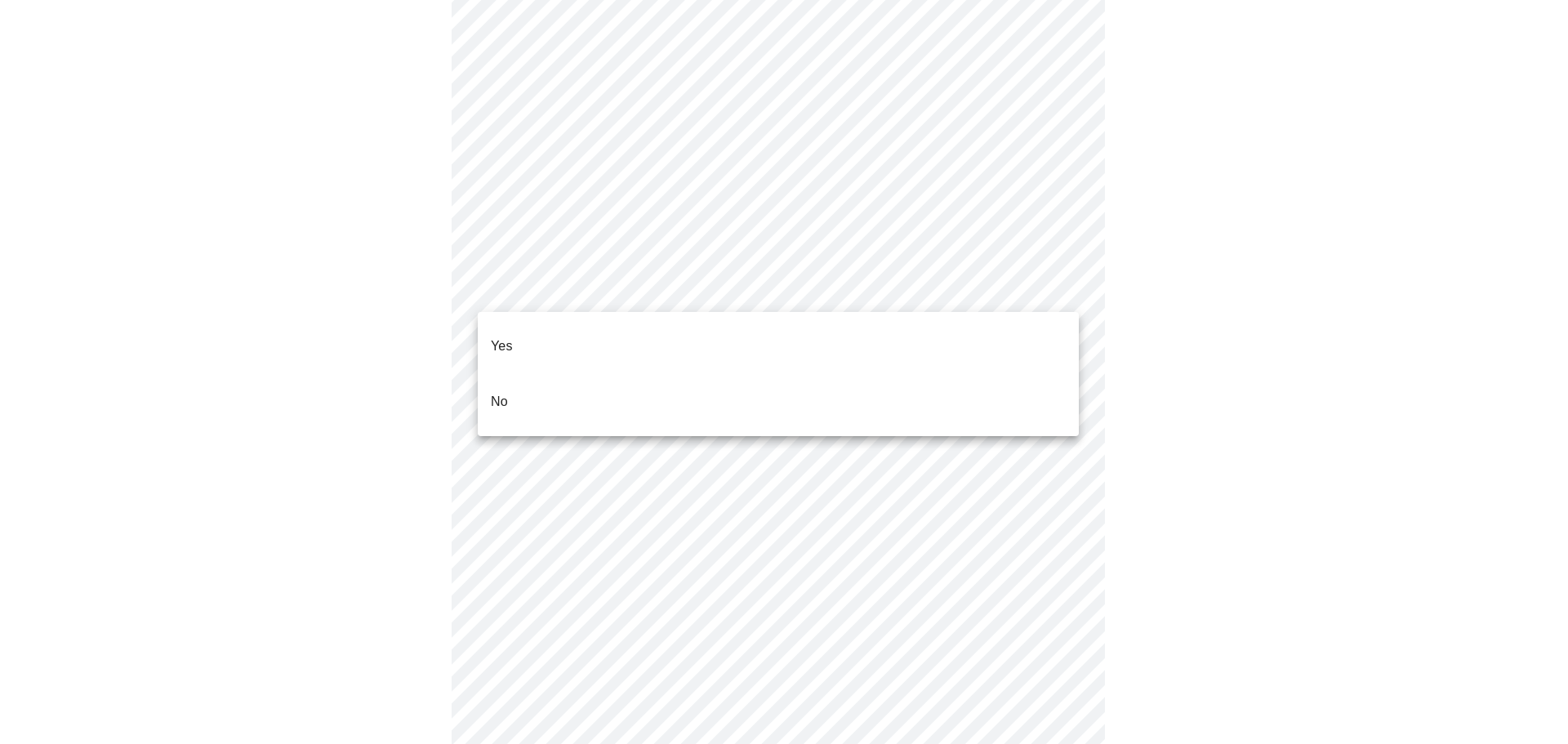
click at [660, 374] on li "No" at bounding box center [778, 401] width 601 height 56
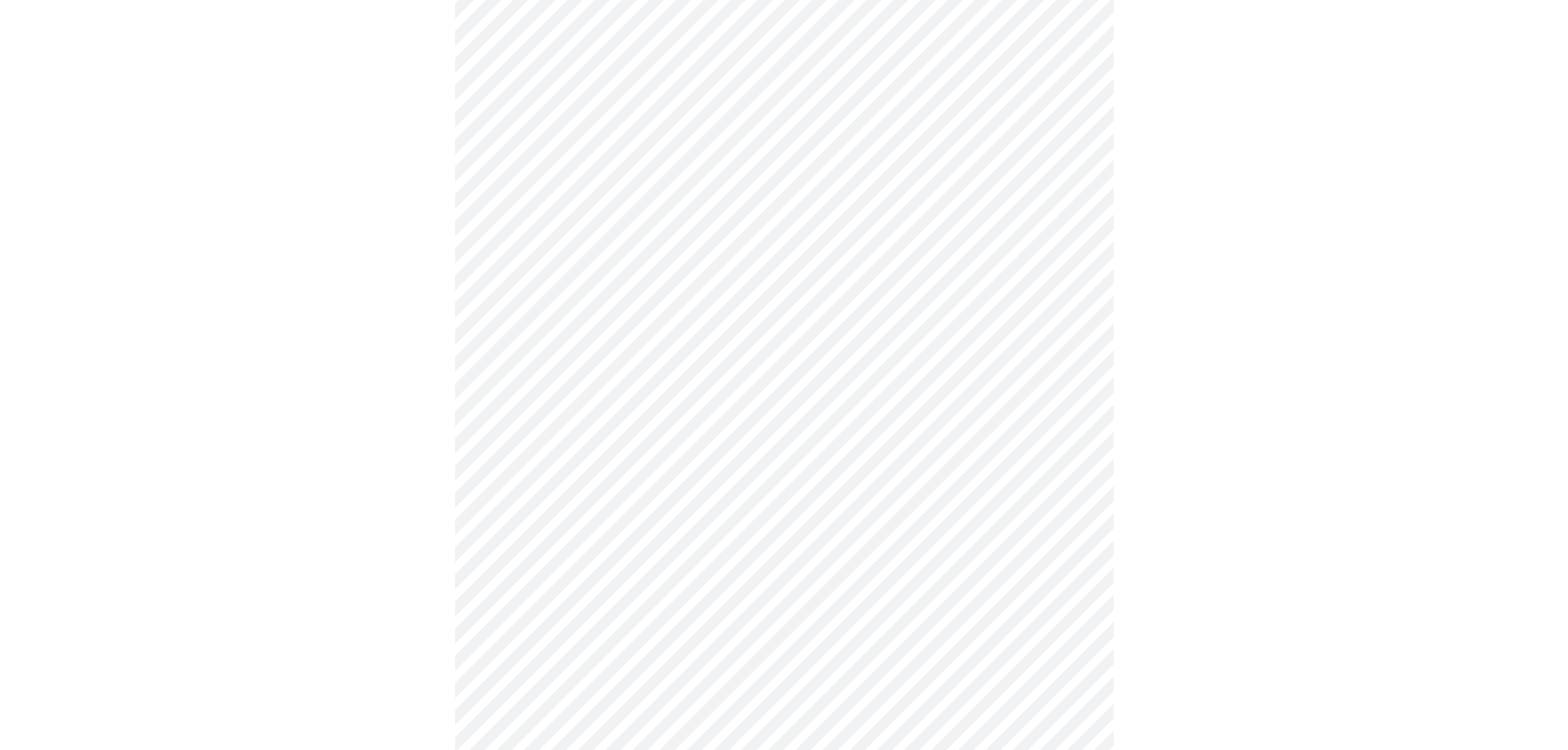
scroll to position [4363, 0]
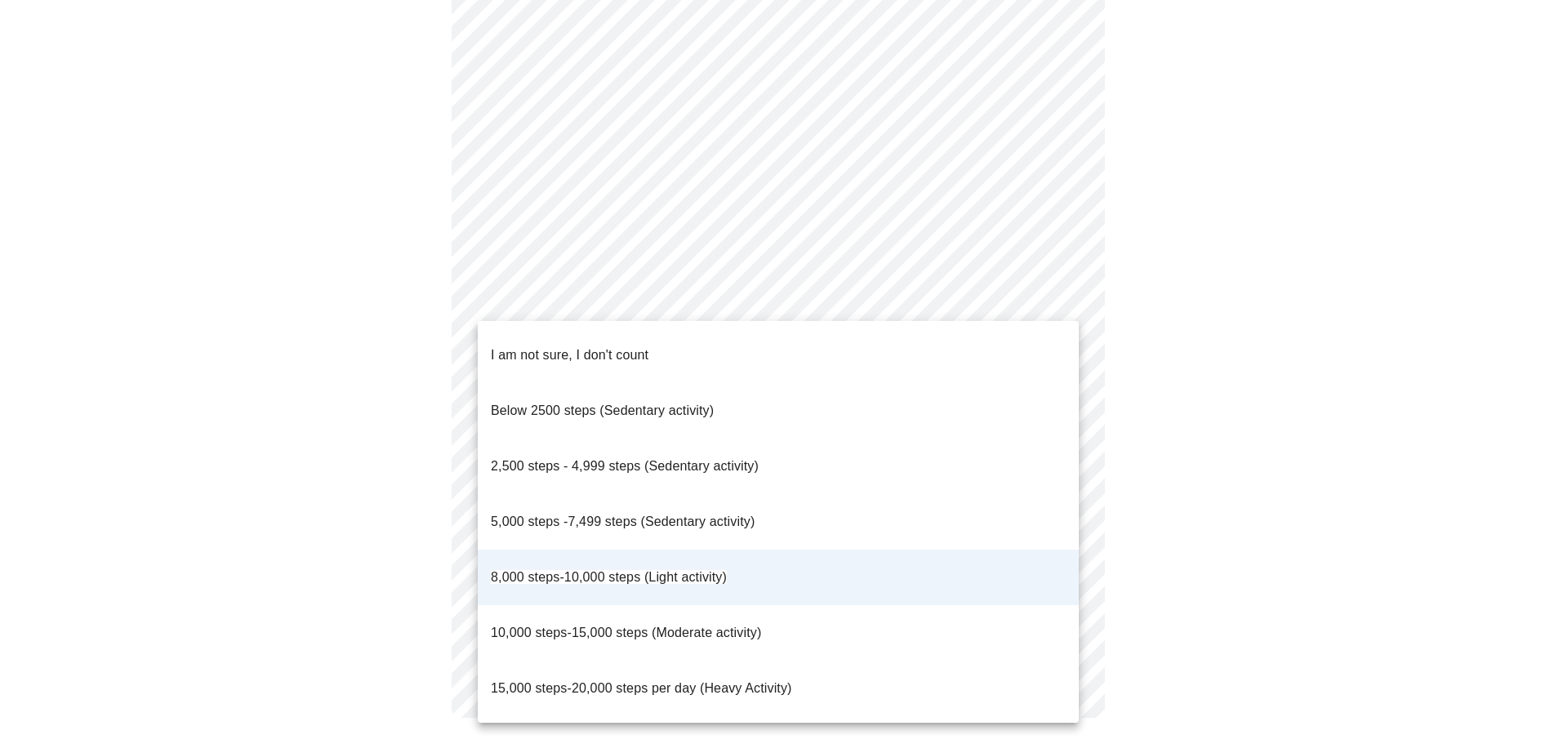
click at [603, 457] on p "2,500 steps - 4,999 steps (Sedentary activity)" at bounding box center [625, 467] width 268 height 20
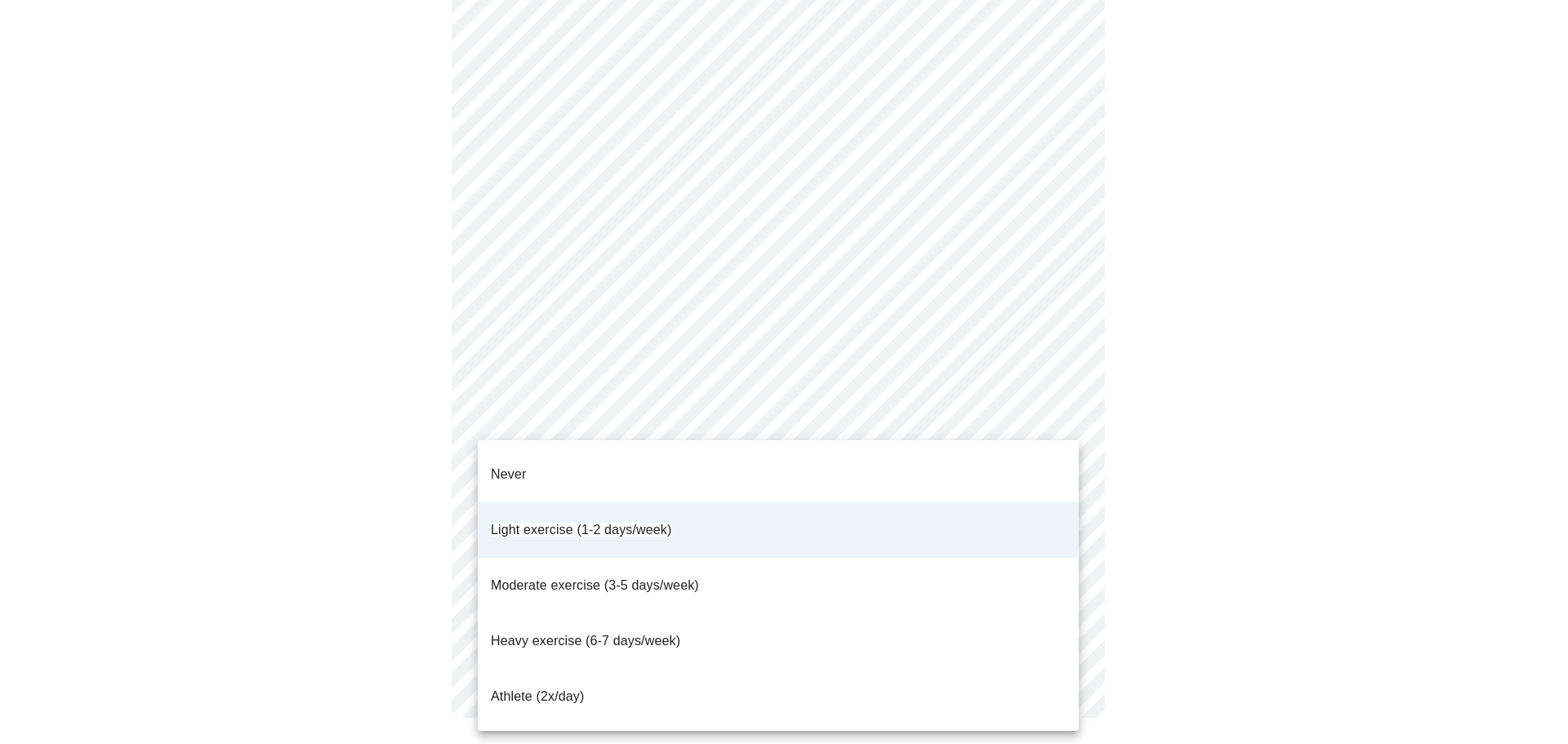
click at [699, 502] on li "Light exercise (1-2 days/week)" at bounding box center [778, 529] width 601 height 56
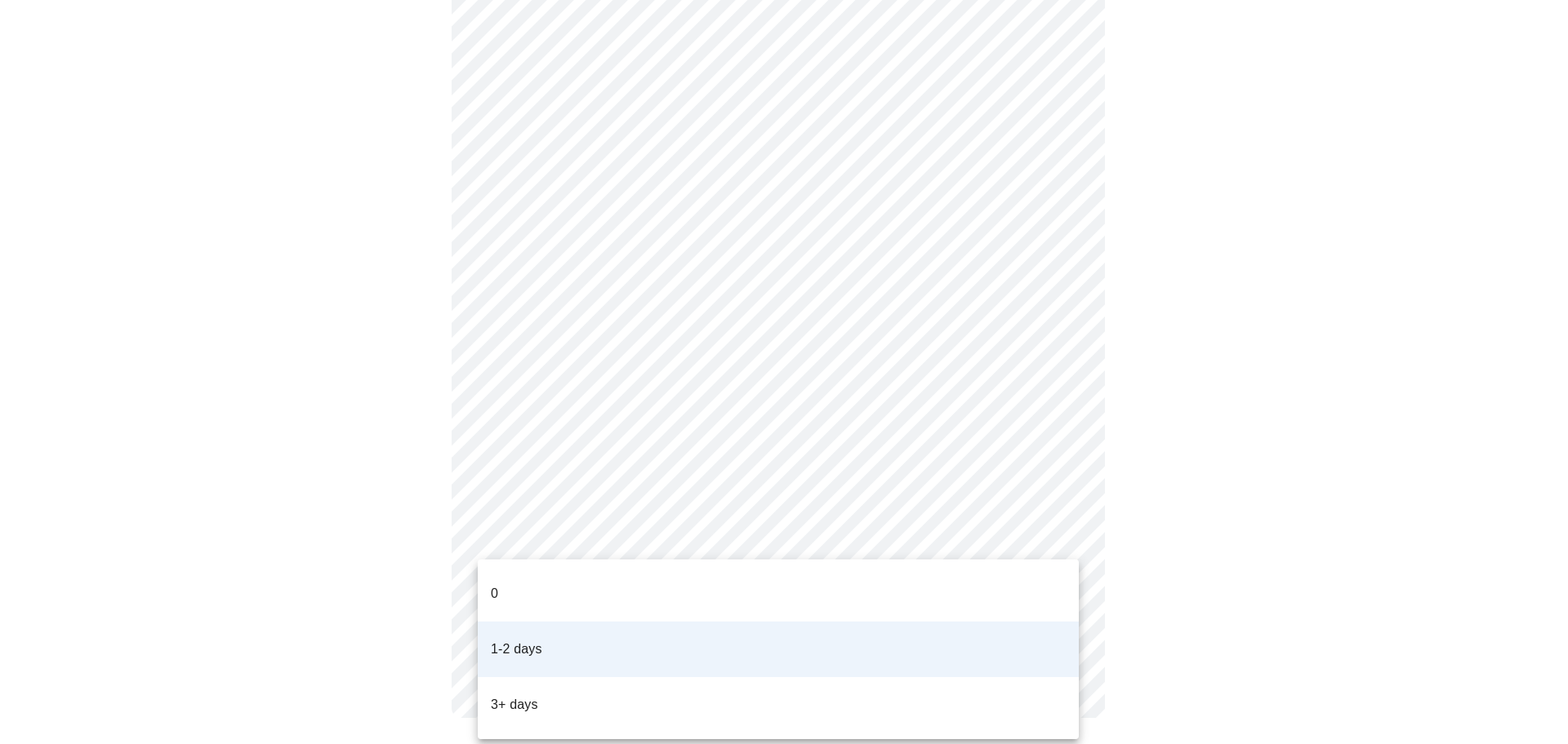
click at [672, 588] on li "0" at bounding box center [778, 593] width 601 height 56
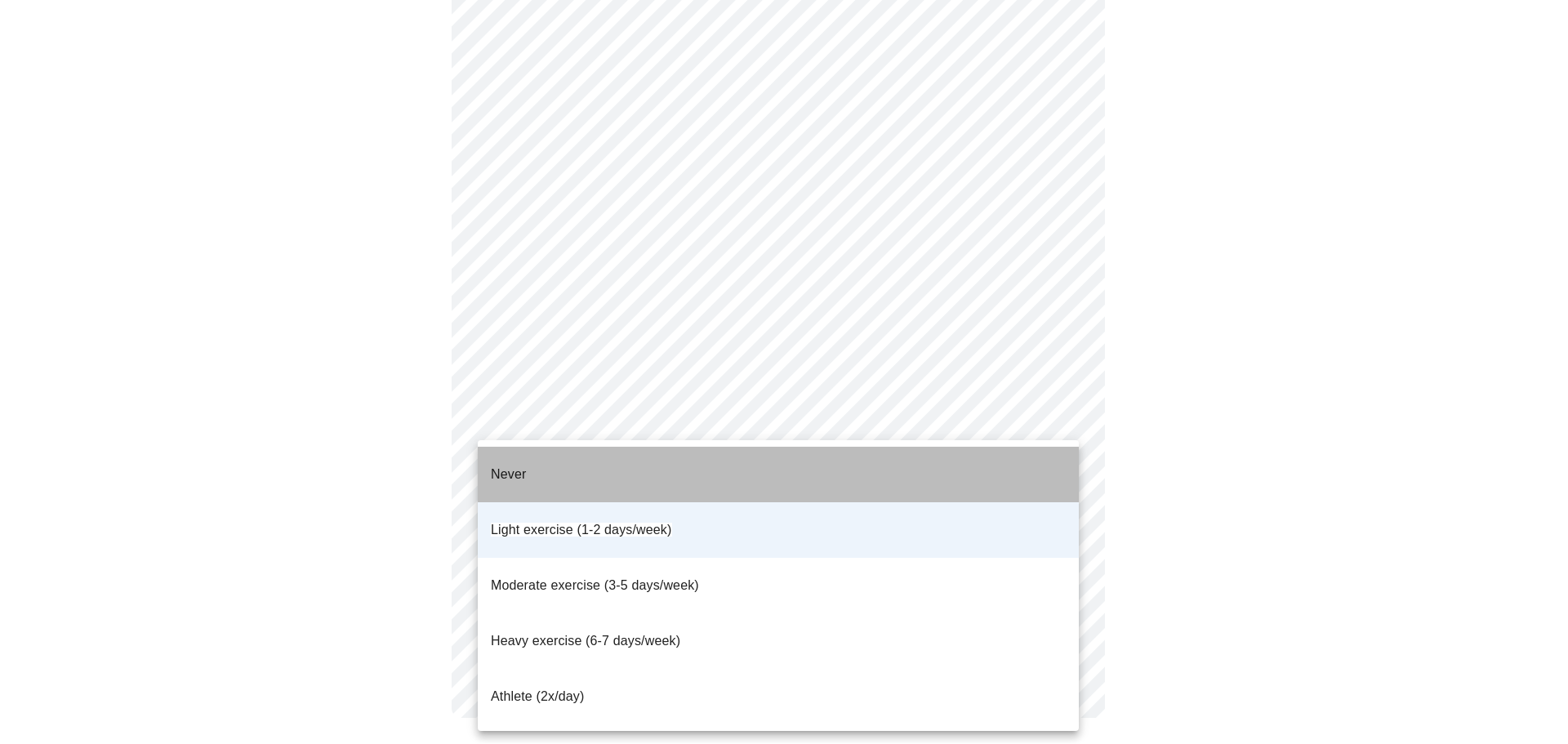
click at [749, 477] on li "Never" at bounding box center [778, 474] width 601 height 56
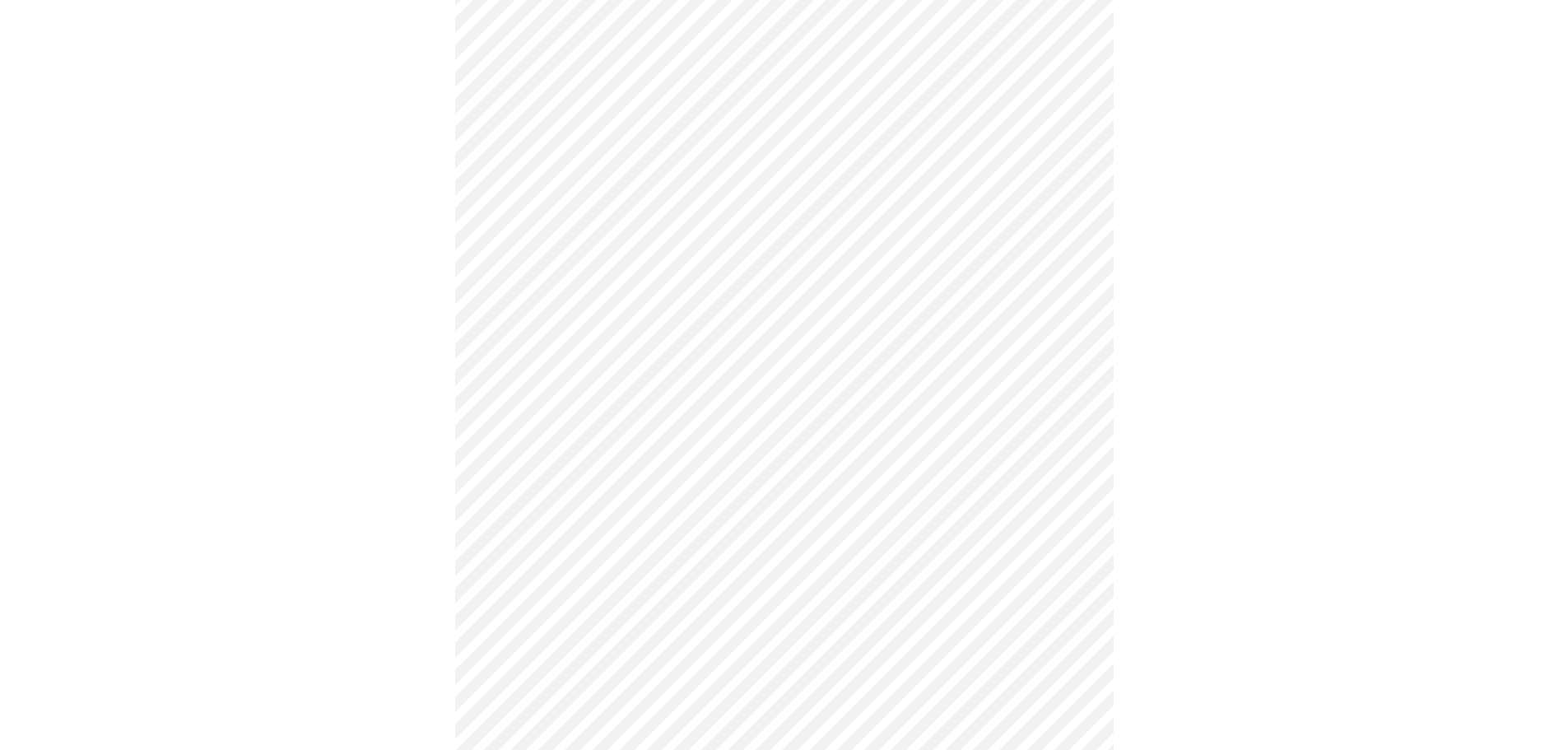
scroll to position [976, 0]
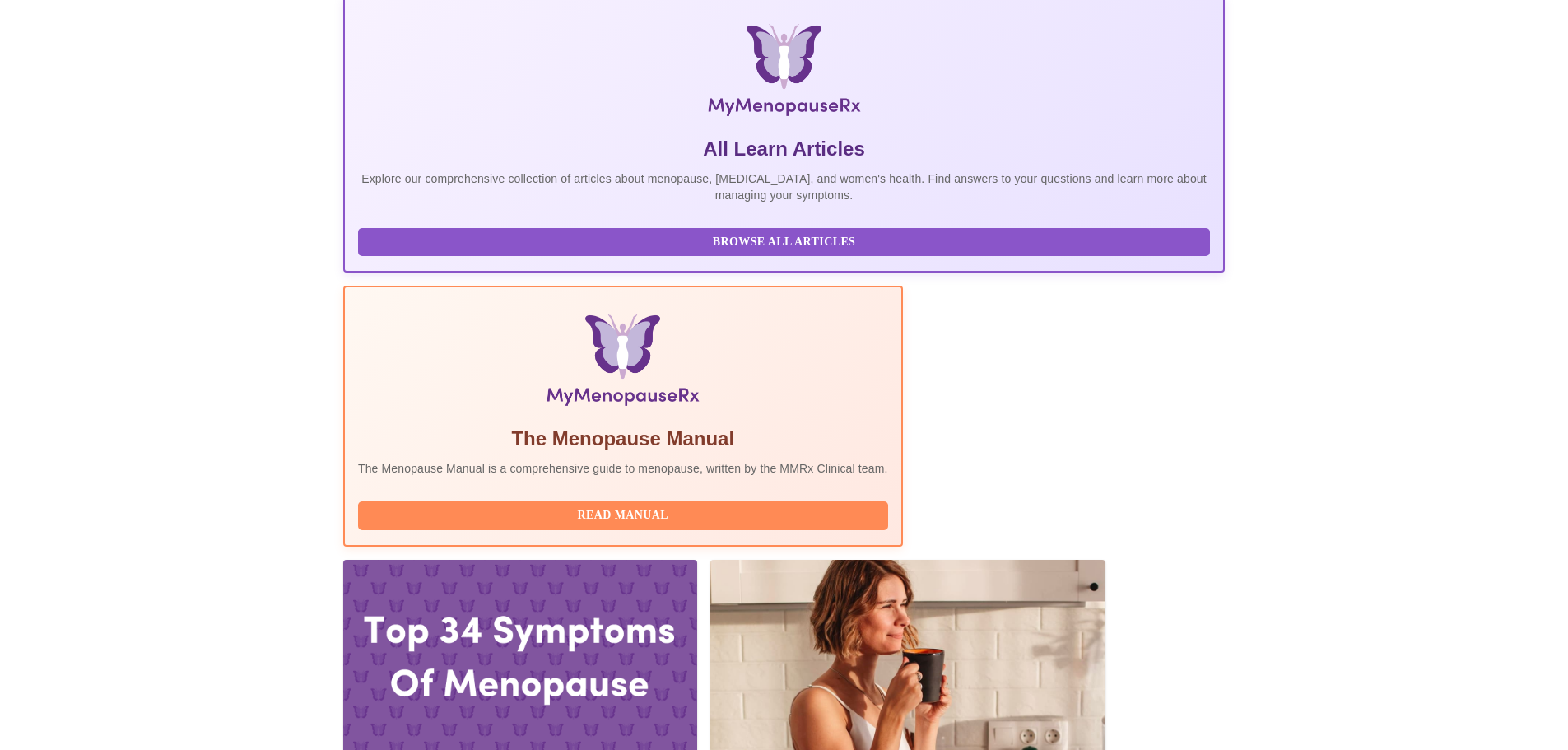
scroll to position [247, 0]
